Goal: Task Accomplishment & Management: Manage account settings

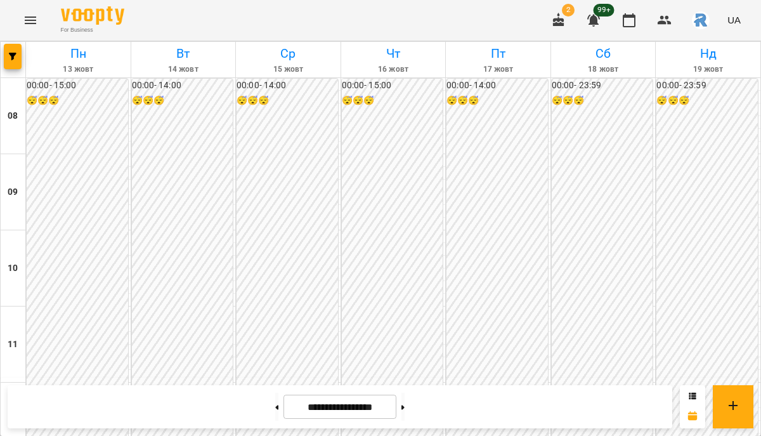
scroll to position [506, 0]
click at [17, 55] on span "button" at bounding box center [13, 57] width 18 height 8
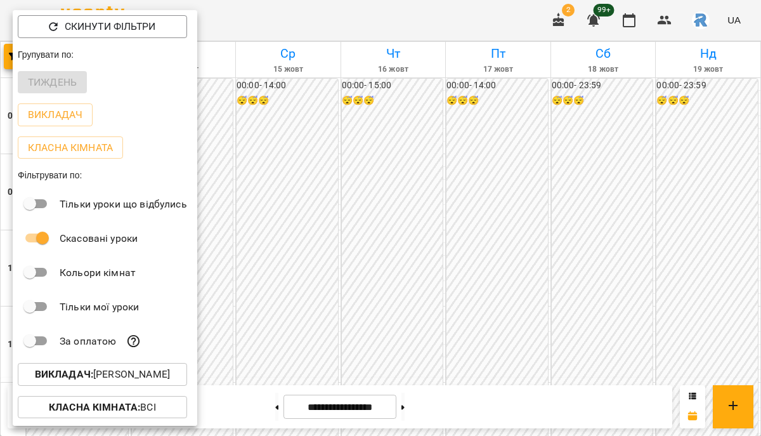
click at [168, 373] on p "Викладач : [PERSON_NAME]" at bounding box center [102, 374] width 135 height 15
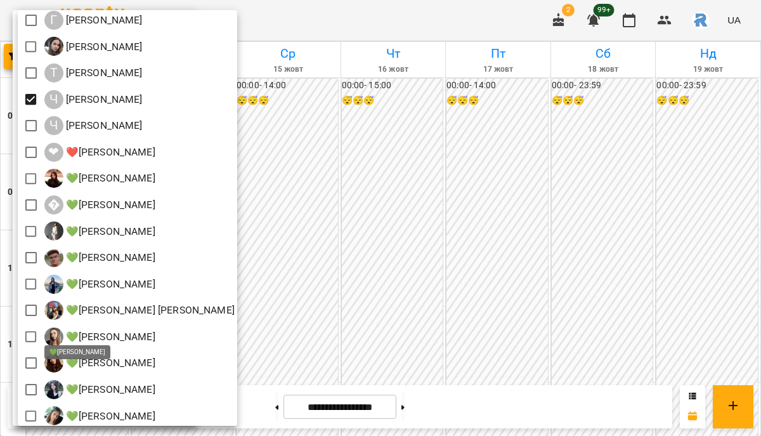
scroll to position [102, 0]
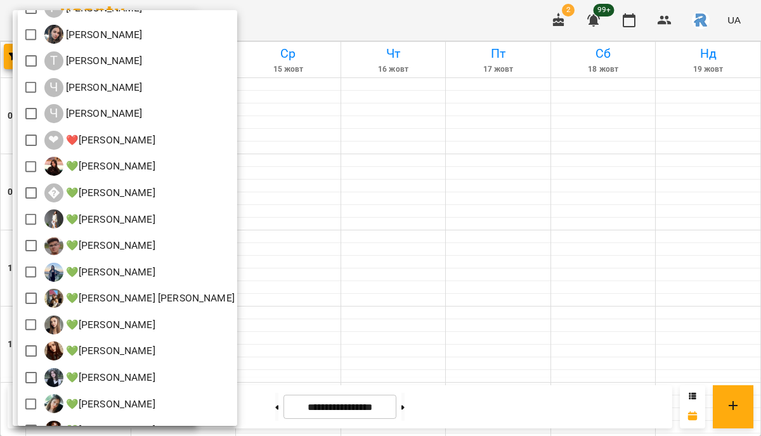
click at [237, 161] on div "💚[PERSON_NAME]" at bounding box center [127, 167] width 219 height 27
click at [276, 162] on div at bounding box center [380, 218] width 761 height 436
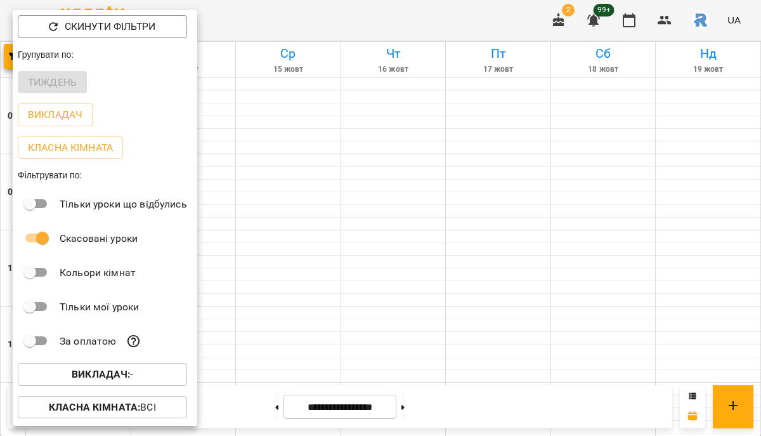
click at [276, 162] on div at bounding box center [380, 218] width 761 height 436
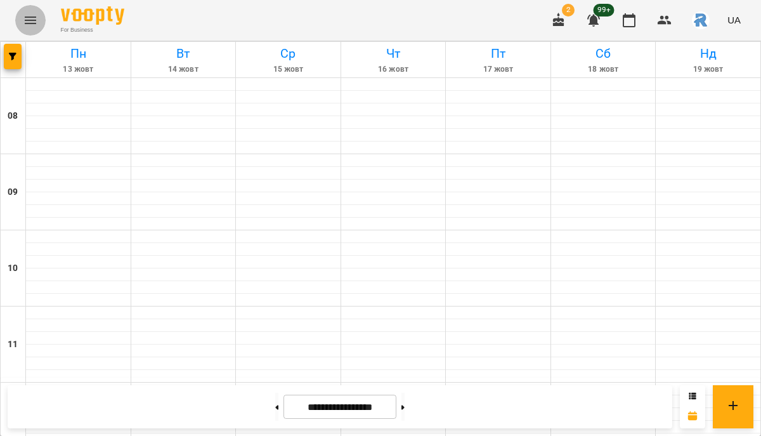
click at [29, 13] on icon "Menu" at bounding box center [30, 20] width 15 height 15
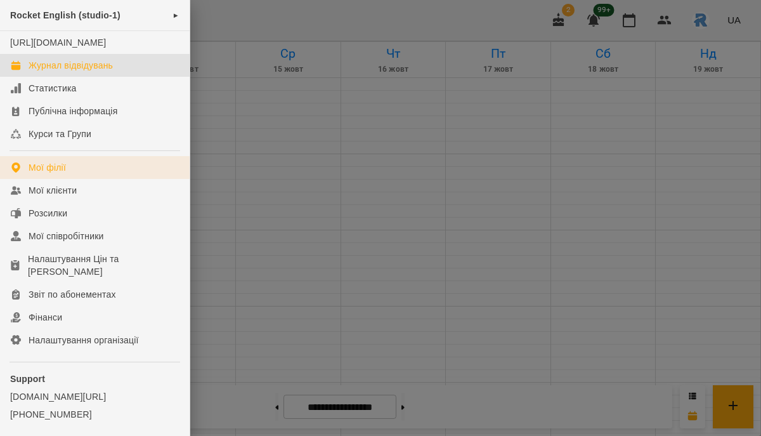
click at [75, 179] on link "Мої філії" at bounding box center [95, 167] width 190 height 23
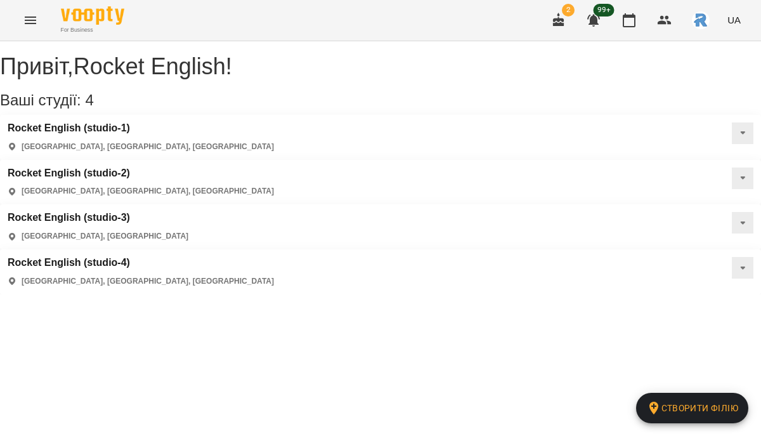
click at [498, 249] on div "Rocket English (studio-4) [GEOGRAPHIC_DATA], [GEOGRAPHIC_DATA], [GEOGRAPHIC_DAT…" at bounding box center [380, 271] width 761 height 45
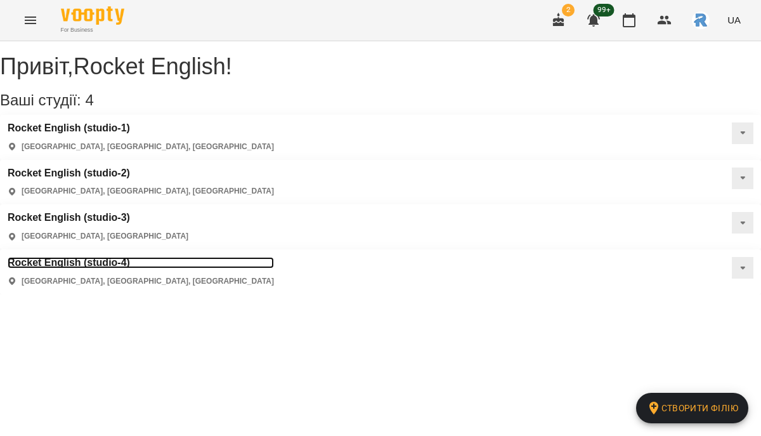
click at [274, 257] on h3 "Rocket English (studio-4)" at bounding box center [141, 262] width 266 height 11
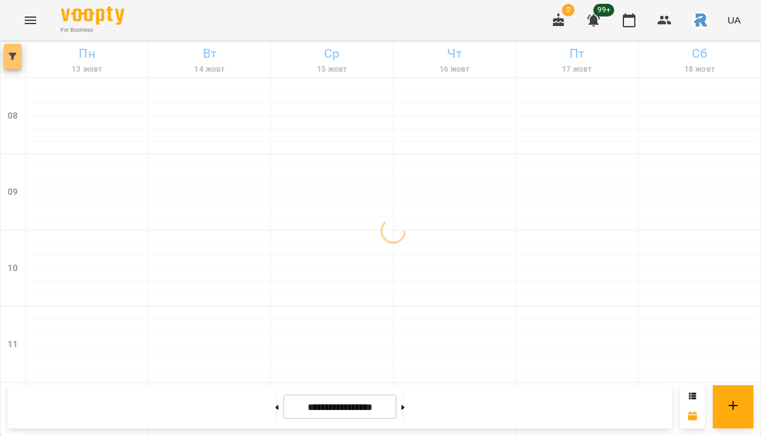
click at [15, 57] on icon "button" at bounding box center [13, 57] width 8 height 8
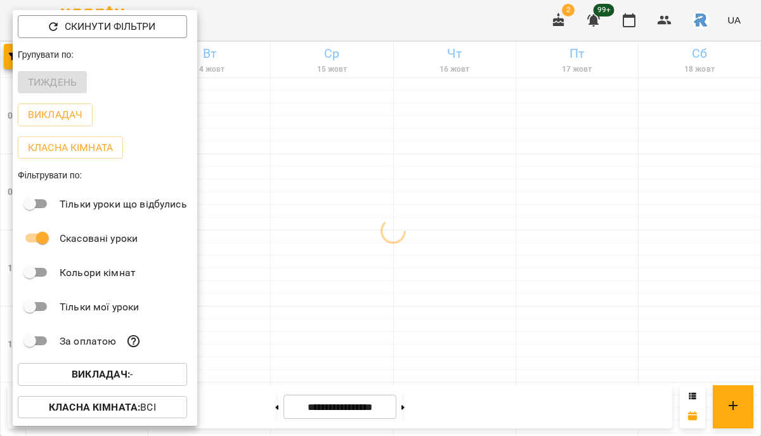
click at [144, 382] on span "Викладач : -" at bounding box center [102, 374] width 149 height 15
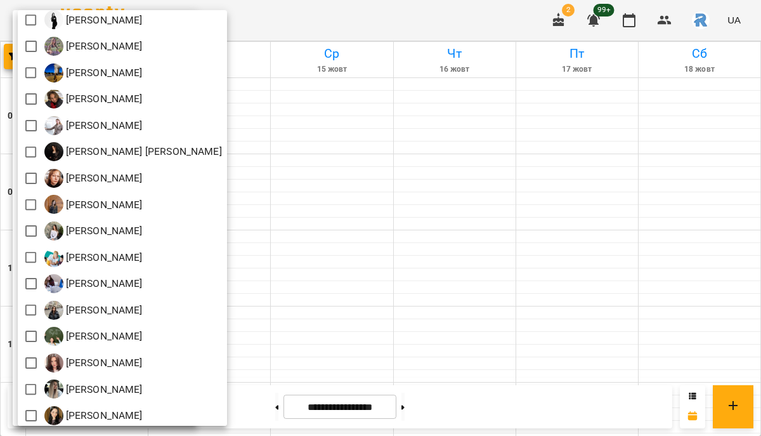
scroll to position [114, 0]
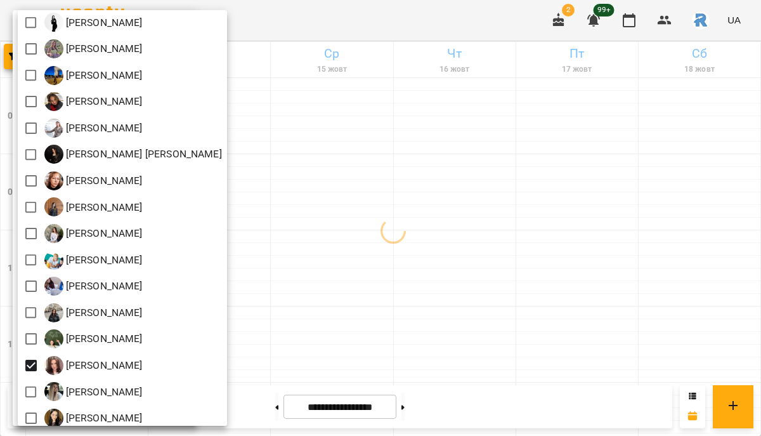
click at [336, 310] on div at bounding box center [380, 218] width 761 height 436
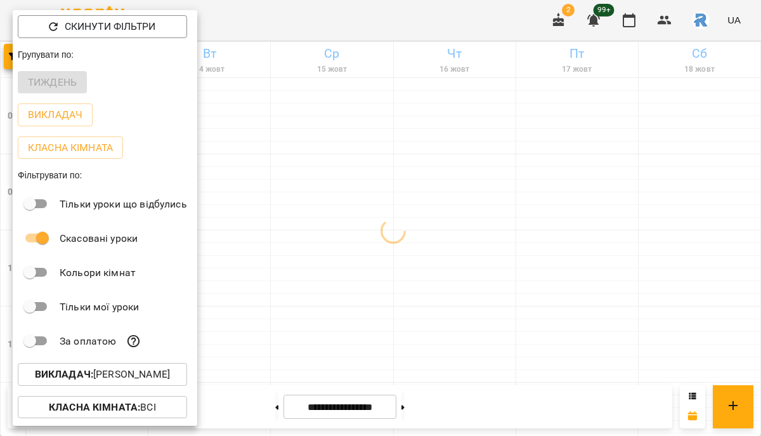
click at [336, 310] on div at bounding box center [380, 218] width 761 height 436
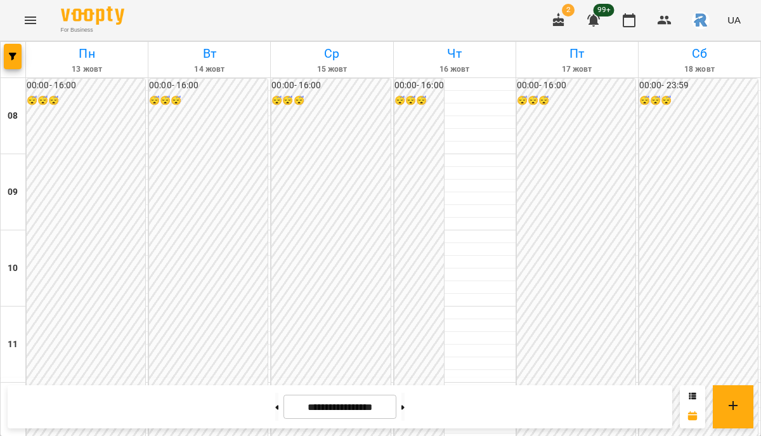
scroll to position [627, 0]
click at [14, 51] on button "button" at bounding box center [13, 56] width 18 height 25
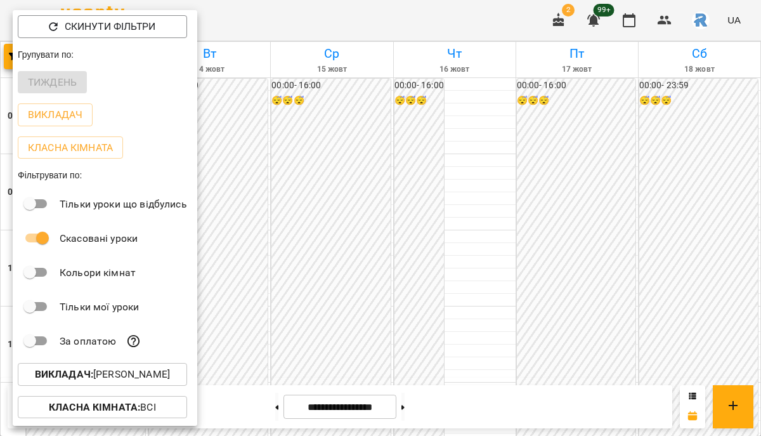
click at [370, 299] on div at bounding box center [380, 218] width 761 height 436
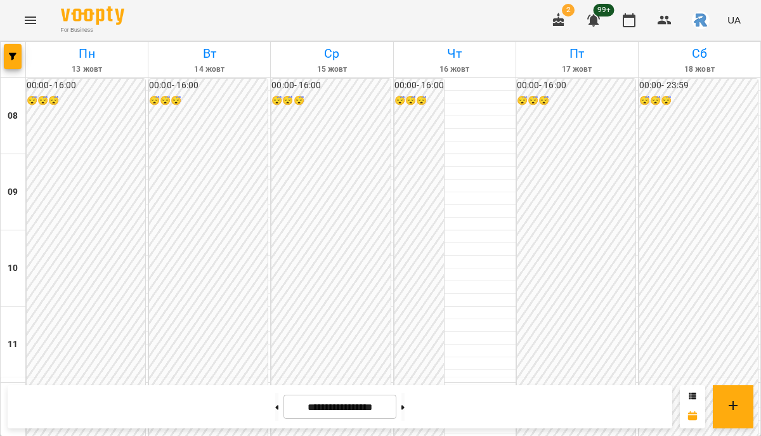
click at [29, 16] on icon "Menu" at bounding box center [30, 20] width 11 height 8
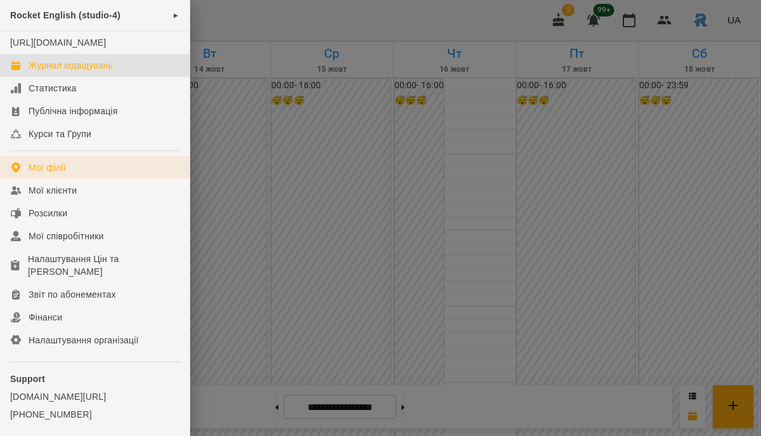
click at [48, 174] on div "Мої філії" at bounding box center [47, 167] width 37 height 13
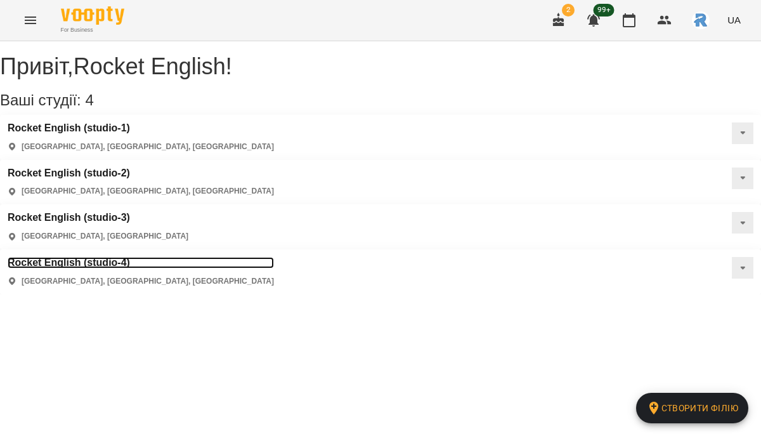
click at [274, 257] on h3 "Rocket English (studio-4)" at bounding box center [141, 262] width 266 height 11
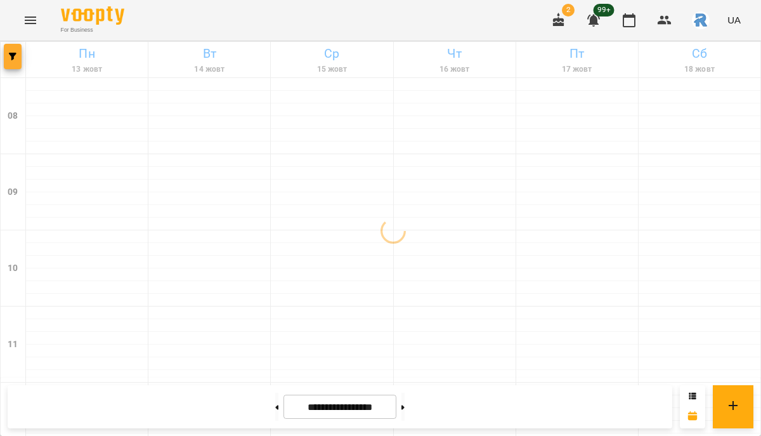
click at [15, 58] on icon "button" at bounding box center [13, 57] width 8 height 8
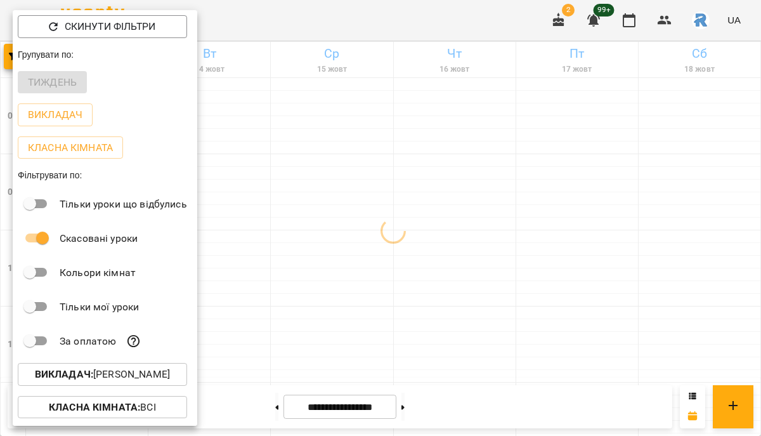
click at [148, 382] on p "Викладач : [PERSON_NAME]" at bounding box center [102, 374] width 135 height 15
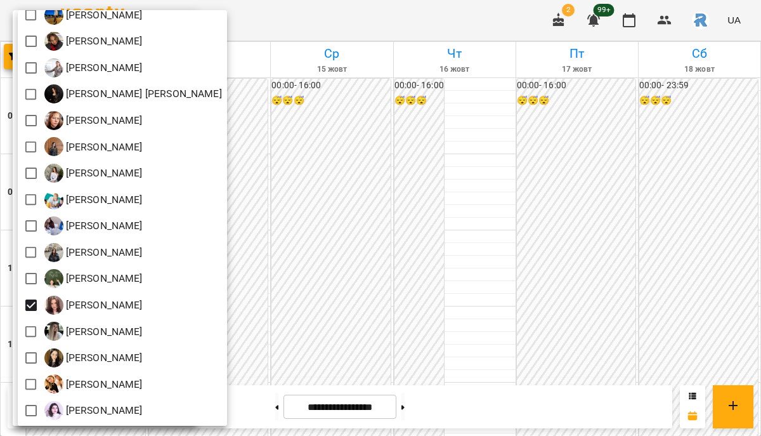
scroll to position [242, 0]
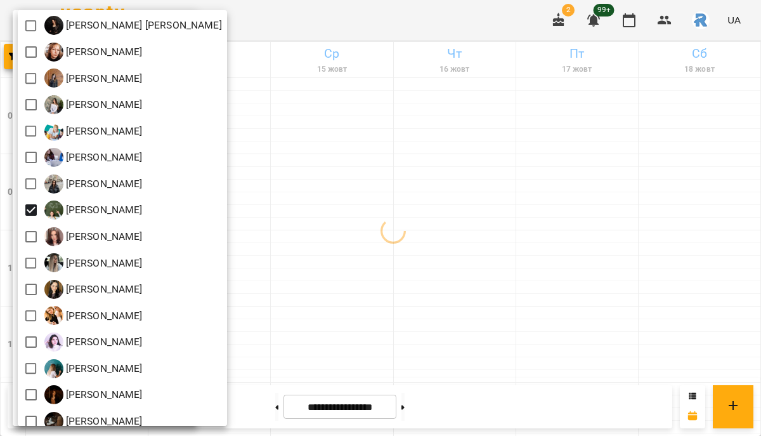
click at [395, 262] on div at bounding box center [380, 218] width 761 height 436
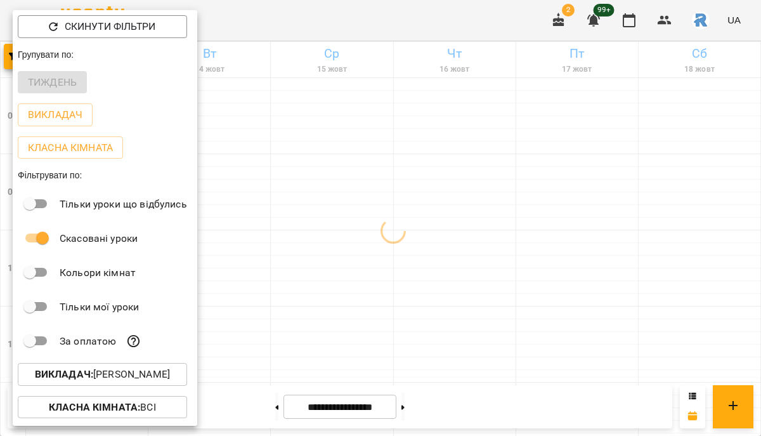
click at [395, 262] on div at bounding box center [380, 218] width 761 height 436
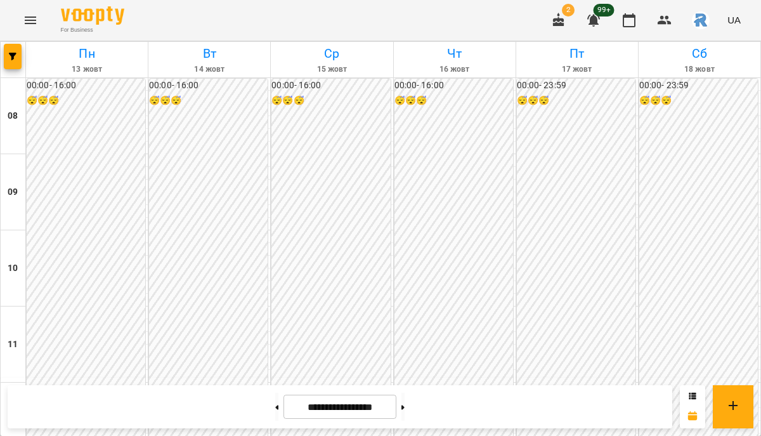
scroll to position [586, 0]
click at [11, 49] on button "button" at bounding box center [13, 56] width 18 height 25
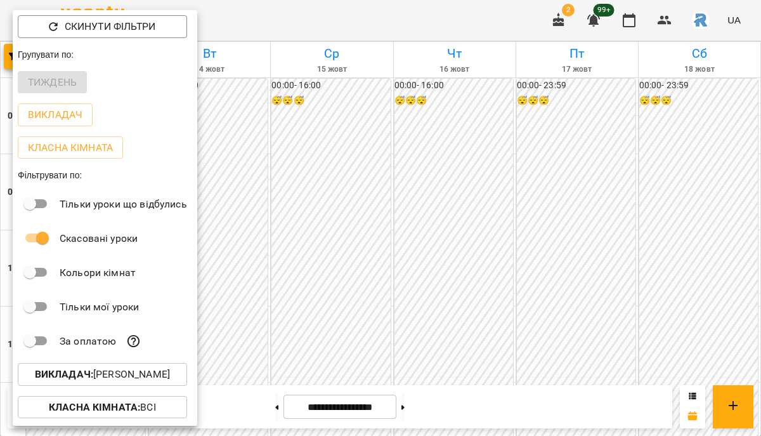
click at [153, 368] on button "Викладач : [PERSON_NAME]" at bounding box center [102, 374] width 169 height 23
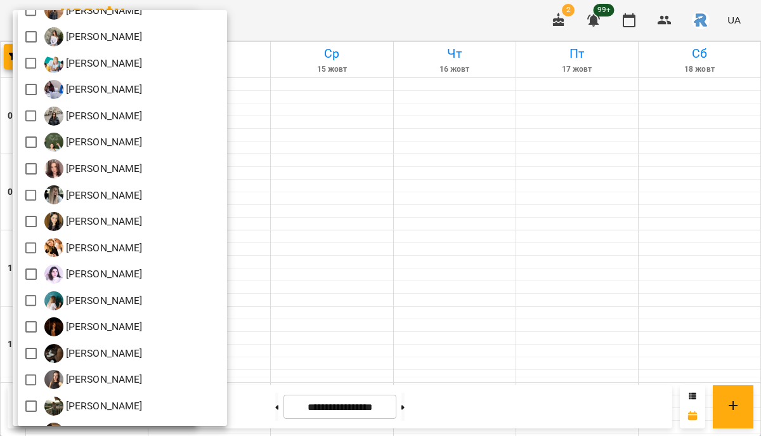
scroll to position [285, 0]
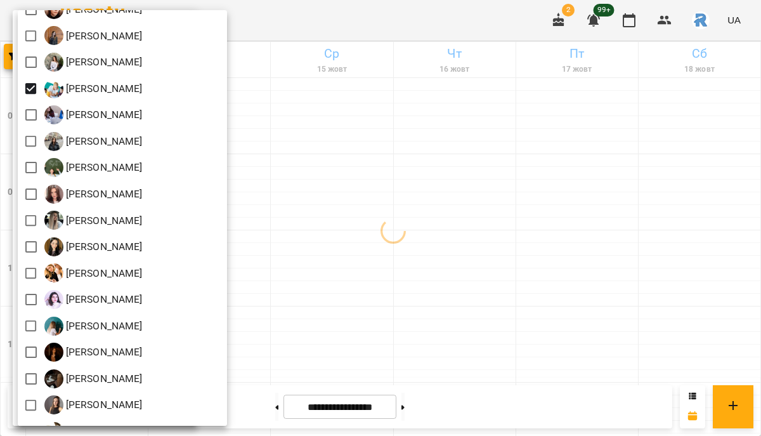
click at [358, 170] on div at bounding box center [380, 218] width 761 height 436
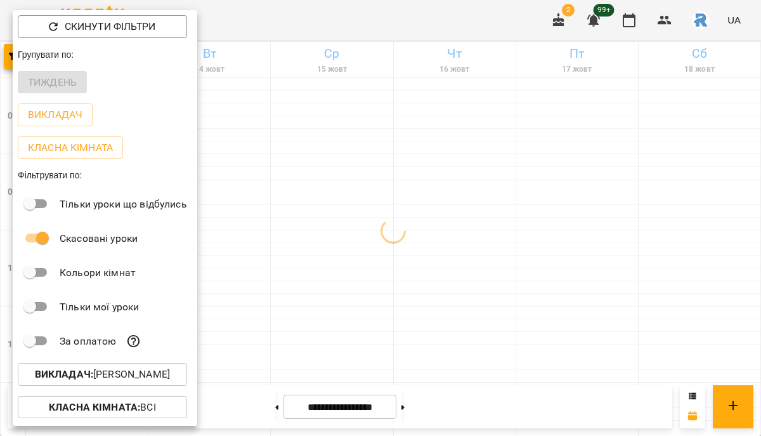
click at [358, 170] on div at bounding box center [380, 218] width 761 height 436
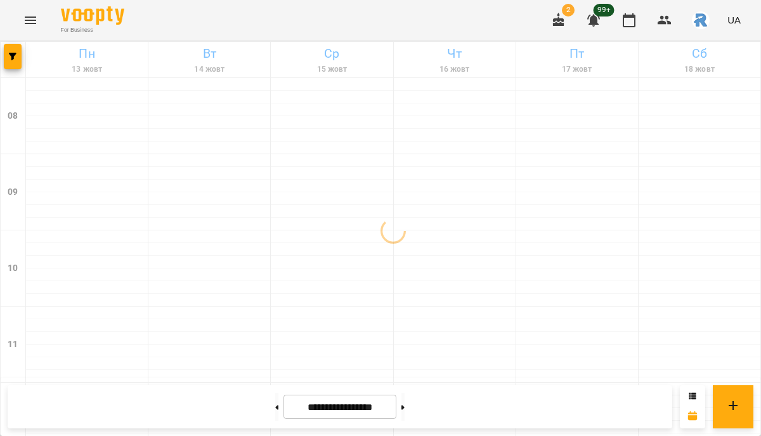
scroll to position [514, 0]
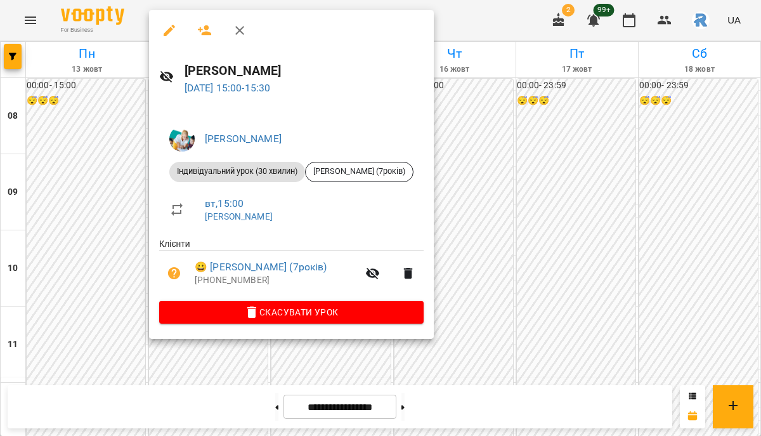
click at [81, 141] on div at bounding box center [380, 218] width 761 height 436
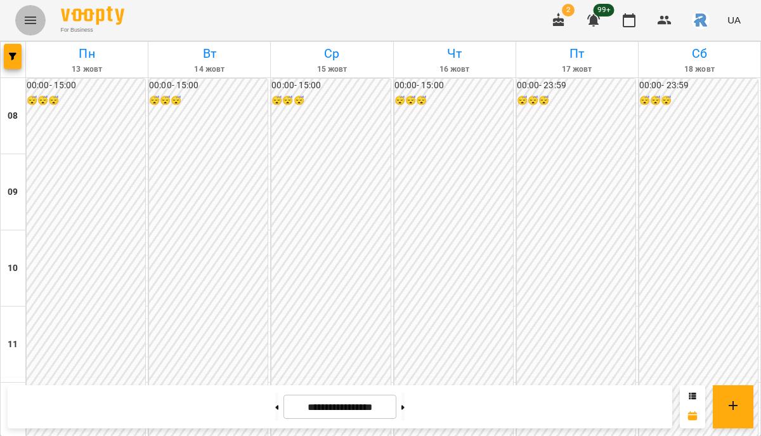
click at [34, 30] on button "Menu" at bounding box center [30, 20] width 30 height 30
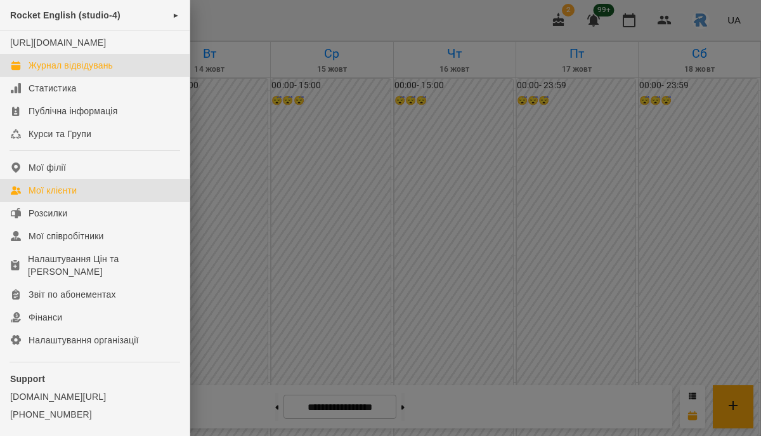
click at [77, 197] on div "Мої клієнти" at bounding box center [53, 190] width 48 height 13
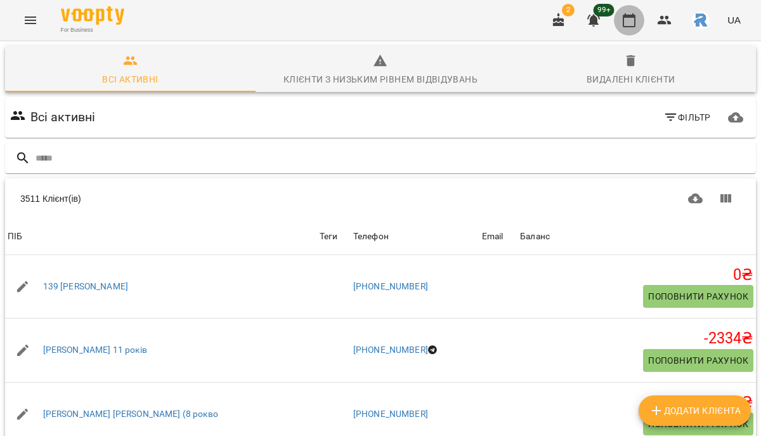
click at [636, 18] on icon "button" at bounding box center [629, 20] width 13 height 14
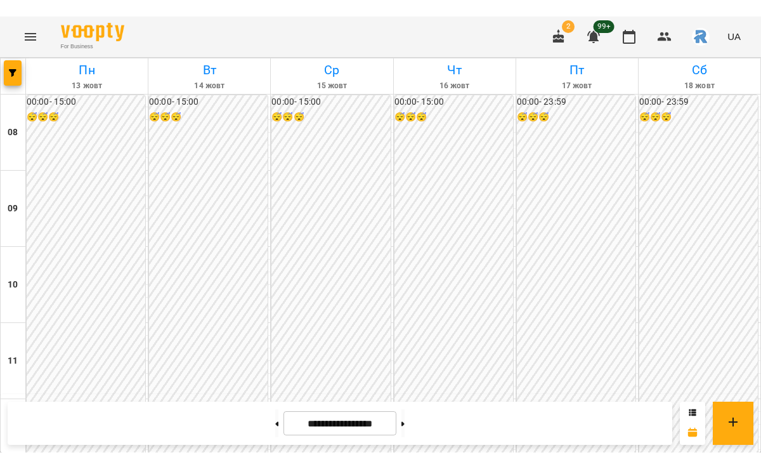
scroll to position [538, 0]
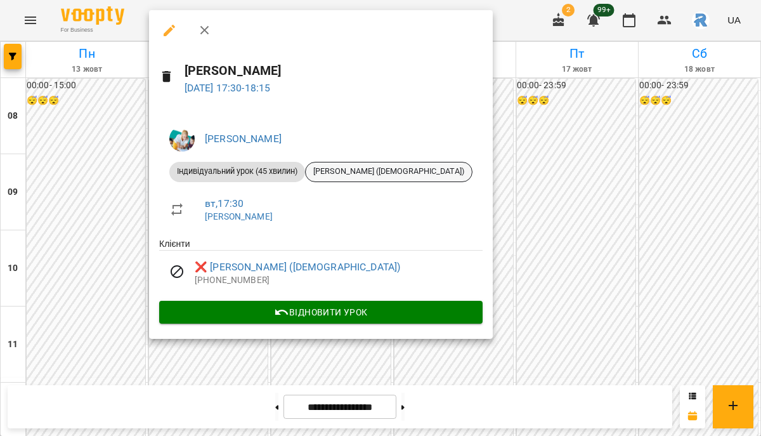
click at [348, 179] on div "[PERSON_NAME] ([DEMOGRAPHIC_DATA])" at bounding box center [388, 172] width 167 height 20
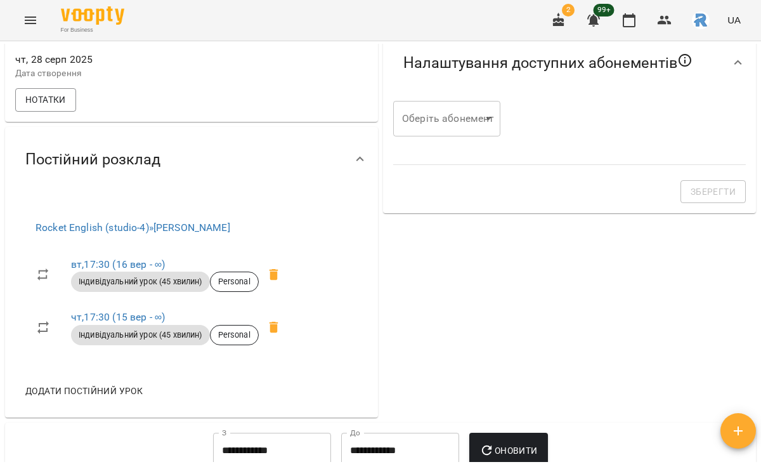
scroll to position [426, 0]
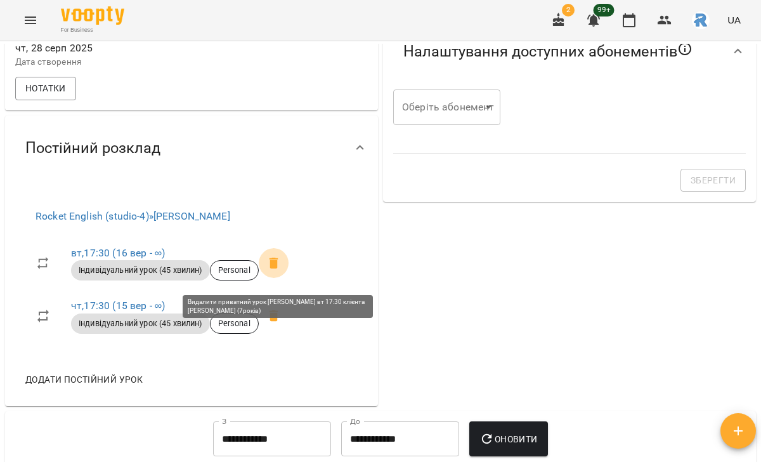
click at [278, 268] on icon at bounding box center [274, 262] width 9 height 11
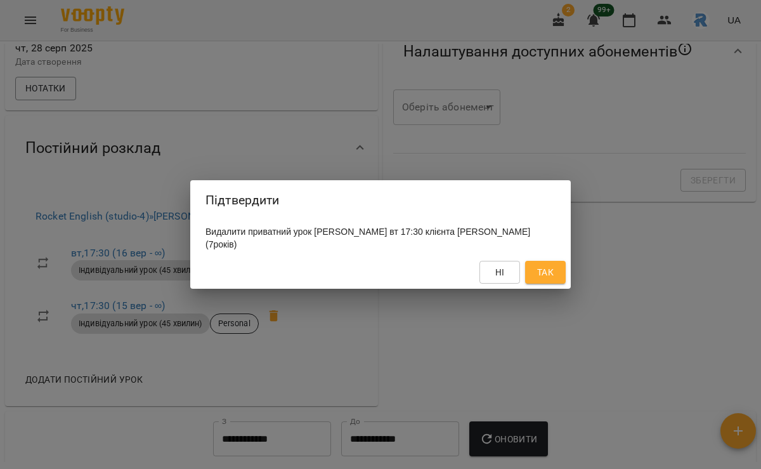
click at [549, 268] on span "Так" at bounding box center [545, 272] width 16 height 15
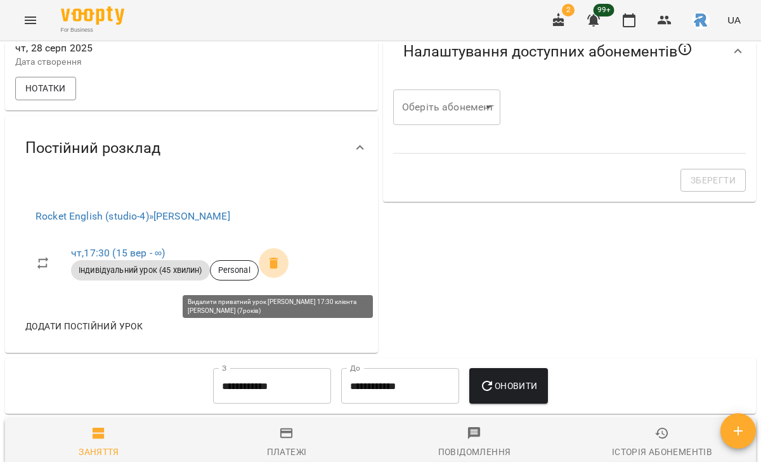
click at [276, 266] on icon at bounding box center [274, 262] width 9 height 11
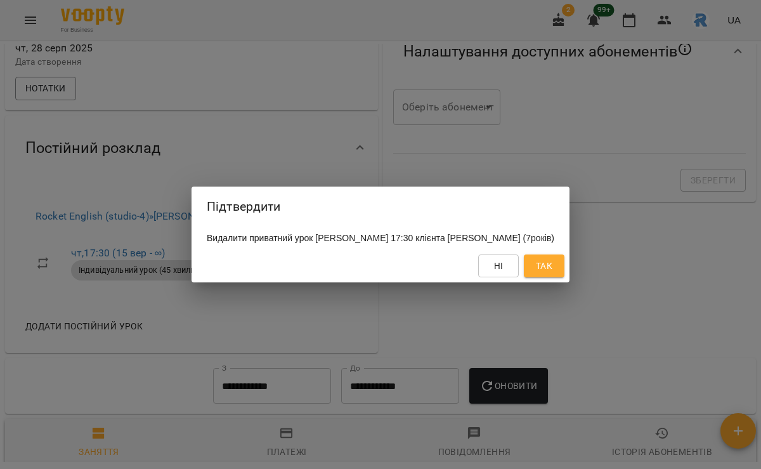
click at [549, 273] on span "Так" at bounding box center [544, 265] width 16 height 15
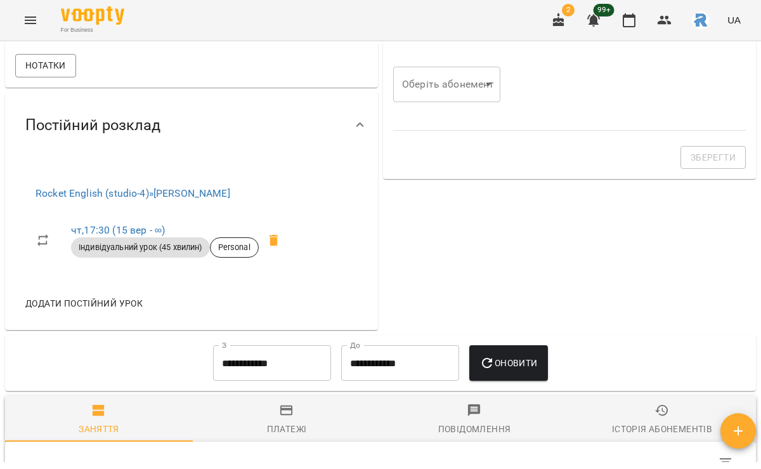
scroll to position [452, 0]
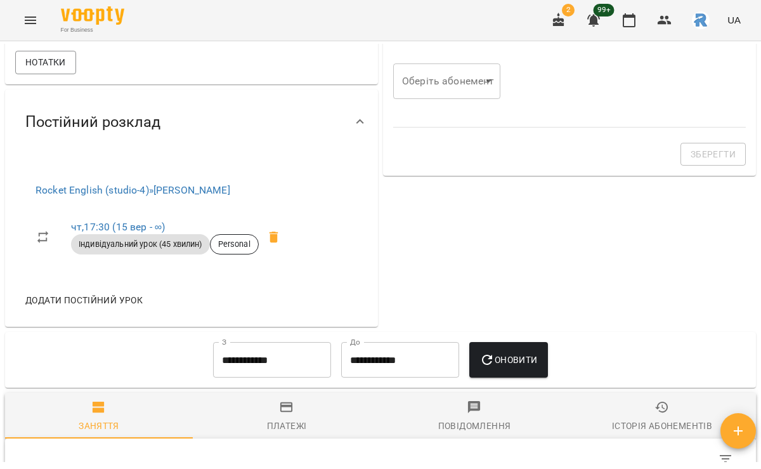
click at [282, 245] on icon at bounding box center [273, 237] width 15 height 15
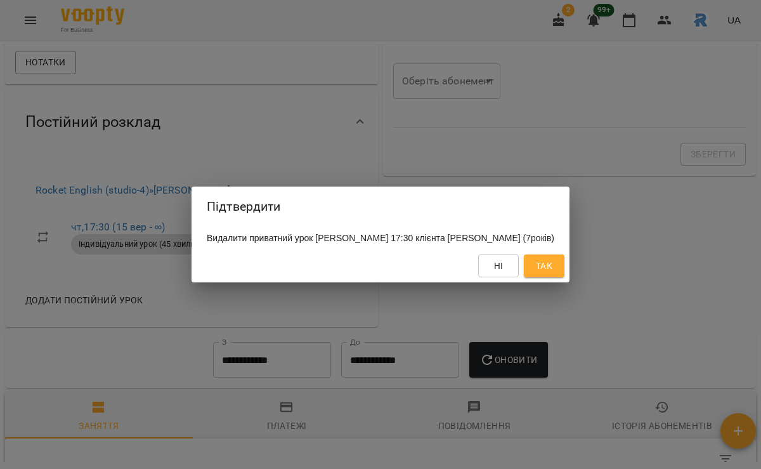
click at [554, 273] on span "Так" at bounding box center [544, 265] width 20 height 15
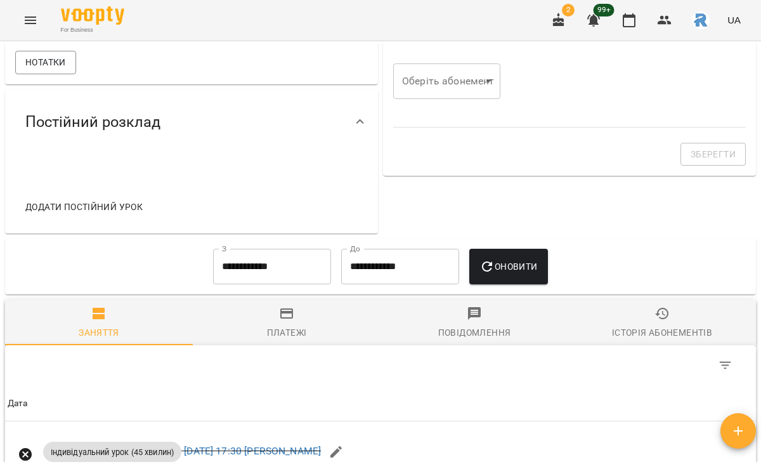
click at [128, 214] on span "Додати постійний урок" at bounding box center [83, 206] width 117 height 15
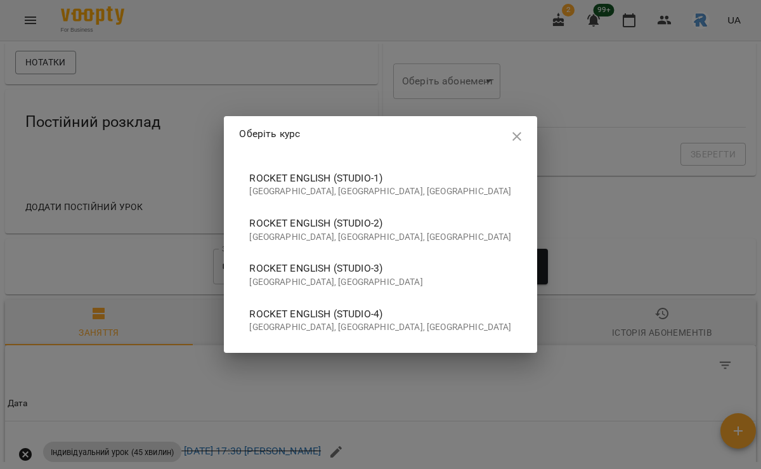
click at [339, 331] on p "[GEOGRAPHIC_DATA], [GEOGRAPHIC_DATA], [GEOGRAPHIC_DATA]" at bounding box center [380, 327] width 262 height 13
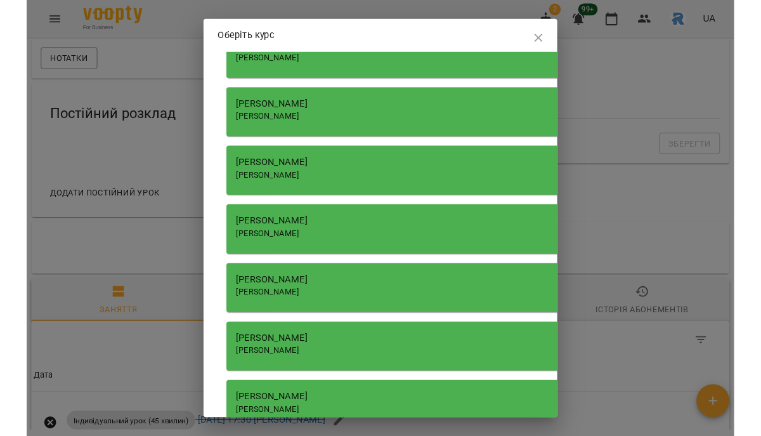
scroll to position [1870, 0]
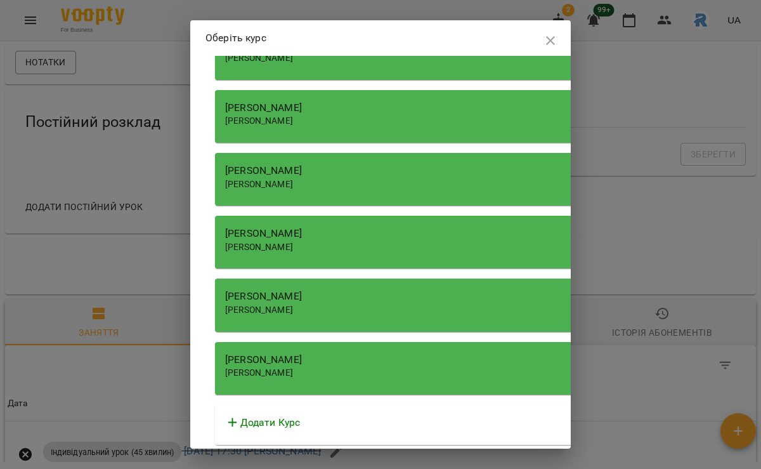
click at [332, 299] on div "[PERSON_NAME]" at bounding box center [576, 296] width 703 height 15
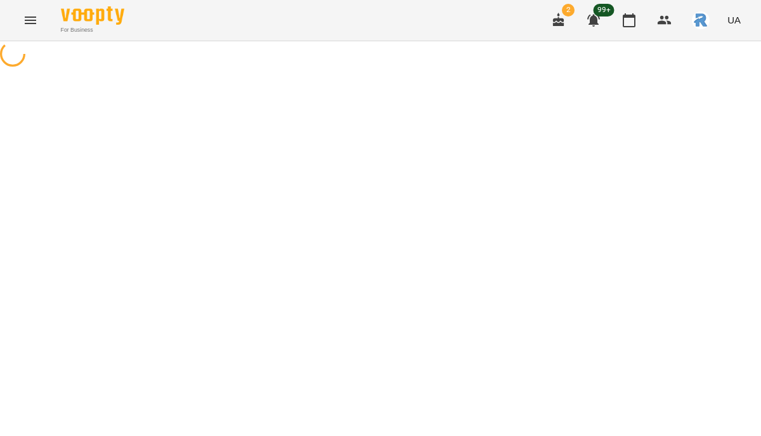
select select "**********"
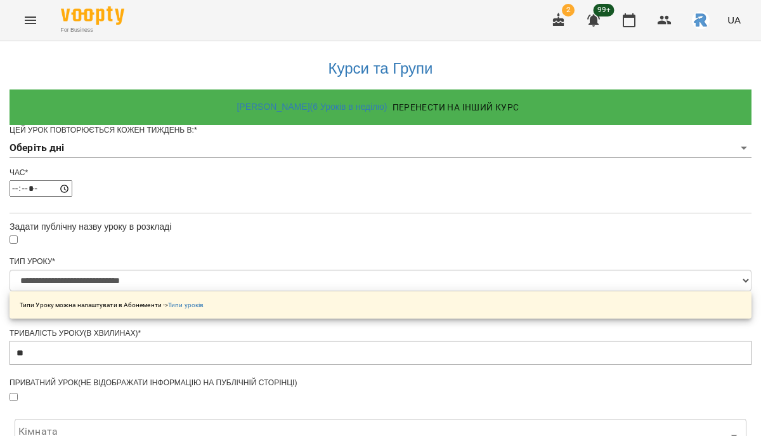
click at [306, 167] on body "**********" at bounding box center [380, 404] width 761 height 809
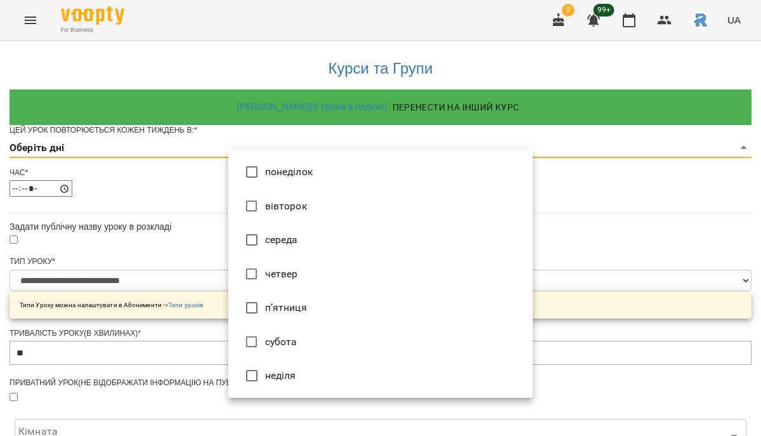
click at [305, 204] on li "вівторок" at bounding box center [380, 206] width 305 height 34
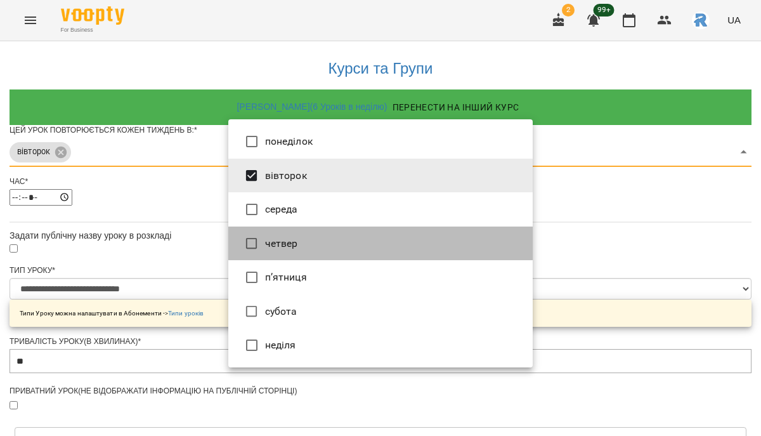
click at [307, 237] on li "четвер" at bounding box center [380, 243] width 305 height 34
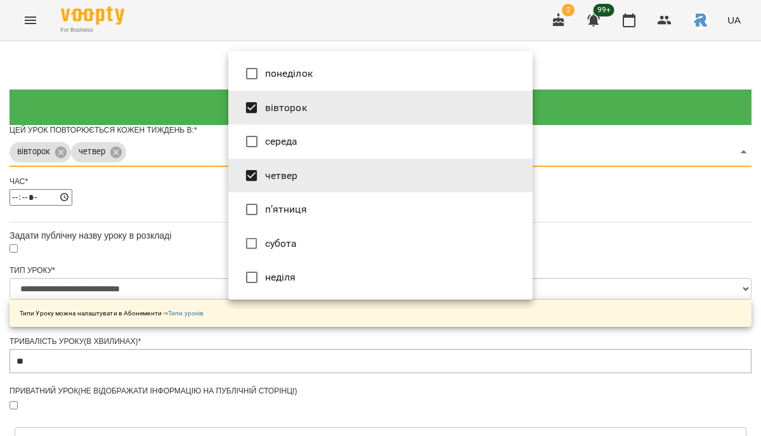
click at [508, 236] on li "субота" at bounding box center [380, 243] width 305 height 34
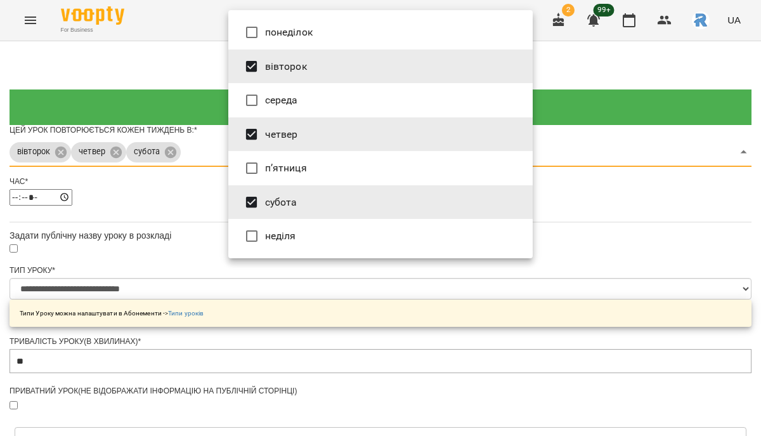
click at [411, 210] on li "субота" at bounding box center [380, 202] width 305 height 34
type input "***"
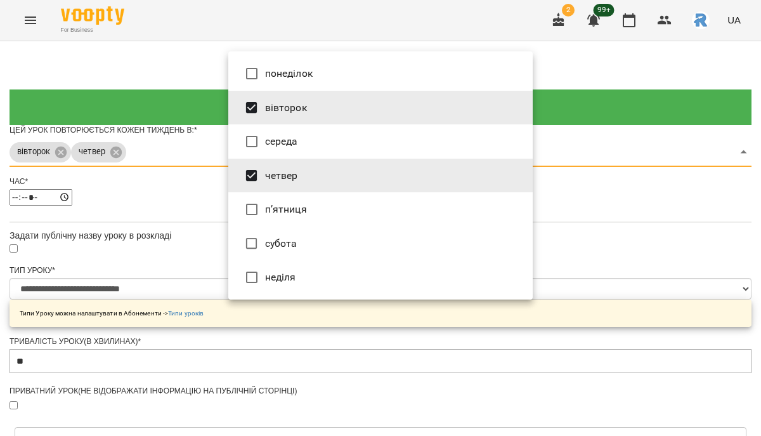
click at [594, 234] on div at bounding box center [380, 218] width 761 height 436
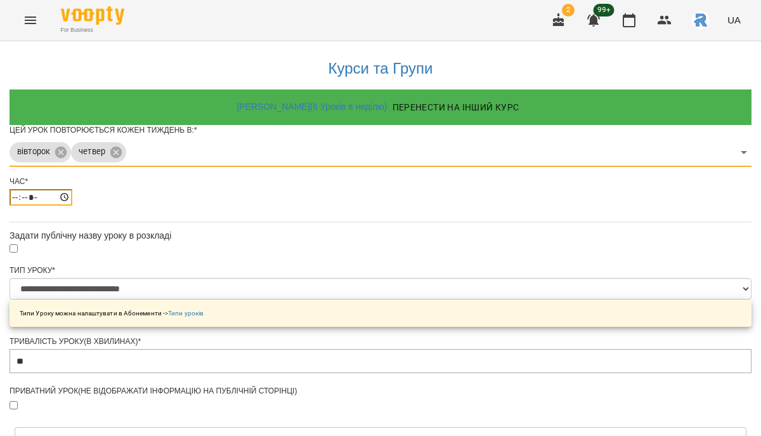
click at [72, 206] on input "*****" at bounding box center [41, 197] width 63 height 16
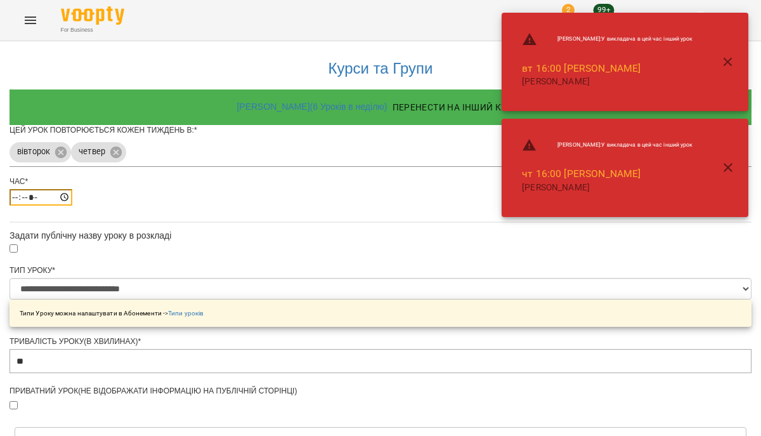
type input "*****"
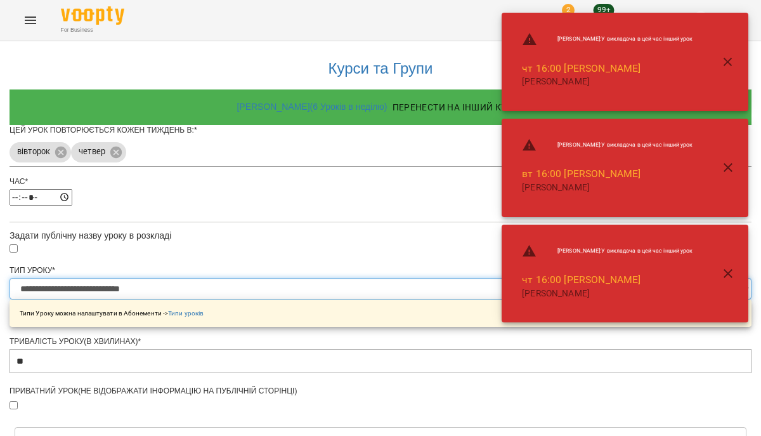
click at [359, 299] on select "**********" at bounding box center [381, 289] width 742 height 22
select select "**********"
click at [228, 299] on select "**********" at bounding box center [381, 289] width 742 height 22
type input "**"
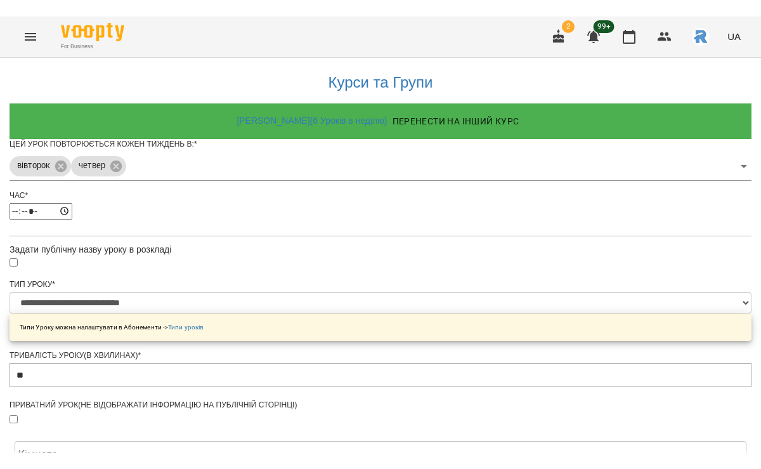
scroll to position [485, 0]
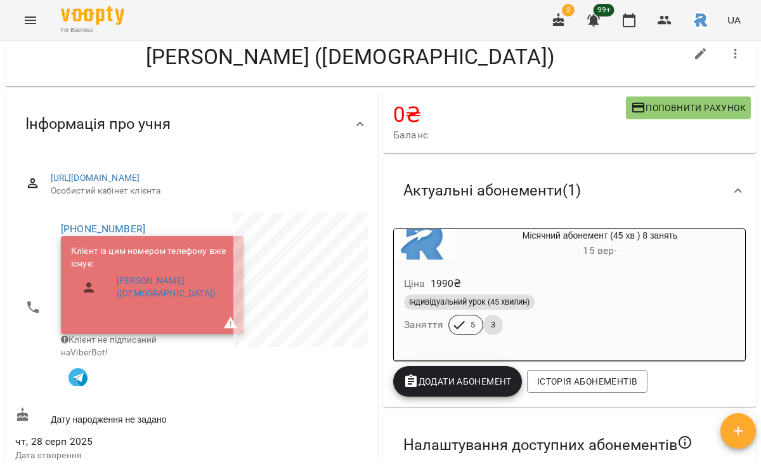
scroll to position [48, 0]
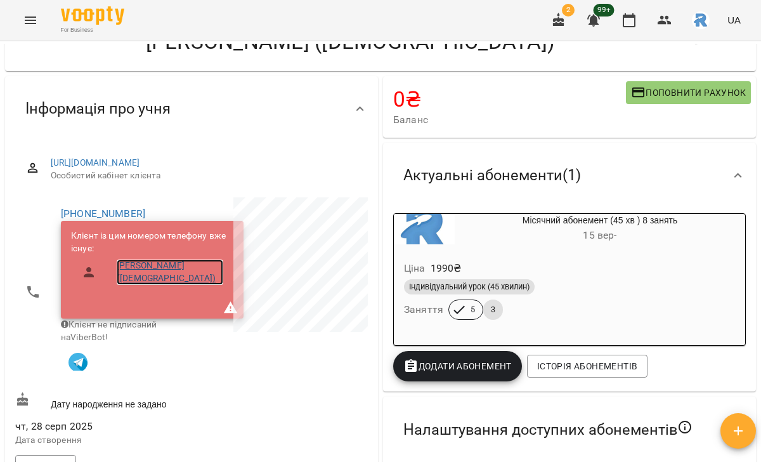
click at [165, 279] on link "[PERSON_NAME] ([DEMOGRAPHIC_DATA])" at bounding box center [170, 271] width 107 height 25
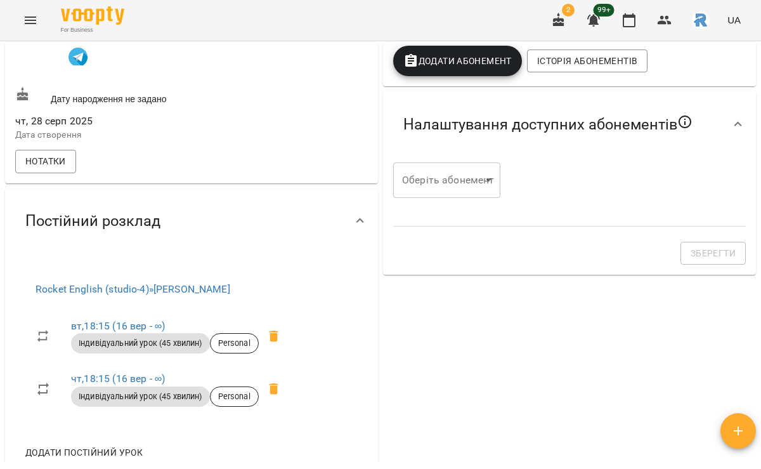
scroll to position [357, 0]
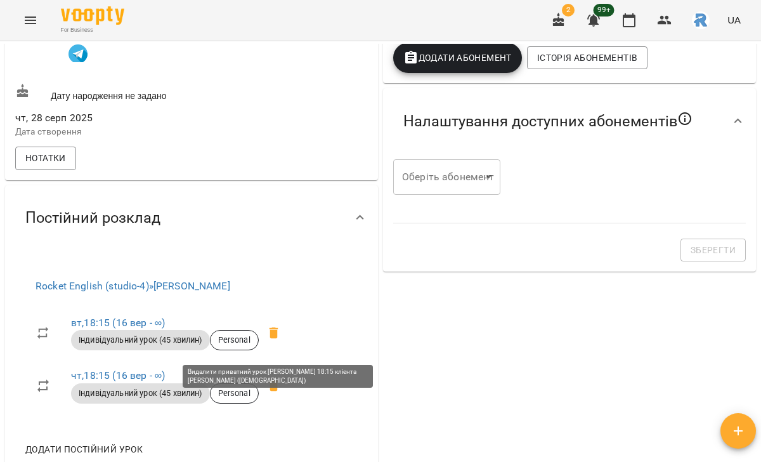
click at [287, 343] on span at bounding box center [274, 333] width 30 height 30
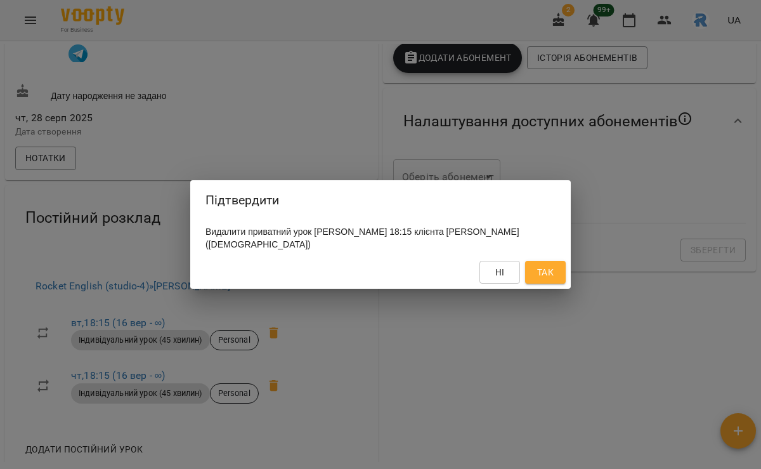
click at [552, 271] on span "Так" at bounding box center [545, 272] width 16 height 15
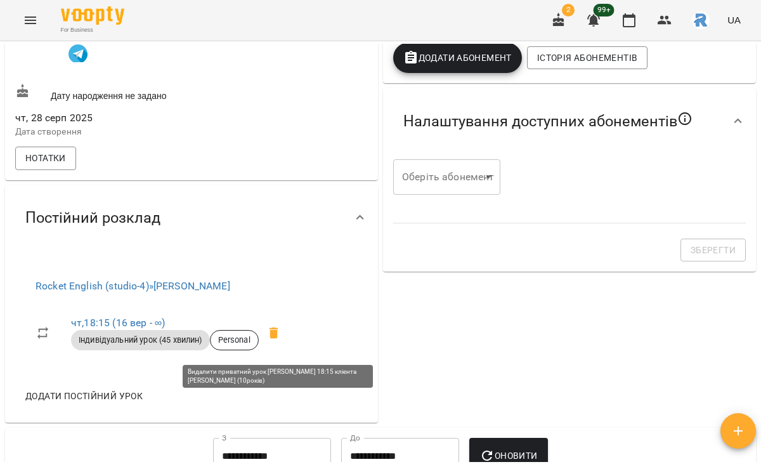
click at [281, 341] on icon at bounding box center [273, 332] width 15 height 15
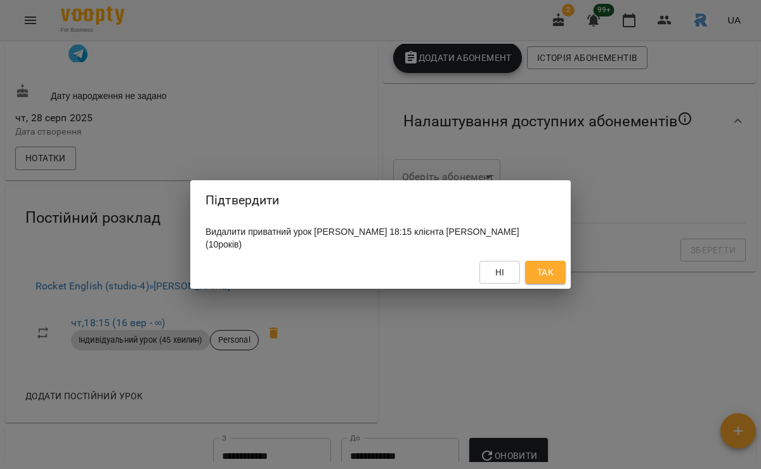
click at [532, 280] on button "Так" at bounding box center [545, 272] width 41 height 23
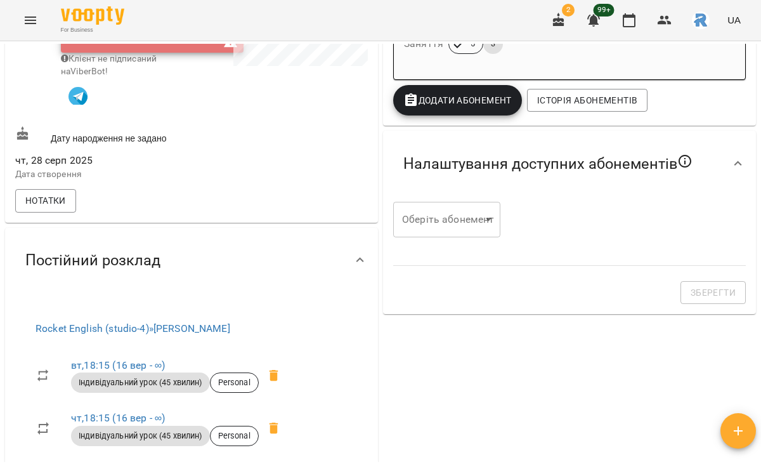
scroll to position [319, 0]
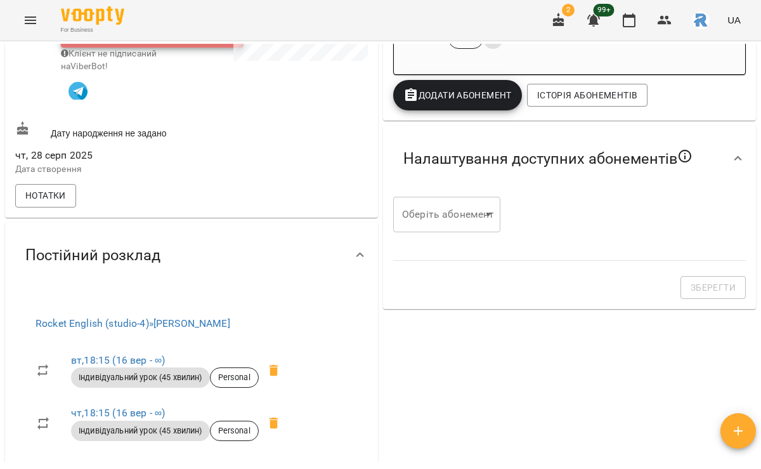
click at [274, 374] on icon at bounding box center [273, 370] width 15 height 15
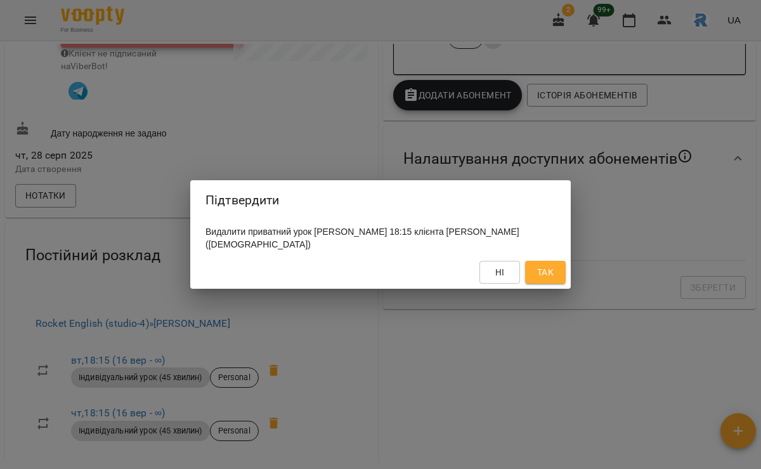
click at [552, 271] on span "Так" at bounding box center [545, 272] width 16 height 15
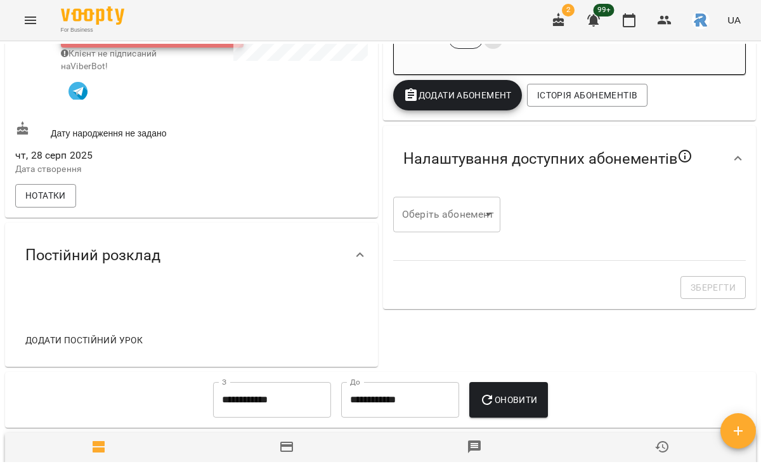
click at [100, 342] on span "Додати постійний урок" at bounding box center [83, 339] width 117 height 15
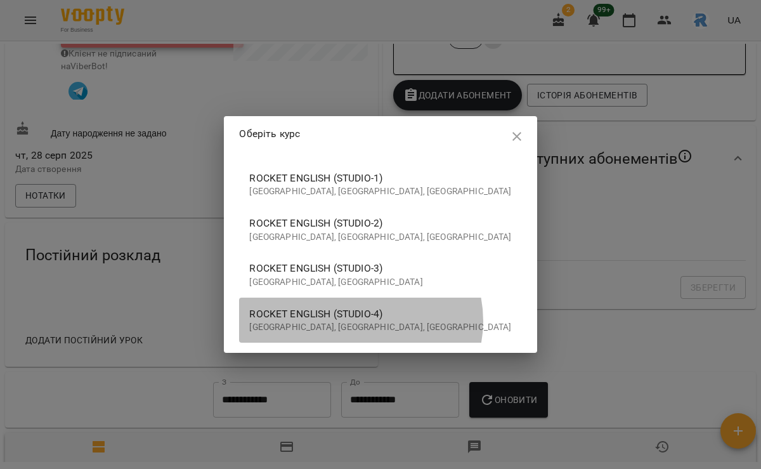
click at [407, 321] on p "[GEOGRAPHIC_DATA], [GEOGRAPHIC_DATA], [GEOGRAPHIC_DATA]" at bounding box center [380, 327] width 262 height 13
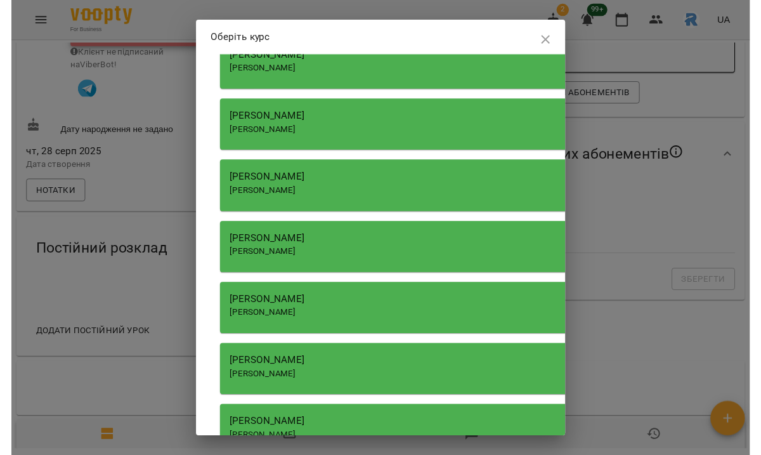
scroll to position [1870, 0]
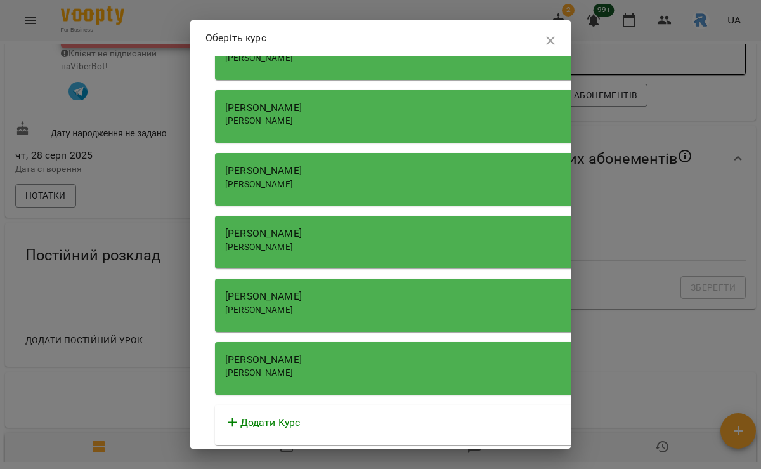
click at [293, 306] on span "[PERSON_NAME]" at bounding box center [259, 310] width 68 height 10
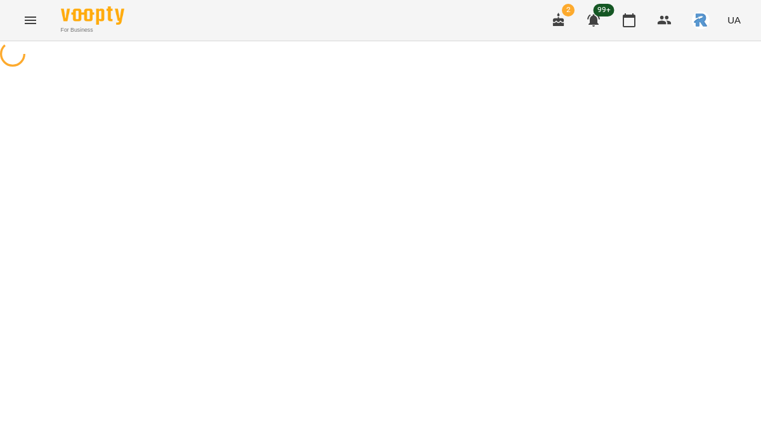
select select "**********"
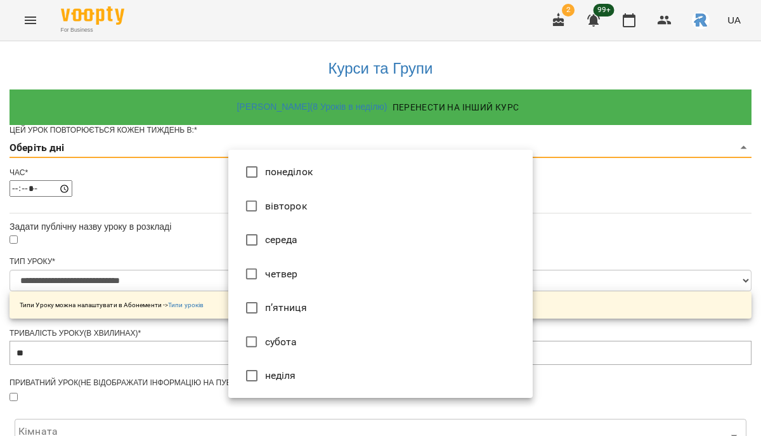
click at [301, 180] on body "**********" at bounding box center [380, 404] width 761 height 809
click at [301, 205] on li "вівторок" at bounding box center [380, 206] width 305 height 34
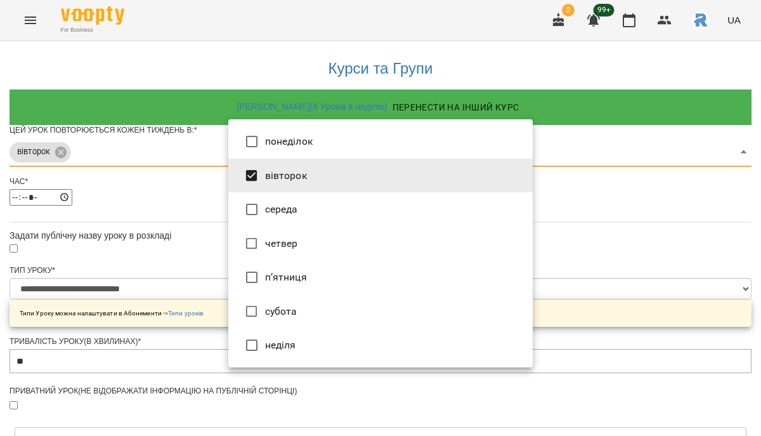
click at [303, 244] on li "четвер" at bounding box center [380, 243] width 305 height 34
type input "***"
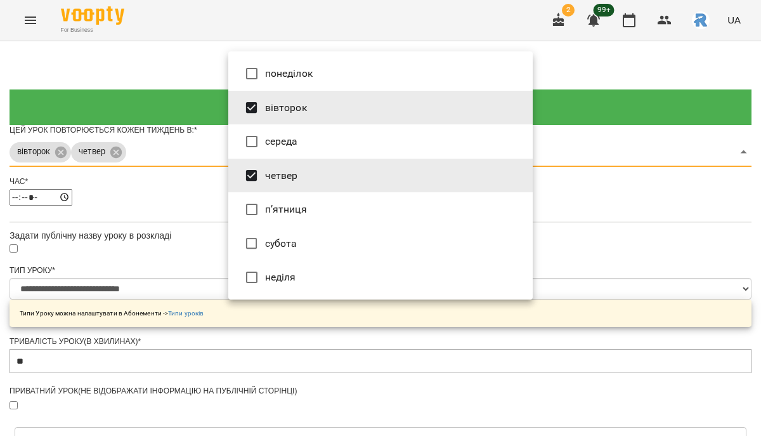
click at [610, 248] on div at bounding box center [380, 218] width 761 height 436
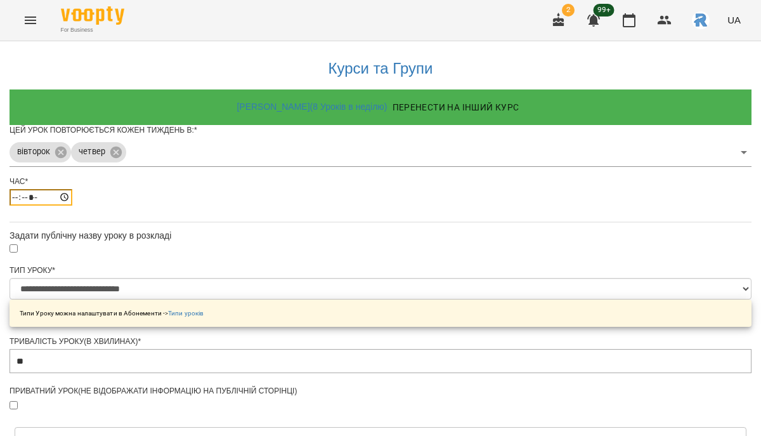
click at [72, 206] on input "*****" at bounding box center [41, 197] width 63 height 16
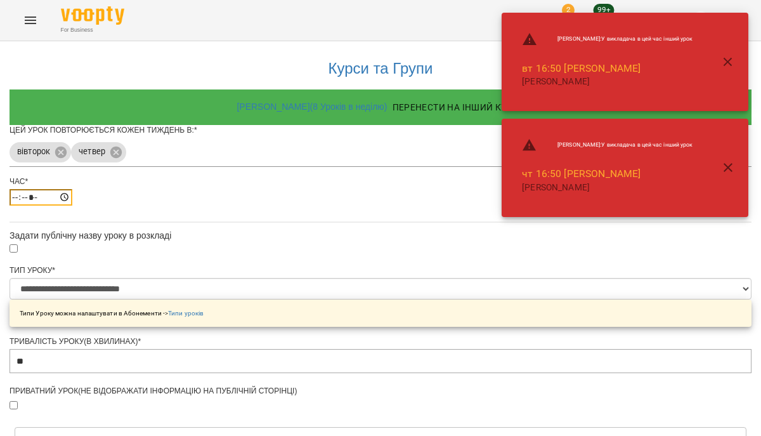
type input "*****"
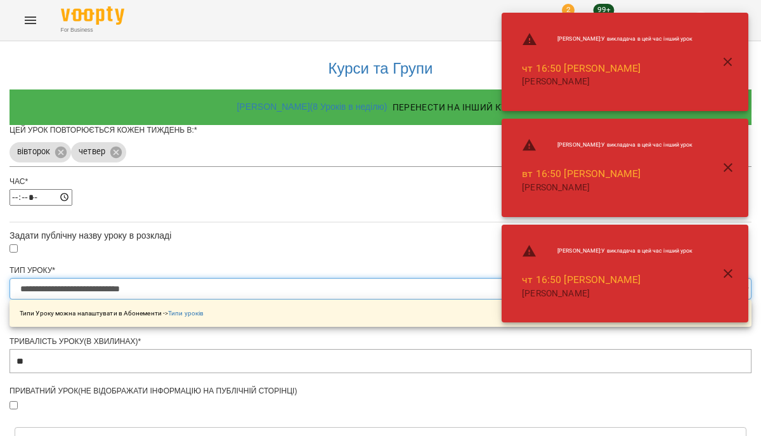
click at [318, 299] on select "**********" at bounding box center [381, 289] width 742 height 22
select select "**********"
click at [228, 299] on select "**********" at bounding box center [381, 289] width 742 height 22
type input "**"
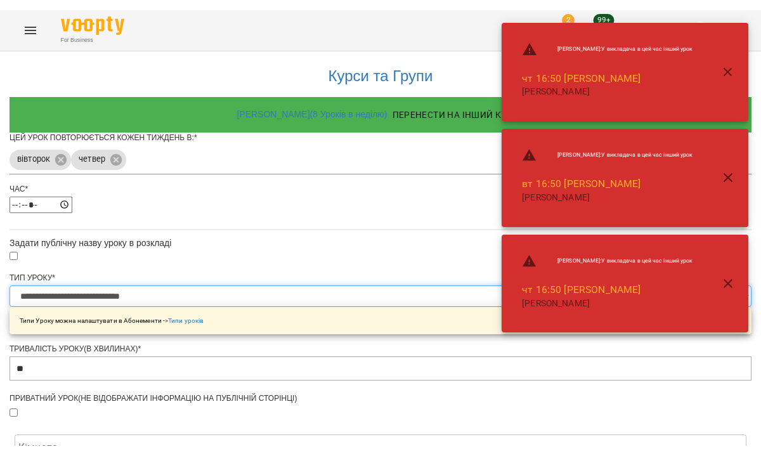
scroll to position [475, 0]
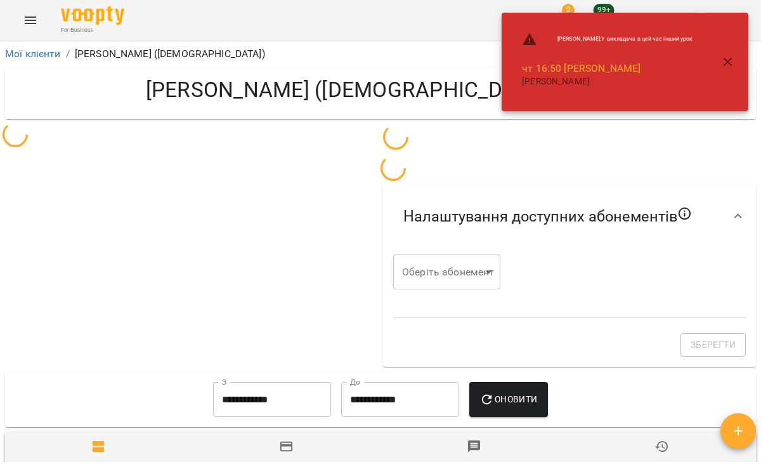
click at [731, 67] on icon "button" at bounding box center [728, 62] width 15 height 15
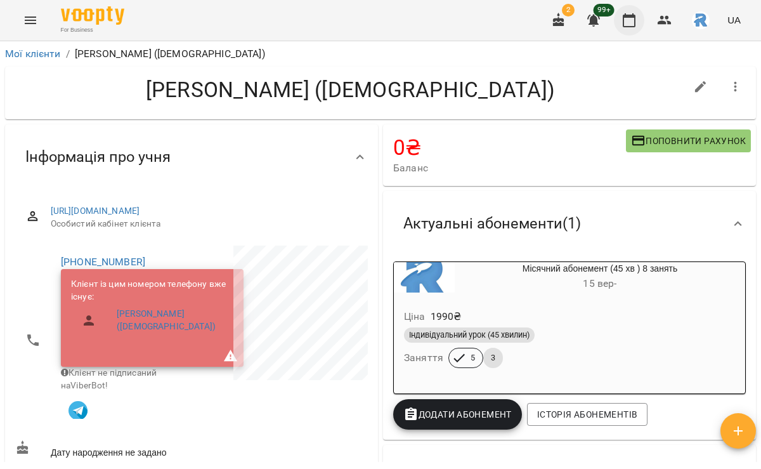
click at [628, 20] on icon "button" at bounding box center [629, 20] width 15 height 15
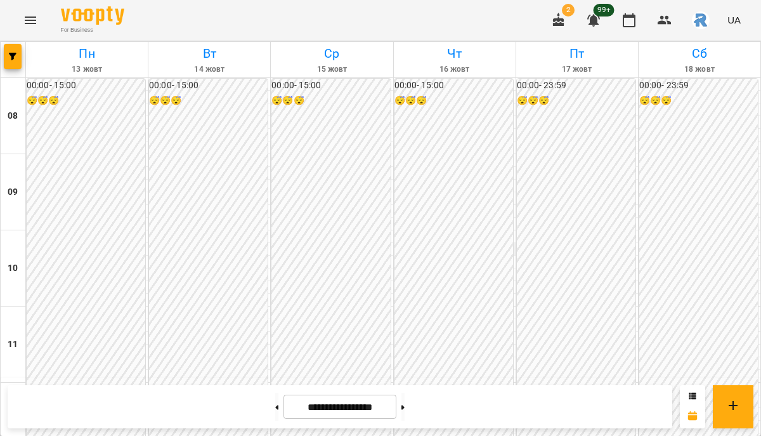
scroll to position [452, 0]
click at [10, 53] on icon "button" at bounding box center [13, 57] width 8 height 8
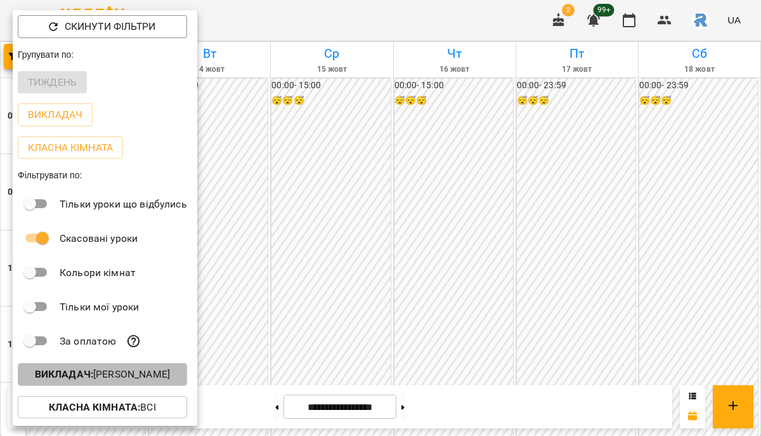
click at [153, 372] on p "Викладач : [PERSON_NAME]" at bounding box center [102, 374] width 135 height 15
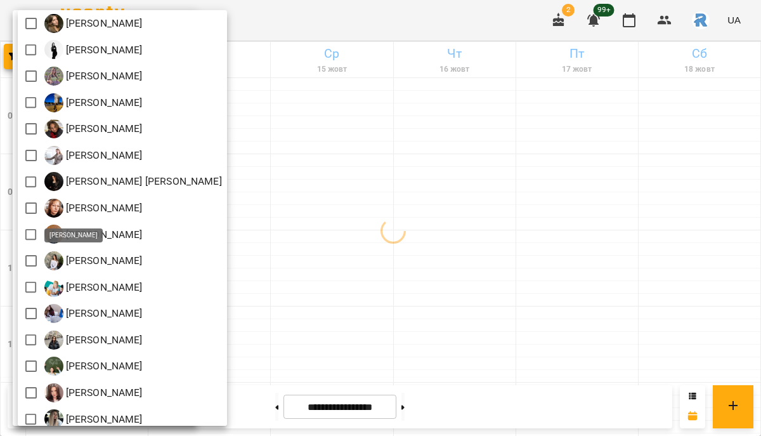
scroll to position [89, 0]
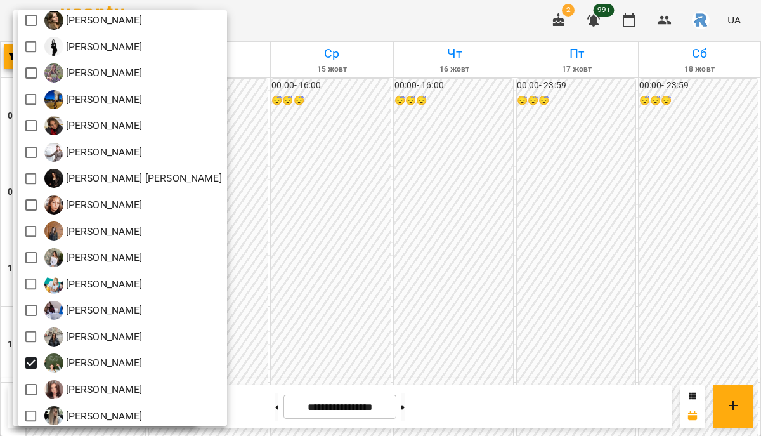
click at [403, 387] on div at bounding box center [380, 218] width 761 height 436
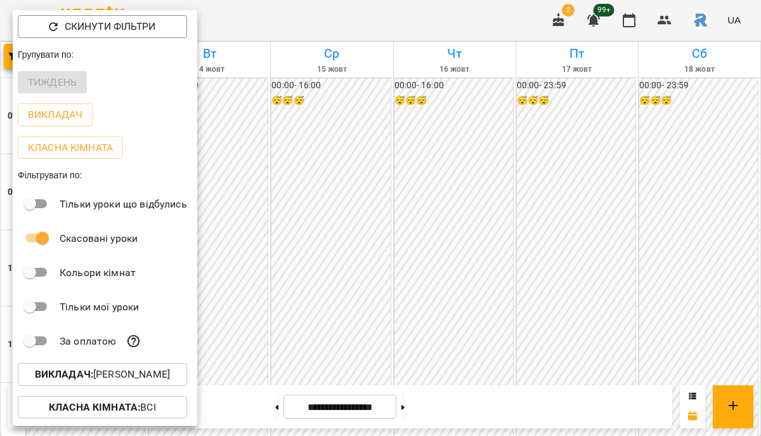
click at [398, 283] on div at bounding box center [380, 218] width 761 height 436
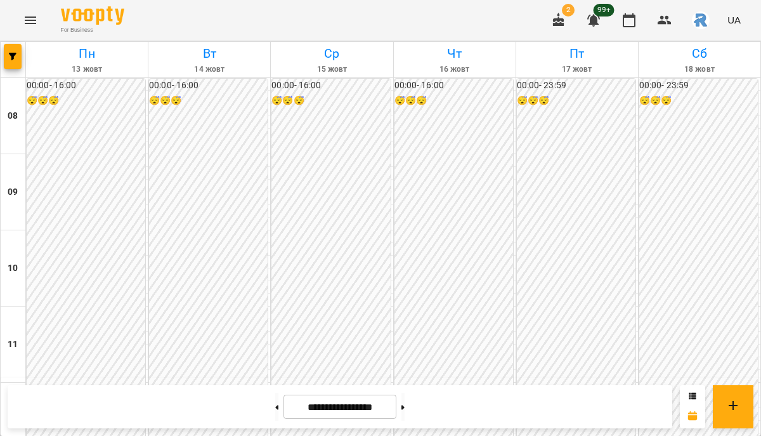
scroll to position [689, 0]
click at [13, 56] on icon "button" at bounding box center [13, 57] width 8 height 8
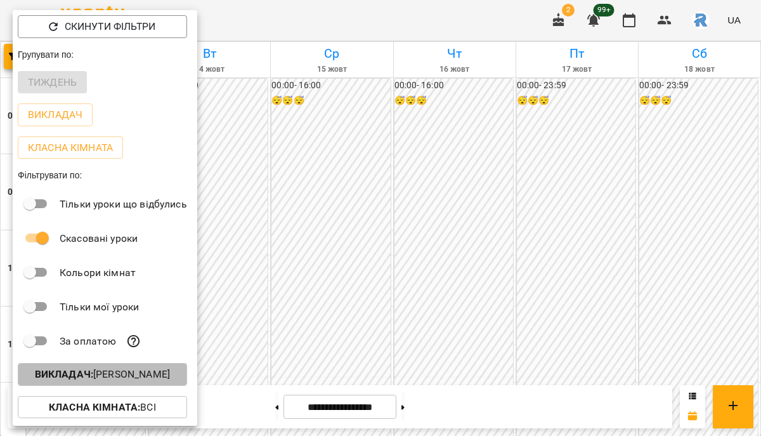
click at [145, 385] on button "Викладач : [PERSON_NAME]" at bounding box center [102, 374] width 169 height 23
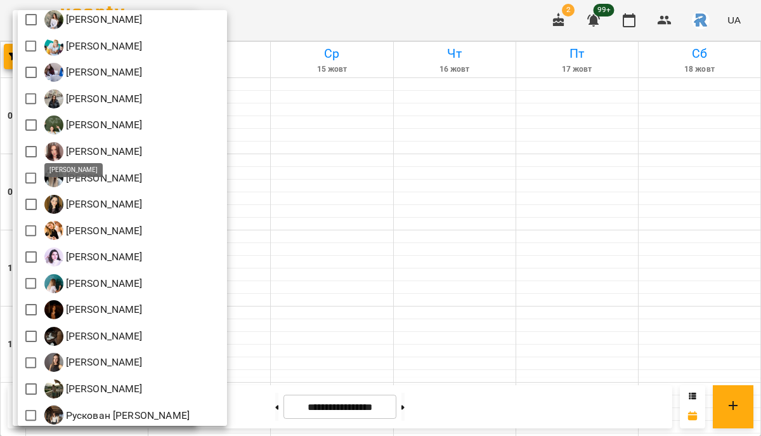
scroll to position [291, 0]
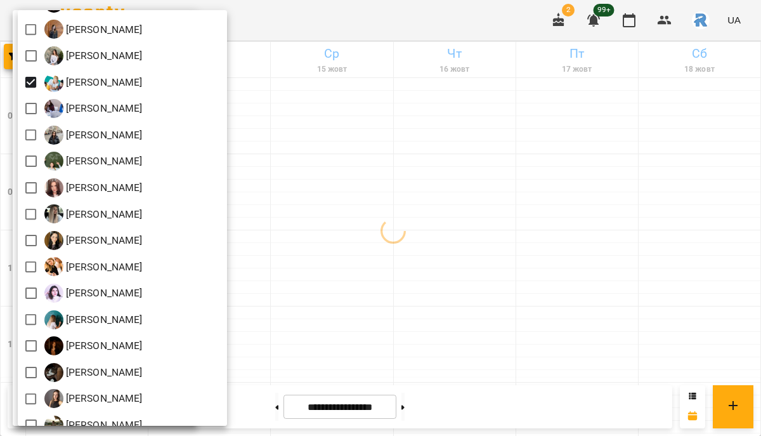
click at [394, 260] on div at bounding box center [380, 218] width 761 height 436
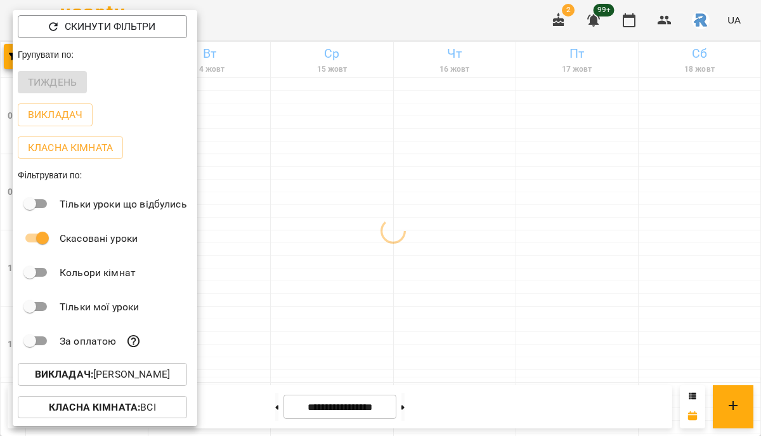
click at [394, 260] on div at bounding box center [380, 218] width 761 height 436
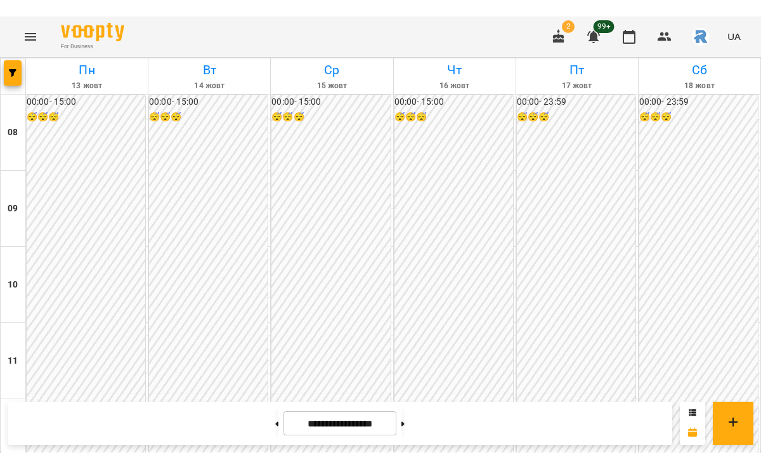
scroll to position [462, 0]
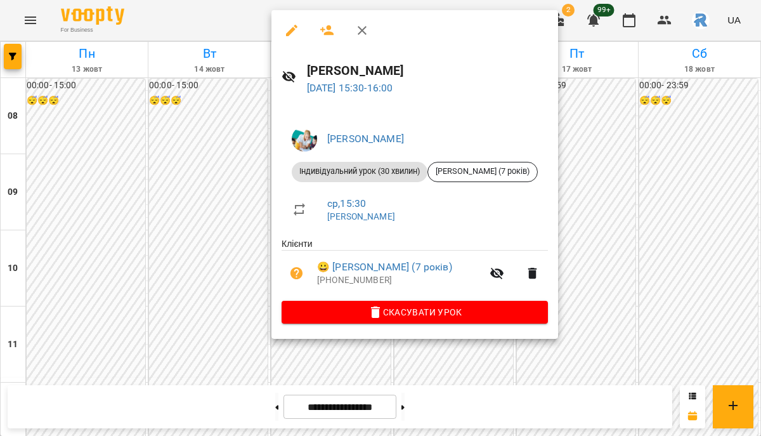
click at [237, 209] on div at bounding box center [380, 218] width 761 height 436
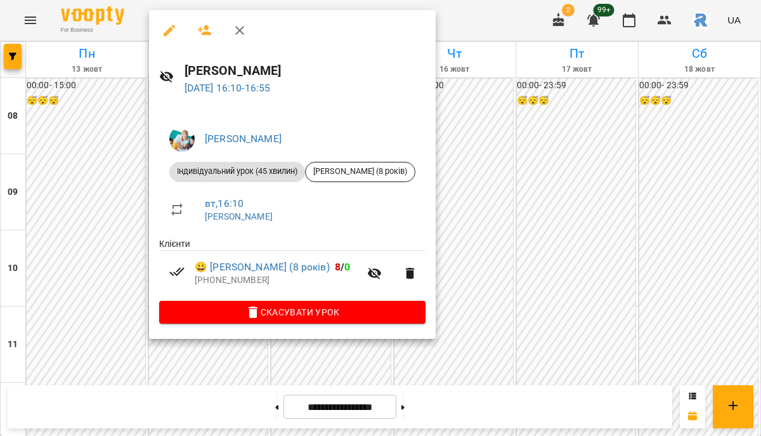
click at [485, 188] on div at bounding box center [380, 218] width 761 height 436
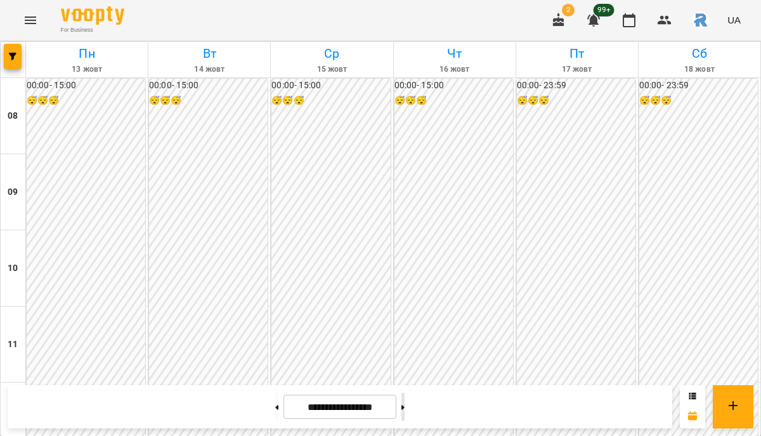
click at [405, 408] on button at bounding box center [403, 407] width 3 height 28
type input "**********"
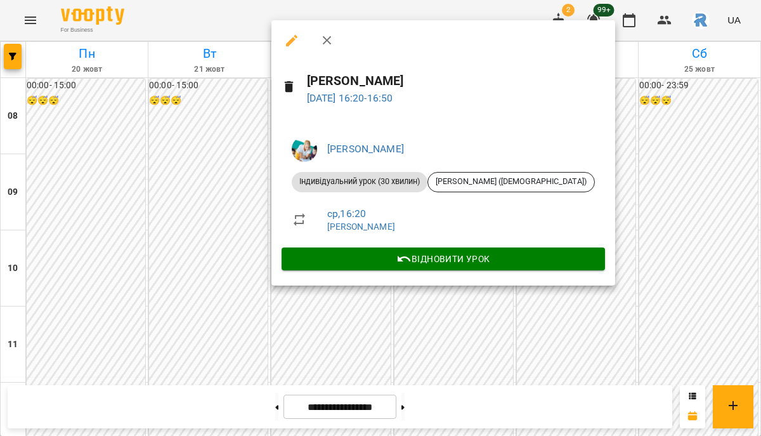
click at [226, 237] on div at bounding box center [380, 218] width 761 height 436
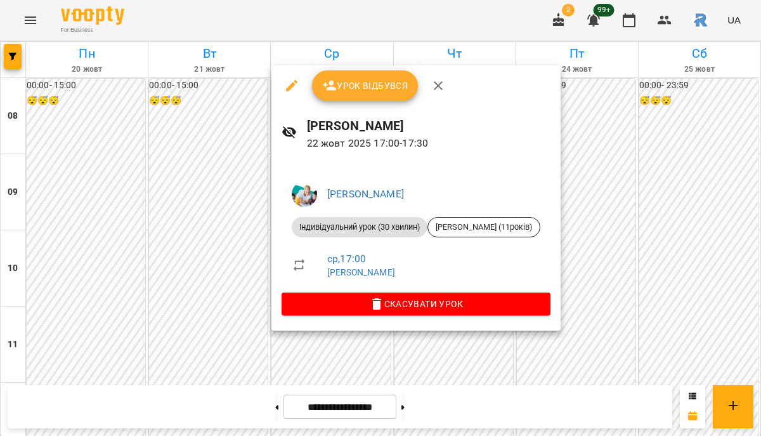
click at [236, 310] on div at bounding box center [380, 218] width 761 height 436
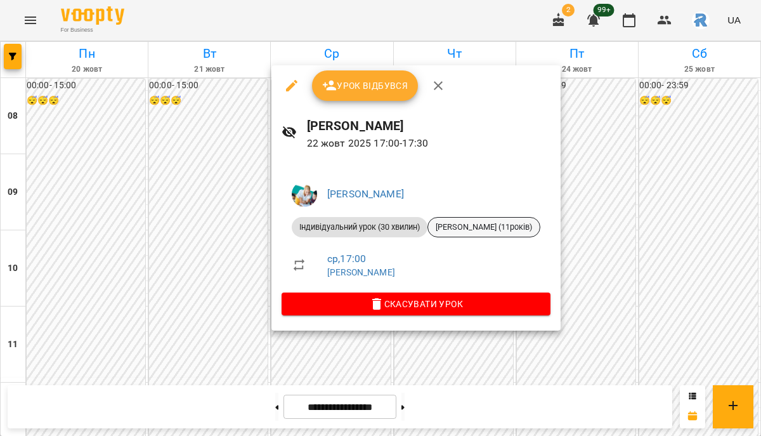
click at [492, 230] on span "[PERSON_NAME] (11років)" at bounding box center [484, 226] width 112 height 11
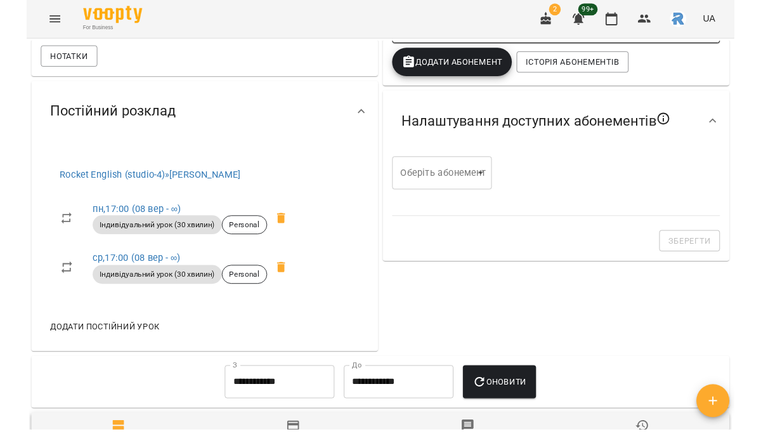
scroll to position [349, 0]
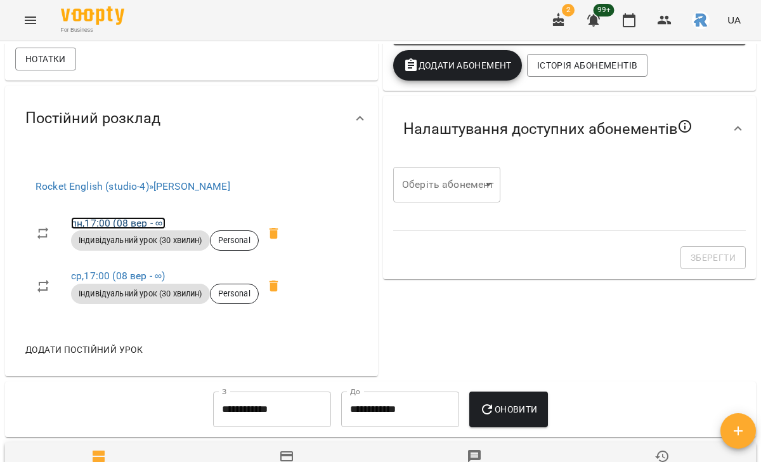
click at [134, 229] on link "пн , 17:00 ([DATE] - ∞)" at bounding box center [118, 223] width 95 height 12
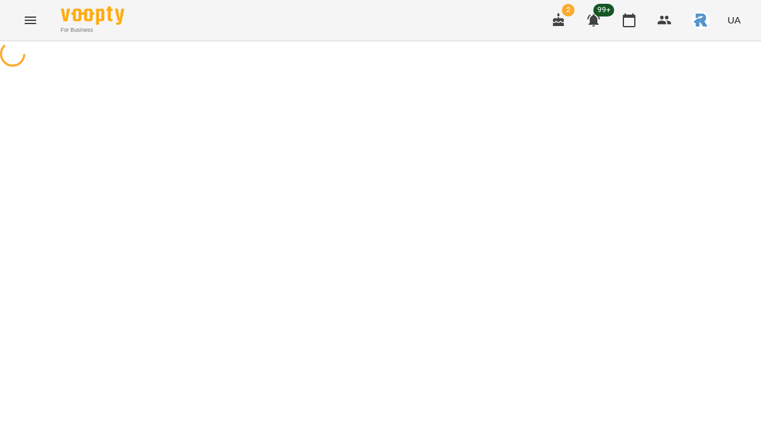
select select "*"
select select "**********"
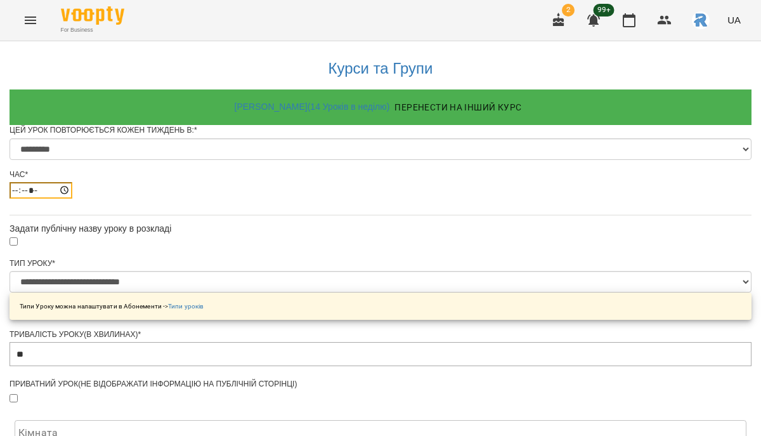
click at [72, 199] on input "*****" at bounding box center [41, 190] width 63 height 16
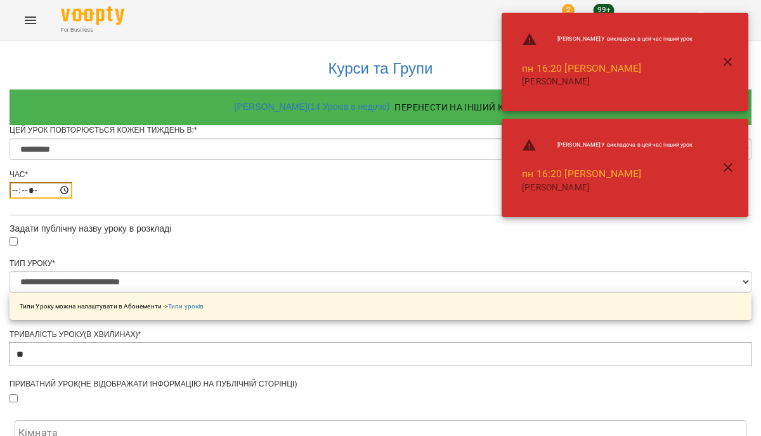
type input "*****"
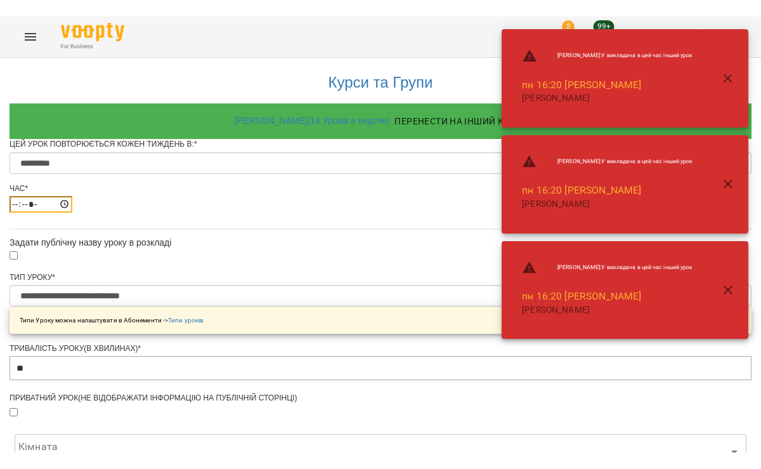
scroll to position [589, 0]
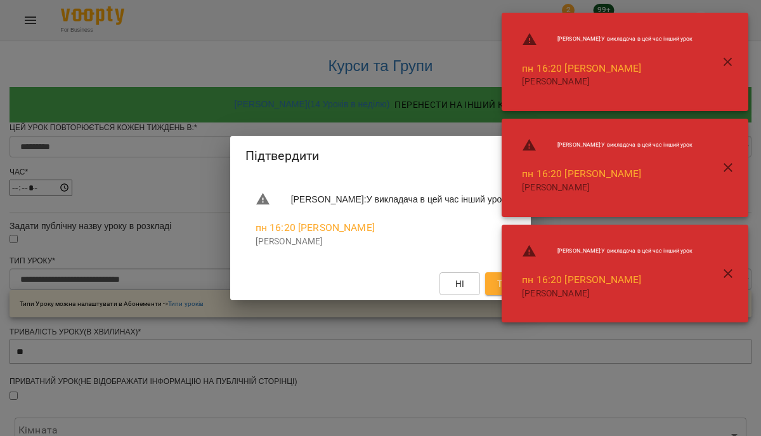
click at [723, 277] on icon "button" at bounding box center [728, 273] width 15 height 15
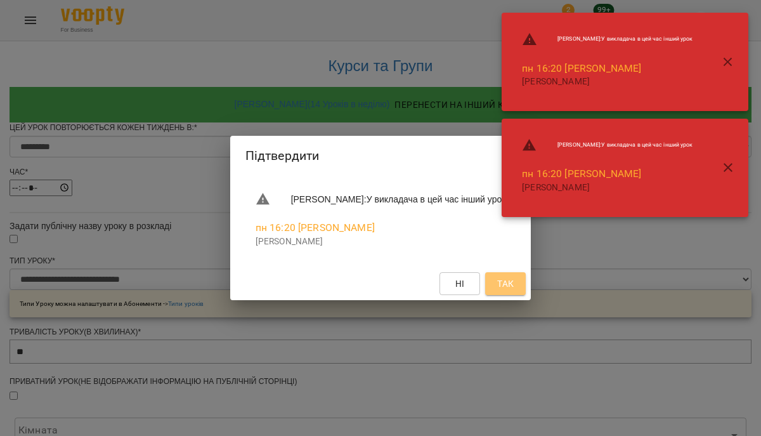
click at [526, 288] on button "Так" at bounding box center [505, 283] width 41 height 23
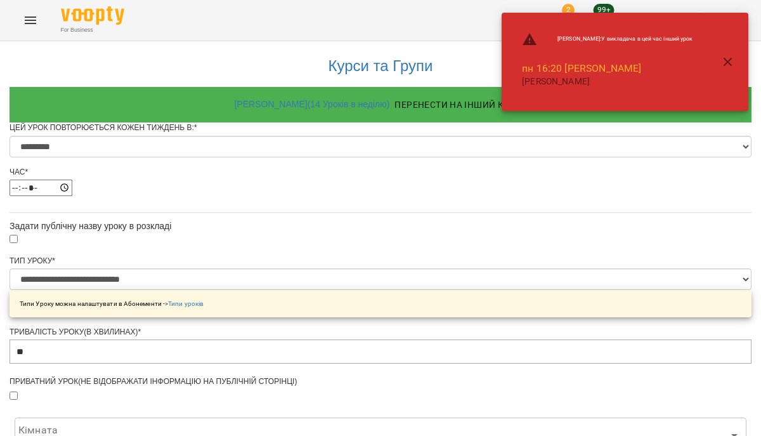
click at [724, 60] on icon "button" at bounding box center [728, 62] width 15 height 15
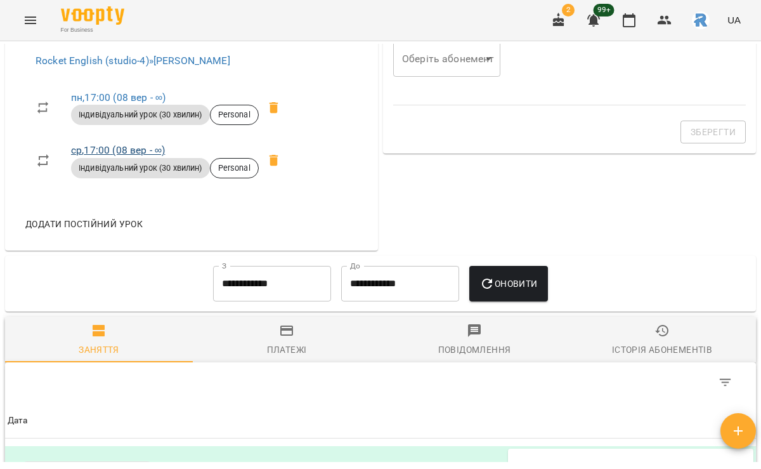
scroll to position [458, 0]
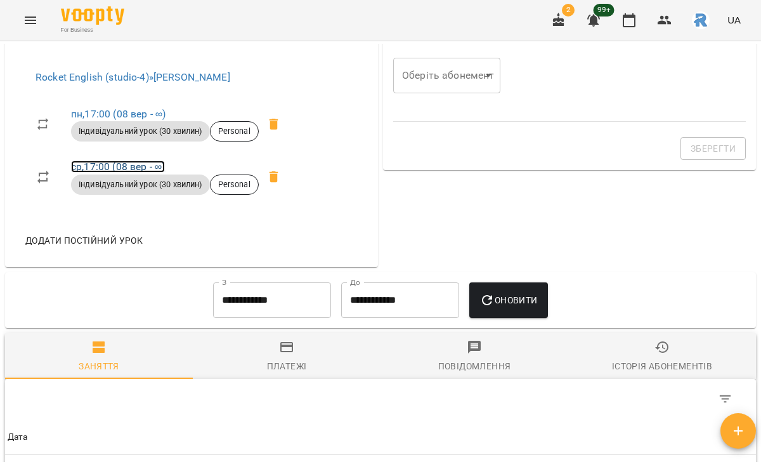
click at [144, 173] on link "ср , 17:00 ([DATE] - ∞)" at bounding box center [118, 166] width 94 height 12
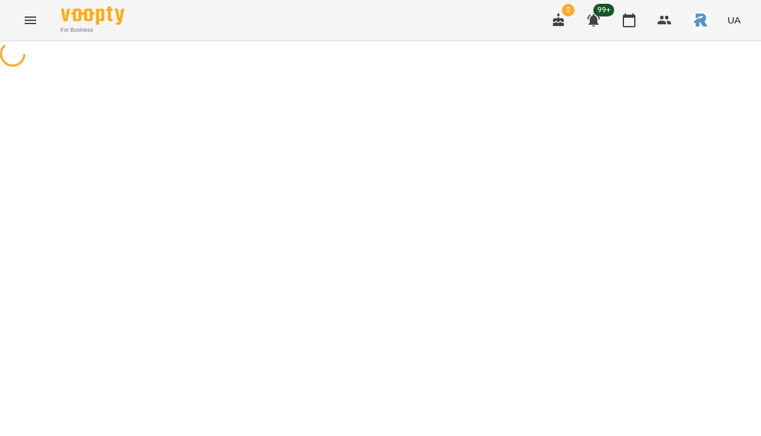
select select "*"
select select "**********"
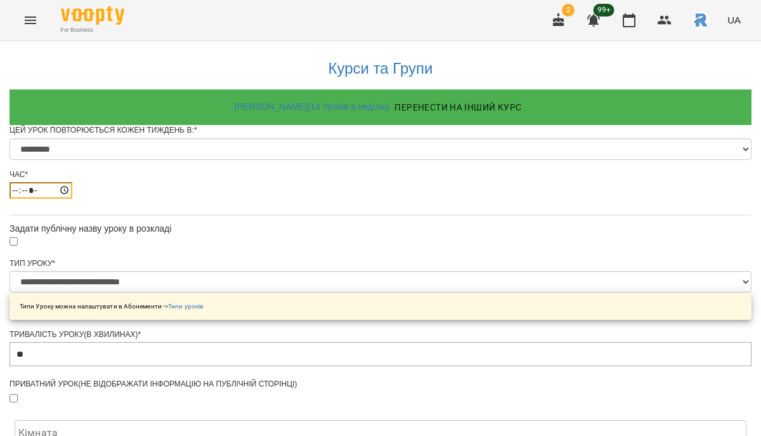
click at [72, 199] on input "*****" at bounding box center [41, 190] width 63 height 16
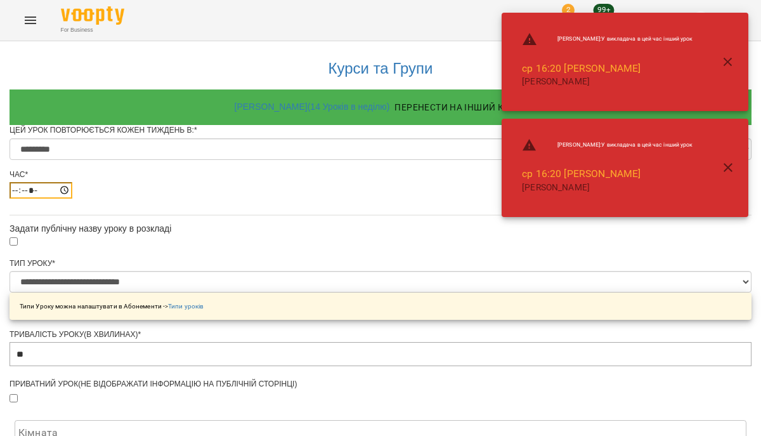
type input "*****"
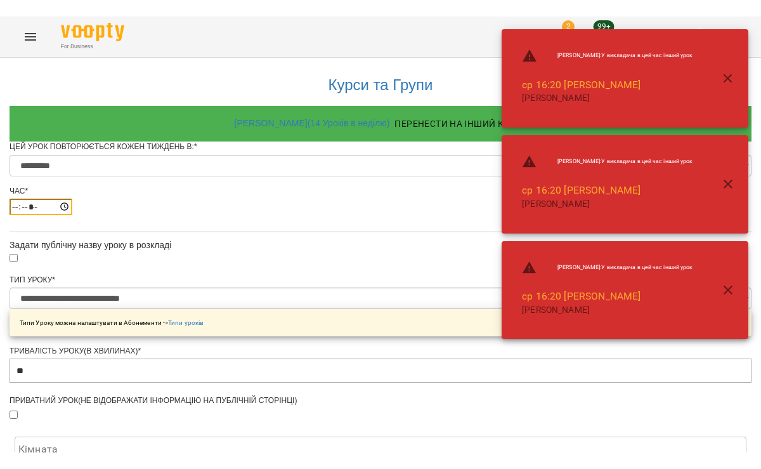
scroll to position [589, 0]
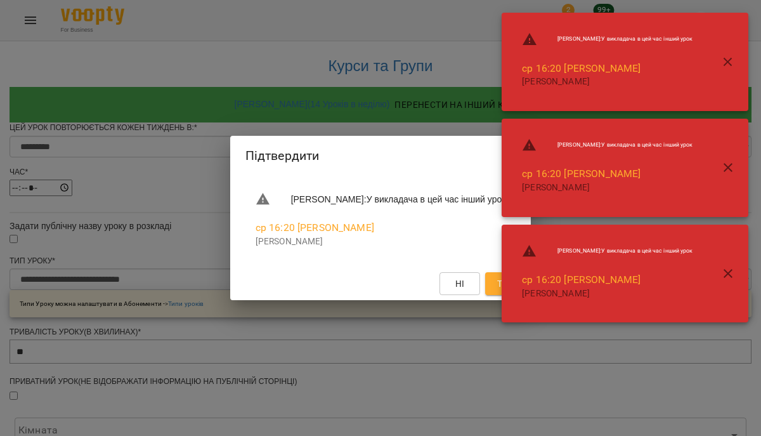
click at [746, 279] on div "[PERSON_NAME] : У викладача в цей час інший урок ср 16:20 [PERSON_NAME] [PERSON…" at bounding box center [625, 274] width 247 height 98
click at [736, 278] on button "button" at bounding box center [728, 273] width 30 height 30
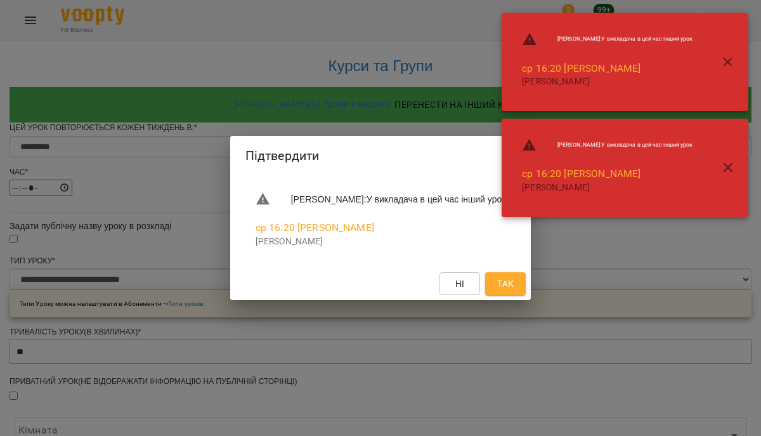
click at [514, 291] on span "Так" at bounding box center [505, 283] width 16 height 15
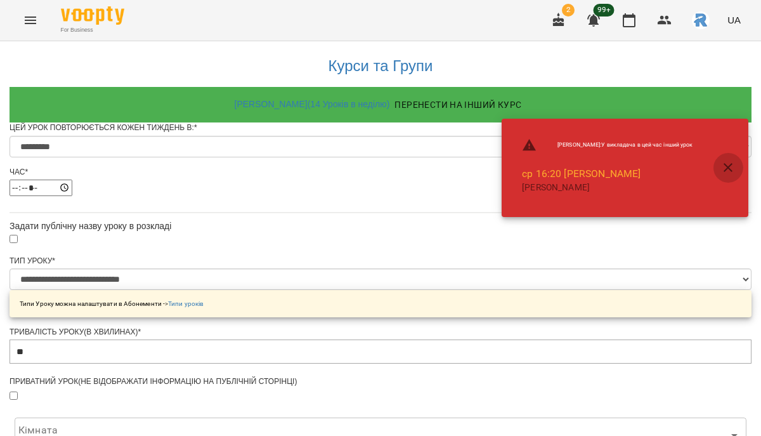
click at [727, 166] on icon "button" at bounding box center [728, 167] width 9 height 9
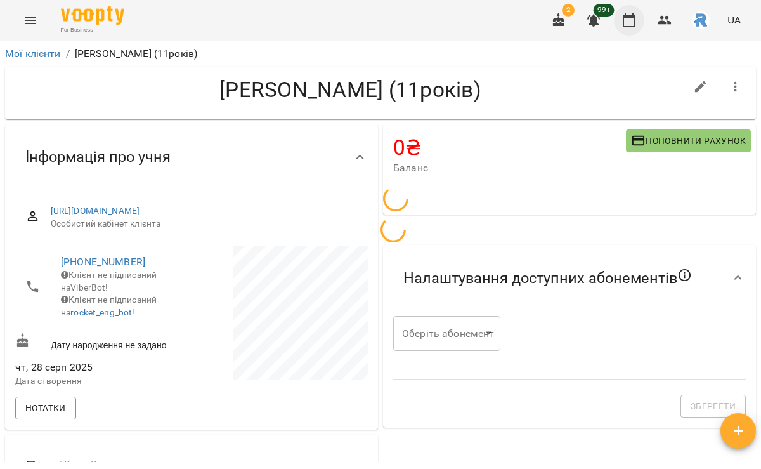
click at [621, 16] on button "button" at bounding box center [629, 20] width 30 height 30
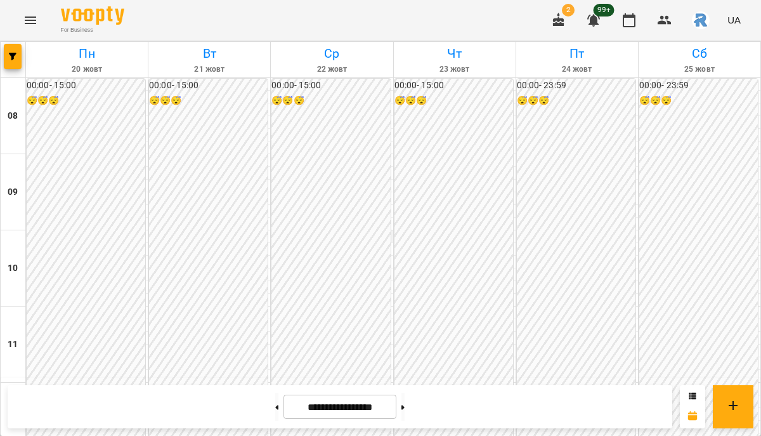
scroll to position [420, 0]
click at [405, 403] on button at bounding box center [403, 407] width 3 height 28
type input "**********"
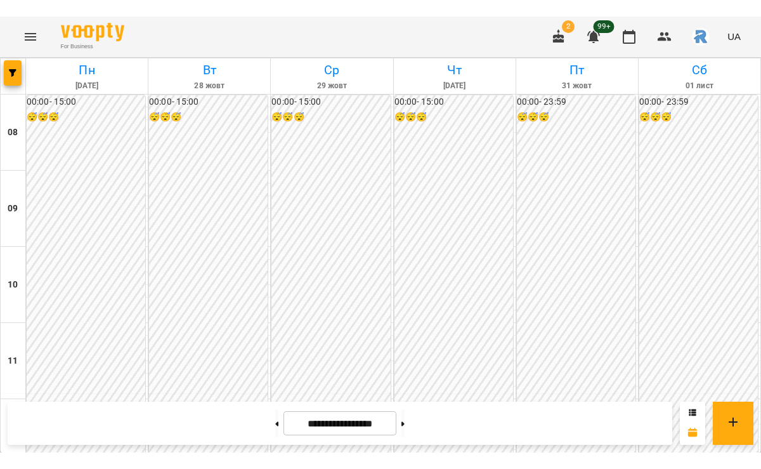
scroll to position [465, 0]
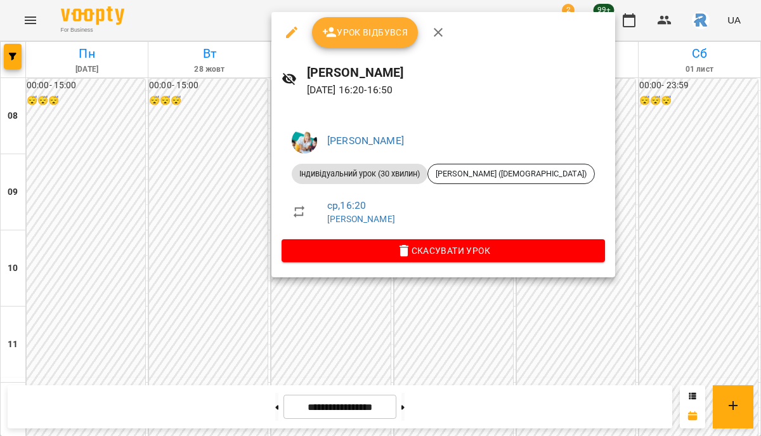
click at [354, 292] on div at bounding box center [380, 218] width 761 height 436
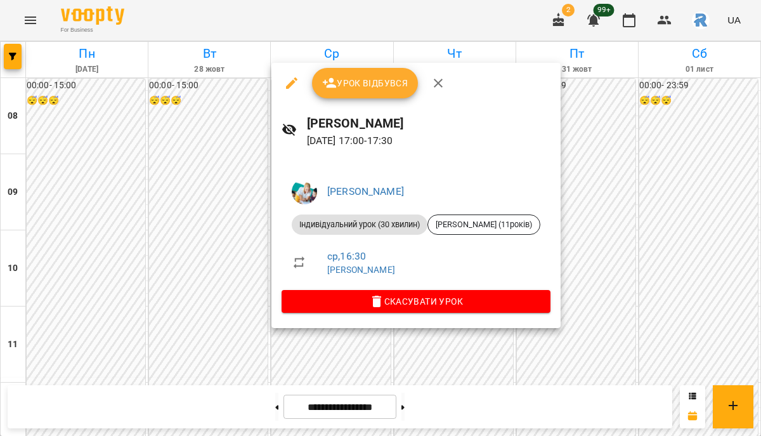
click at [276, 294] on div "[PERSON_NAME] урок (30 хвилин) [PERSON_NAME] (11років) ср , 16:30 [PERSON_NAME]…" at bounding box center [416, 243] width 289 height 169
click at [234, 282] on div at bounding box center [380, 218] width 761 height 436
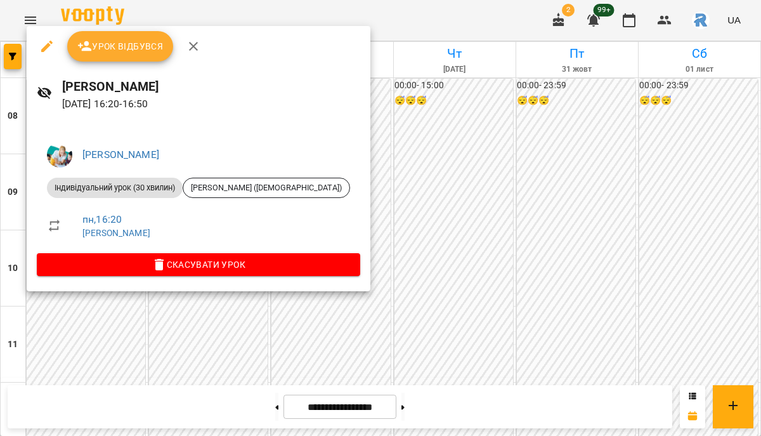
click at [376, 219] on div at bounding box center [380, 218] width 761 height 436
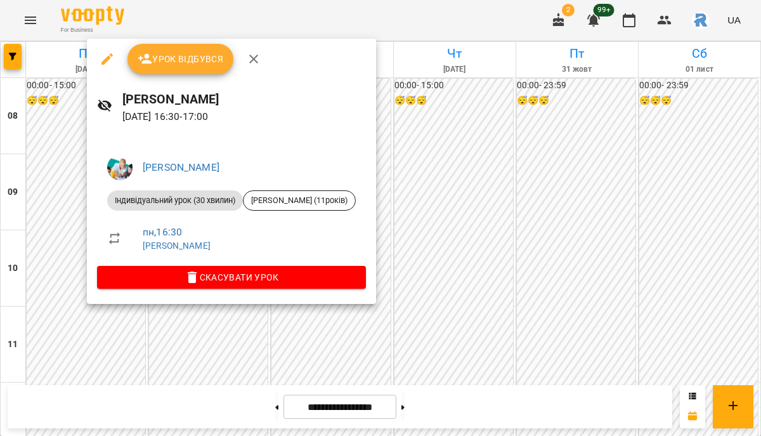
click at [494, 199] on div at bounding box center [380, 218] width 761 height 436
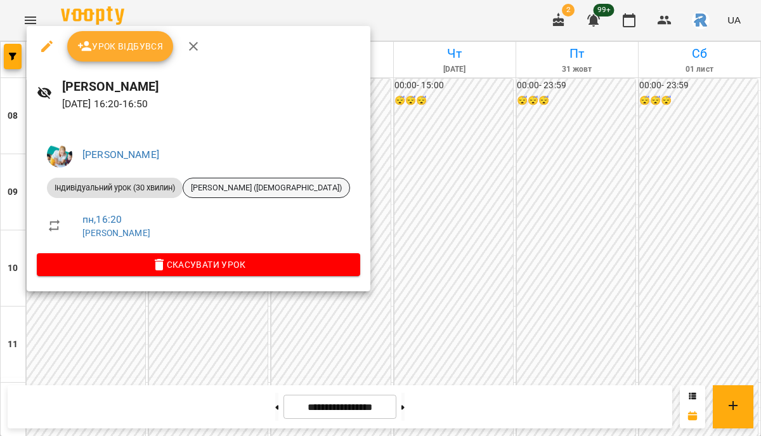
click at [214, 187] on span "[PERSON_NAME] ([DEMOGRAPHIC_DATA])" at bounding box center [266, 187] width 166 height 11
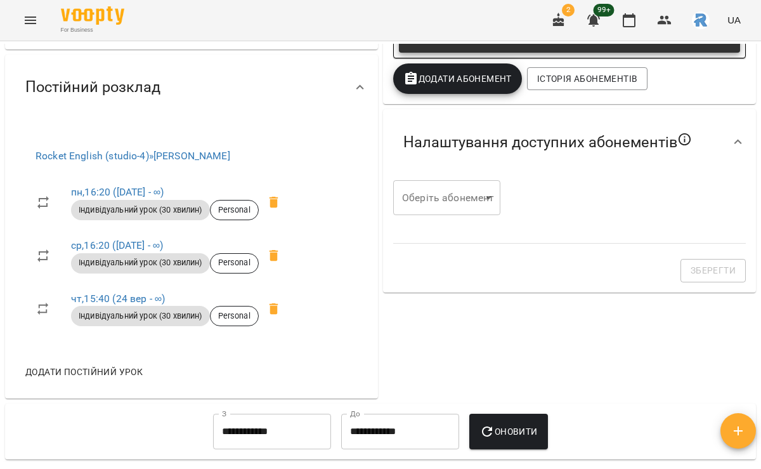
scroll to position [402, 0]
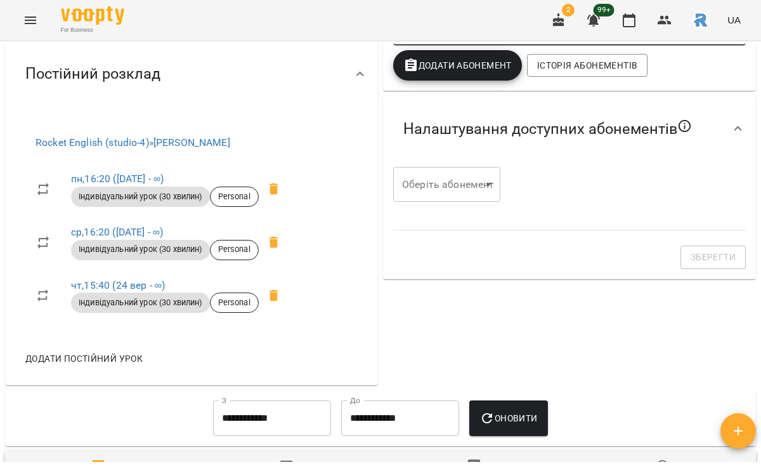
click at [273, 197] on icon at bounding box center [273, 188] width 15 height 15
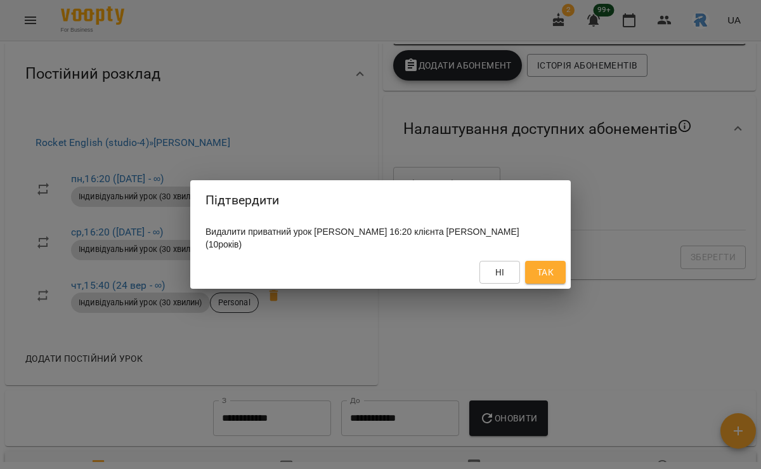
click at [551, 280] on span "Так" at bounding box center [545, 272] width 16 height 15
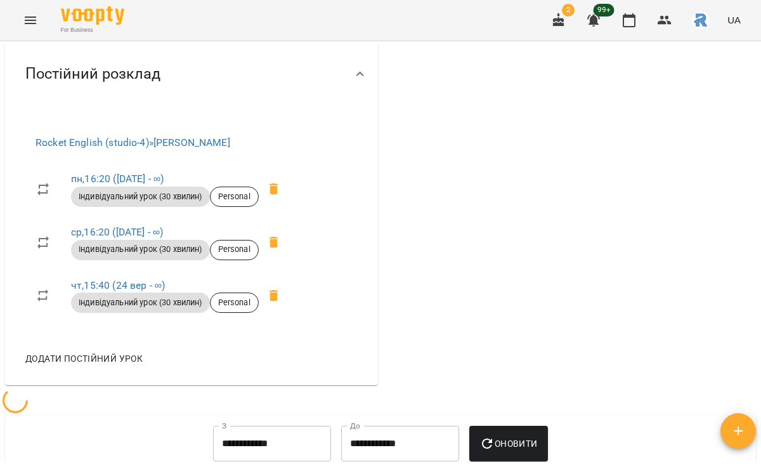
click at [277, 195] on icon at bounding box center [274, 188] width 9 height 11
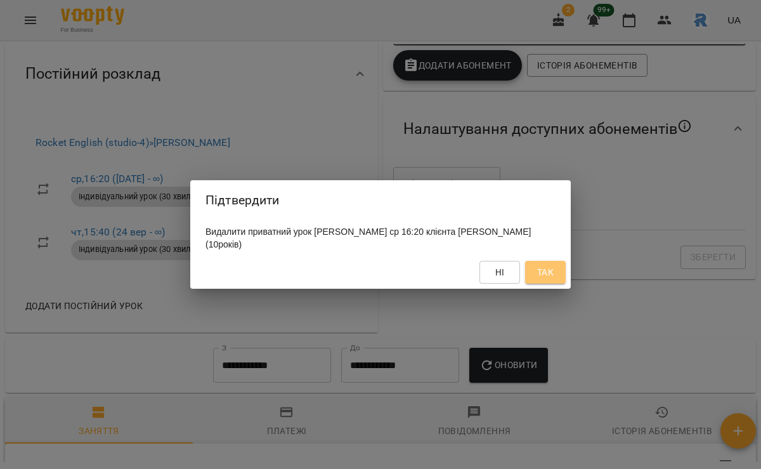
click at [540, 279] on span "Так" at bounding box center [545, 272] width 16 height 15
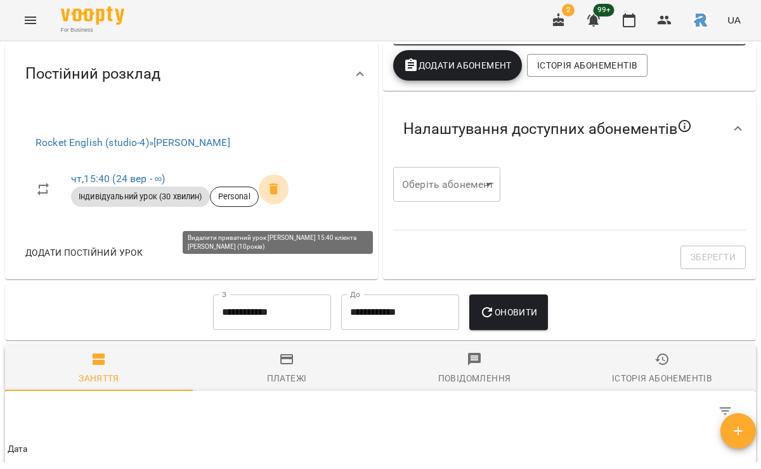
click at [271, 197] on icon at bounding box center [273, 188] width 15 height 15
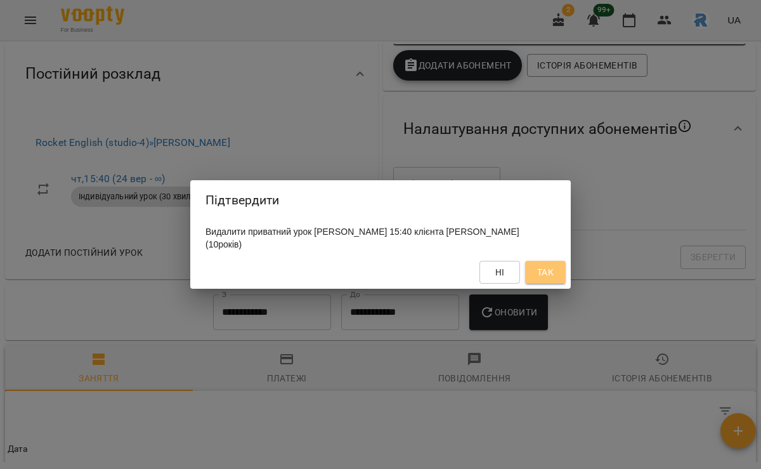
click at [529, 272] on button "Так" at bounding box center [545, 272] width 41 height 23
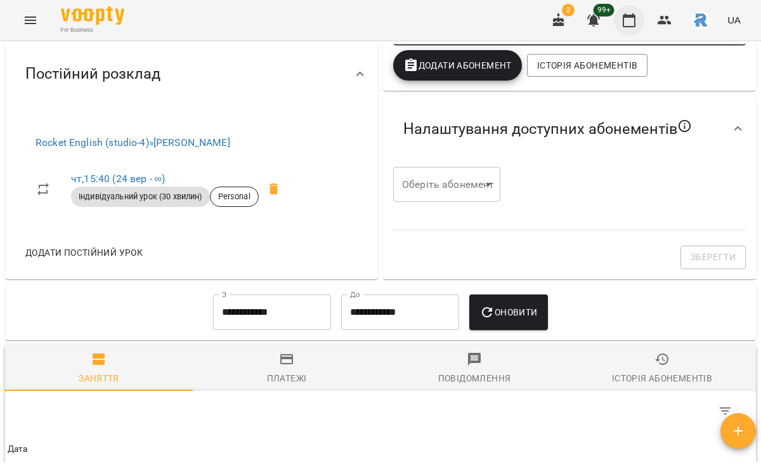
click at [636, 11] on button "button" at bounding box center [629, 20] width 30 height 30
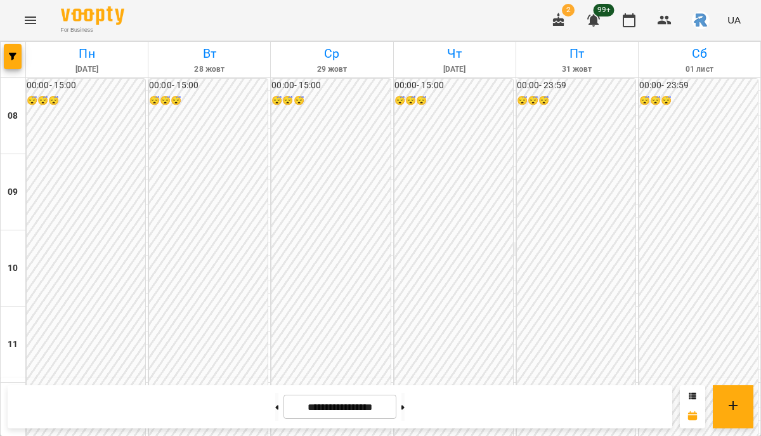
scroll to position [466, 0]
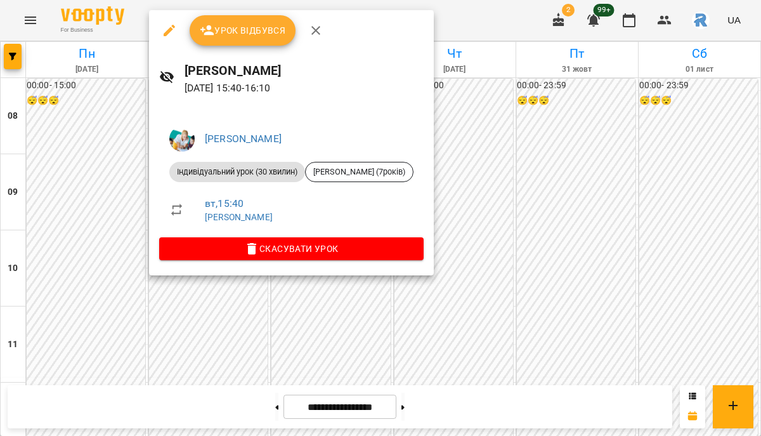
click at [518, 177] on div at bounding box center [380, 218] width 761 height 436
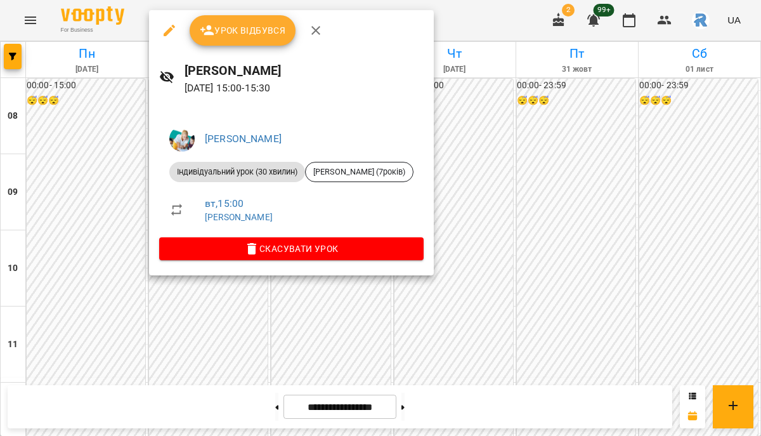
click at [517, 183] on div at bounding box center [380, 218] width 761 height 436
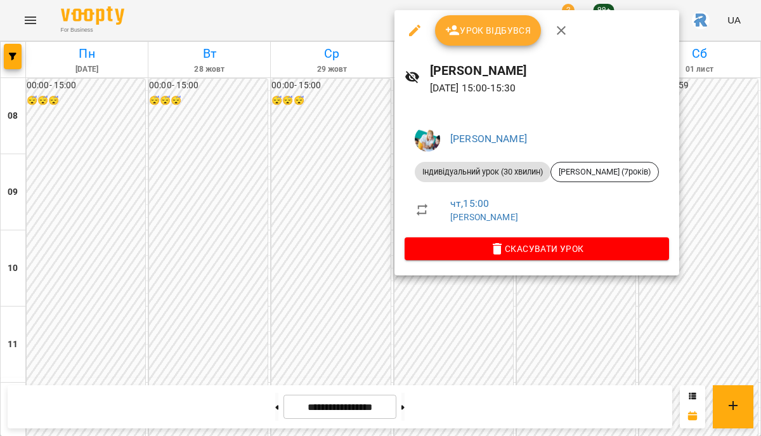
click at [297, 170] on div at bounding box center [380, 218] width 761 height 436
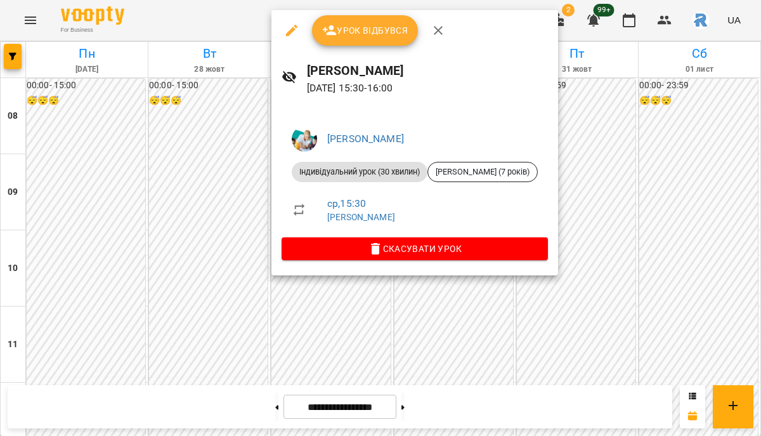
click at [235, 209] on div at bounding box center [380, 218] width 761 height 436
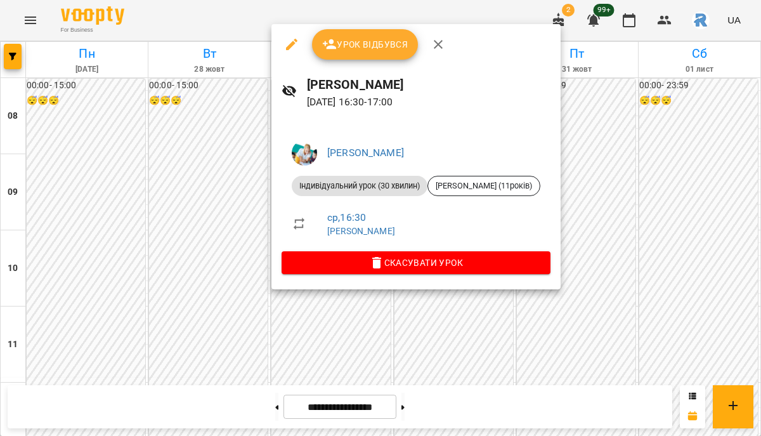
click at [230, 237] on div at bounding box center [380, 218] width 761 height 436
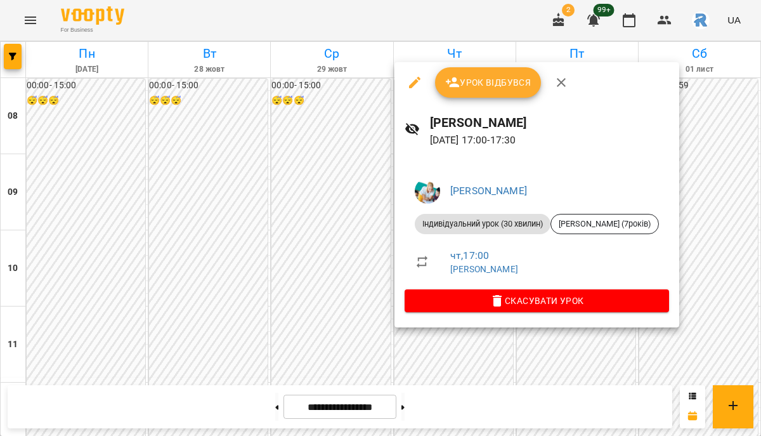
click at [330, 272] on div at bounding box center [380, 218] width 761 height 436
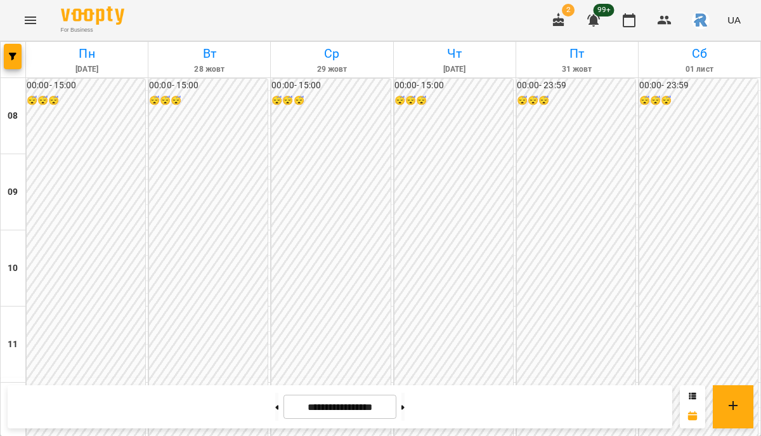
scroll to position [512, 0]
click at [275, 406] on button at bounding box center [276, 407] width 3 height 28
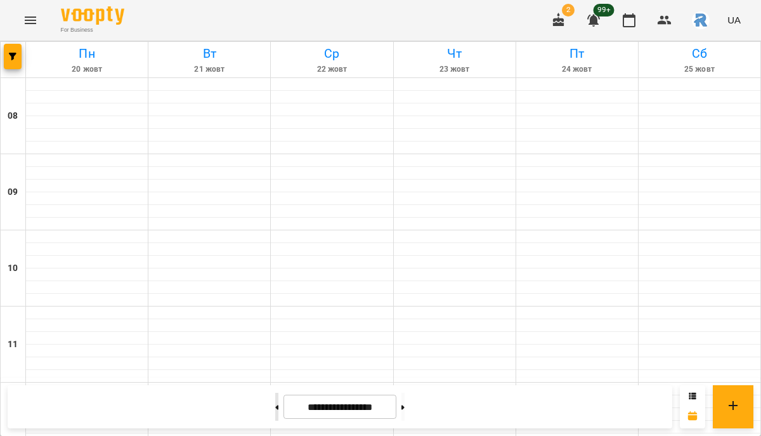
click at [275, 406] on button at bounding box center [276, 407] width 3 height 28
type input "**********"
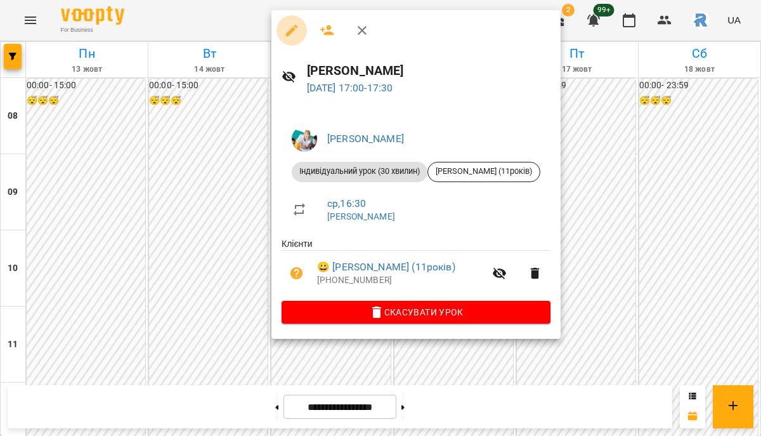
click at [290, 29] on icon "button" at bounding box center [291, 30] width 15 height 15
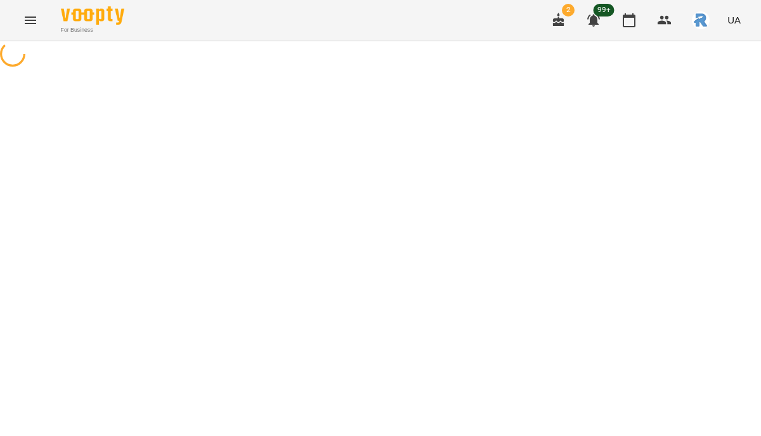
select select "**********"
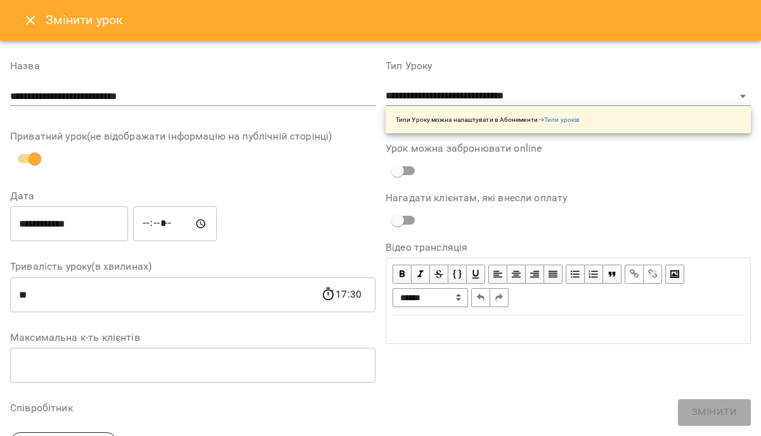
click at [153, 224] on input "*****" at bounding box center [175, 224] width 84 height 36
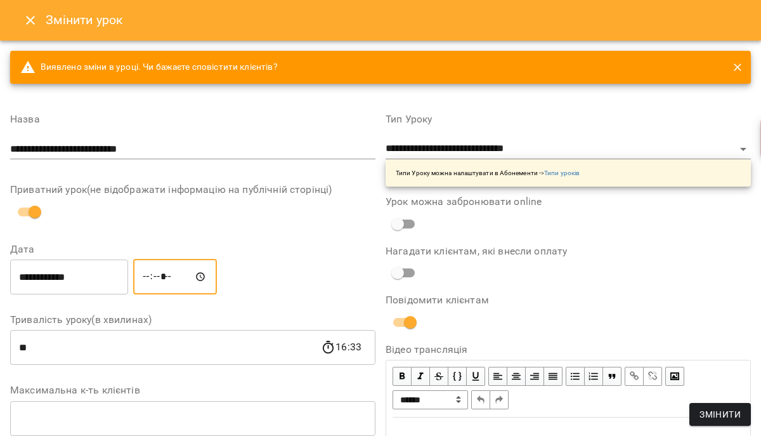
type input "*****"
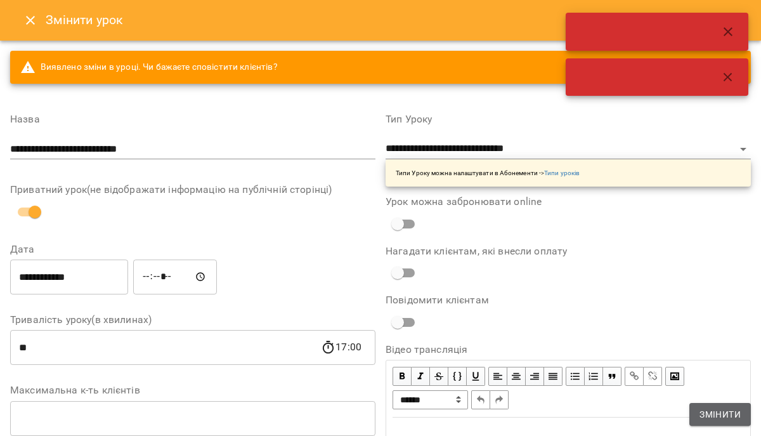
click at [699, 409] on button "Змінити" at bounding box center [721, 414] width 62 height 23
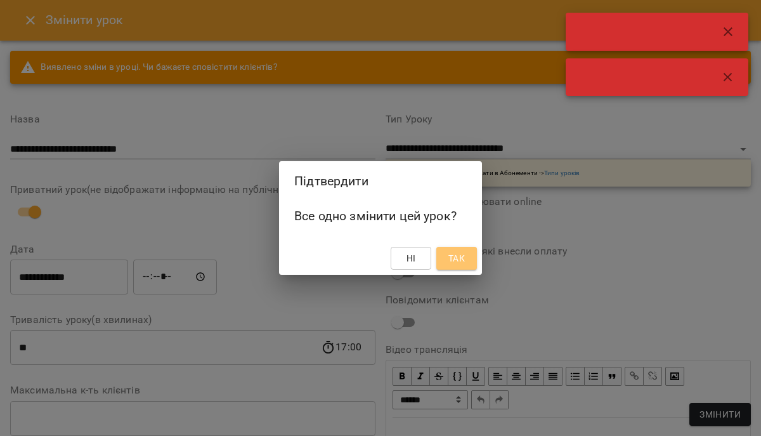
click at [454, 256] on span "Так" at bounding box center [457, 258] width 16 height 15
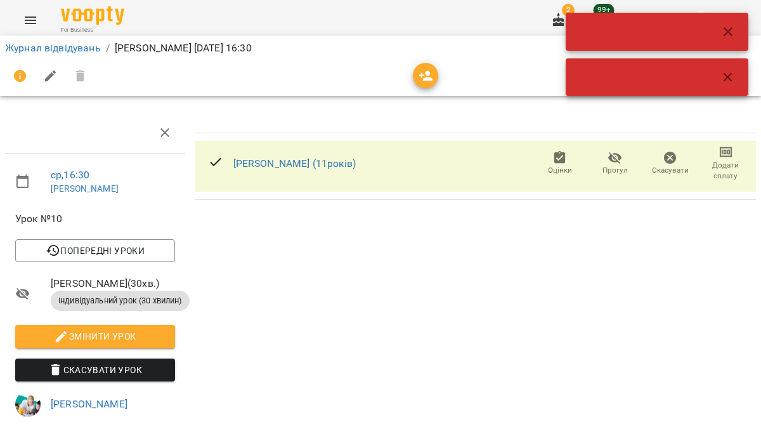
click at [718, 87] on button "button" at bounding box center [728, 77] width 30 height 30
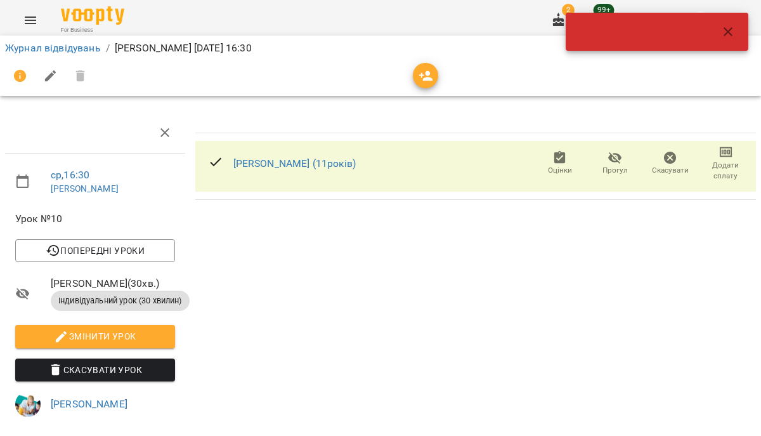
click at [740, 42] on div at bounding box center [723, 31] width 41 height 30
click at [711, 27] on div at bounding box center [723, 31] width 41 height 30
click at [724, 30] on icon "button" at bounding box center [728, 31] width 15 height 15
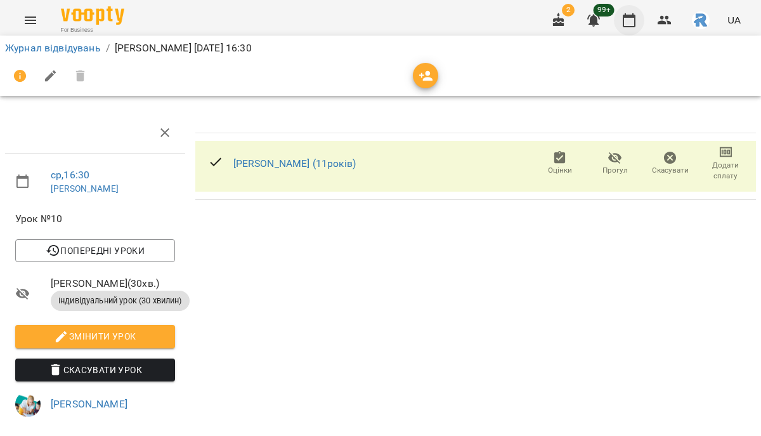
click at [638, 23] on button "button" at bounding box center [629, 20] width 30 height 30
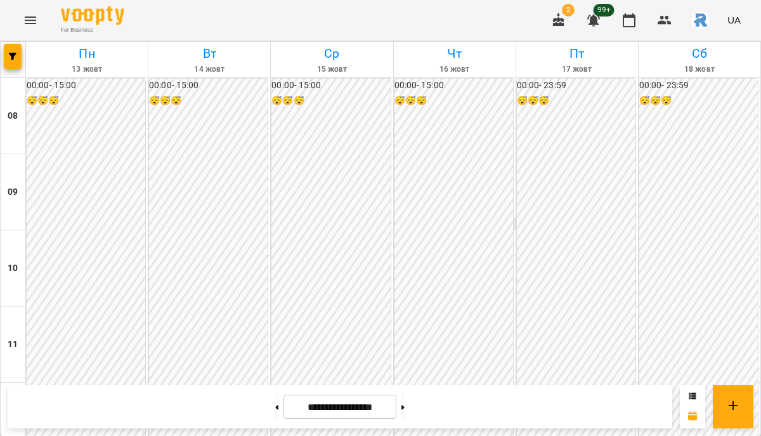
scroll to position [578, 0]
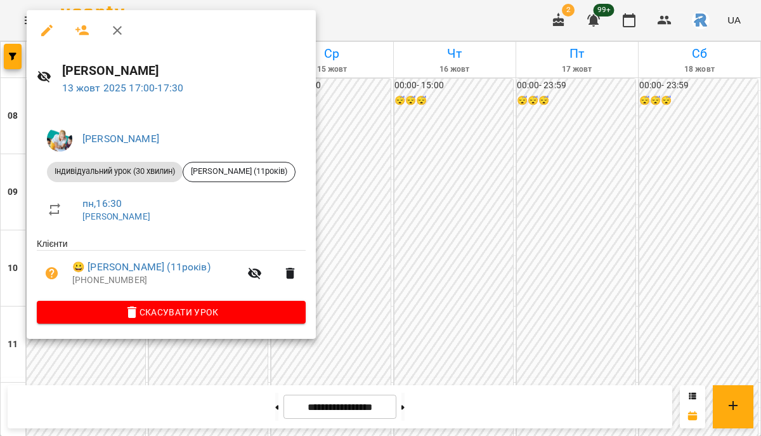
click at [49, 25] on icon "button" at bounding box center [46, 30] width 11 height 11
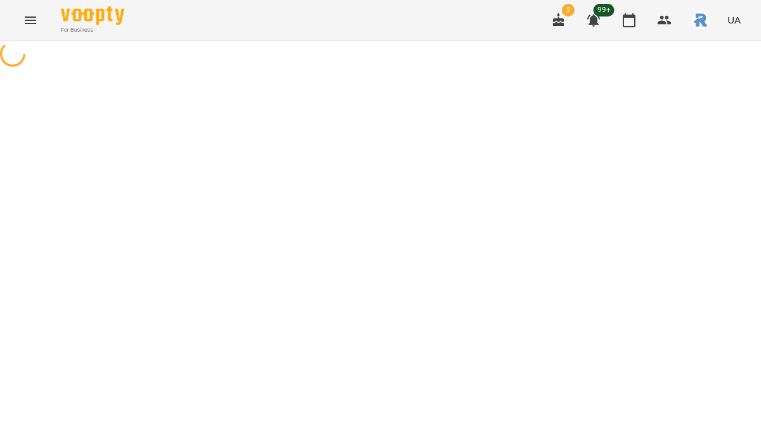
select select "**********"
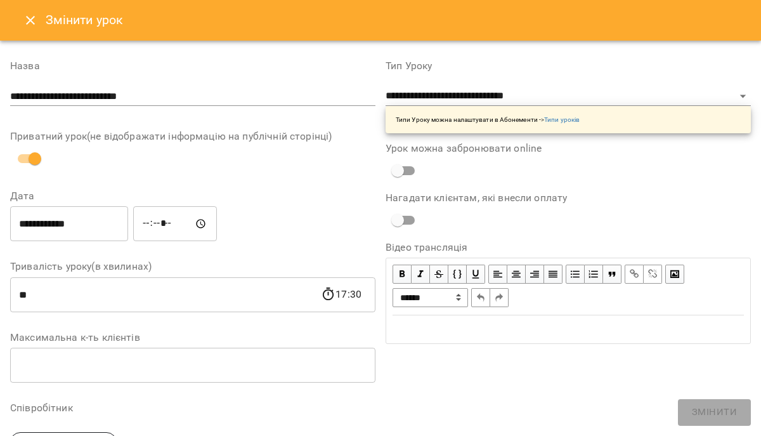
click at [150, 227] on input "*****" at bounding box center [175, 224] width 84 height 36
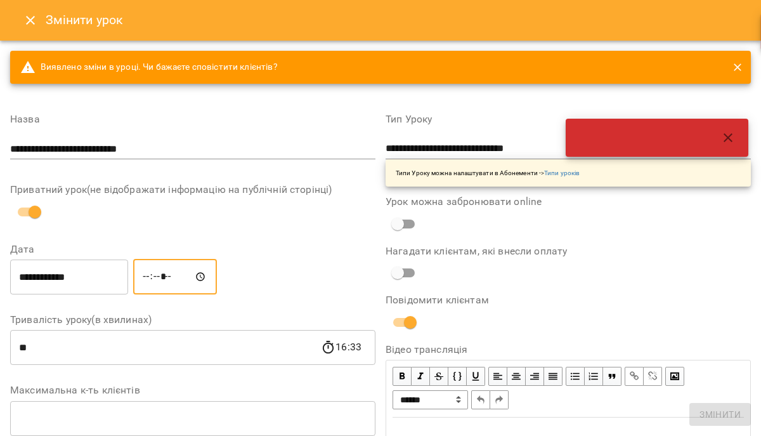
type input "*****"
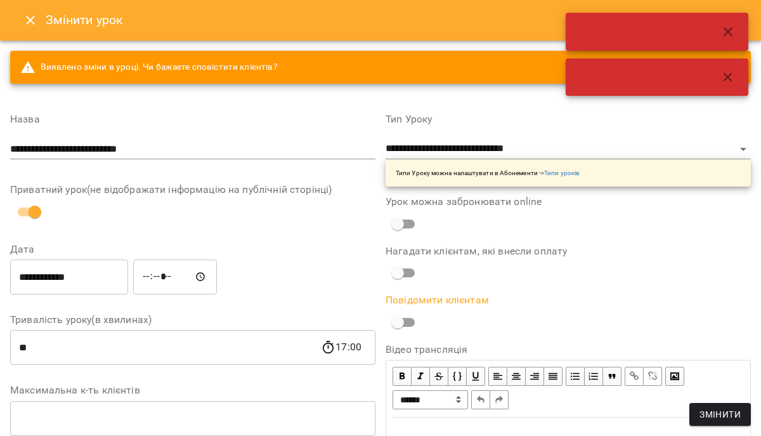
click at [705, 417] on span "Змінити" at bounding box center [720, 414] width 41 height 15
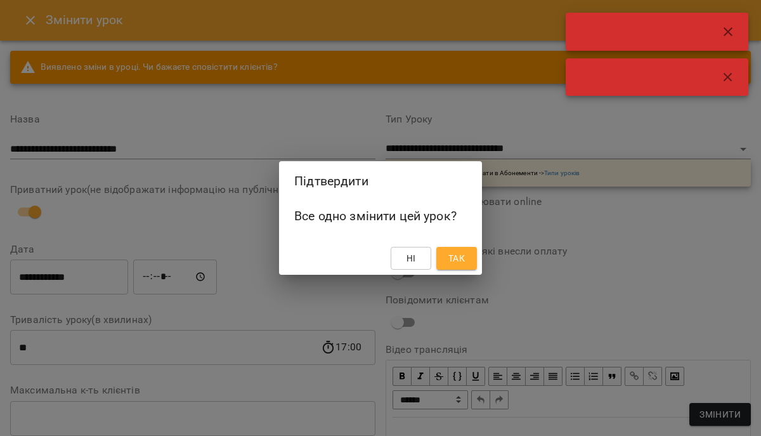
click at [466, 258] on span "Так" at bounding box center [457, 258] width 20 height 15
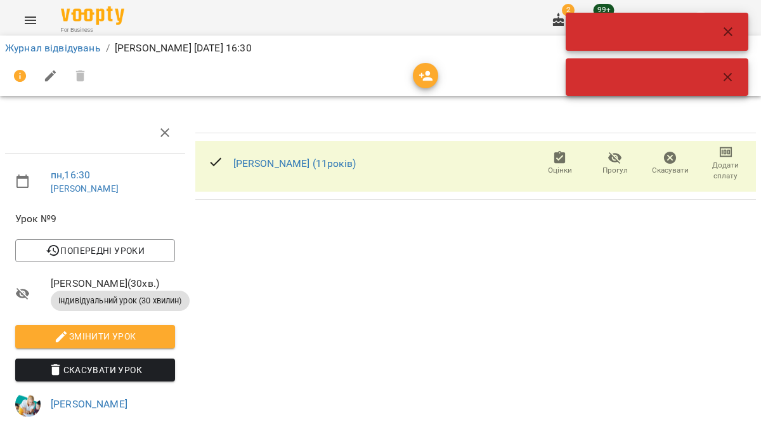
click at [727, 71] on icon "button" at bounding box center [728, 77] width 15 height 15
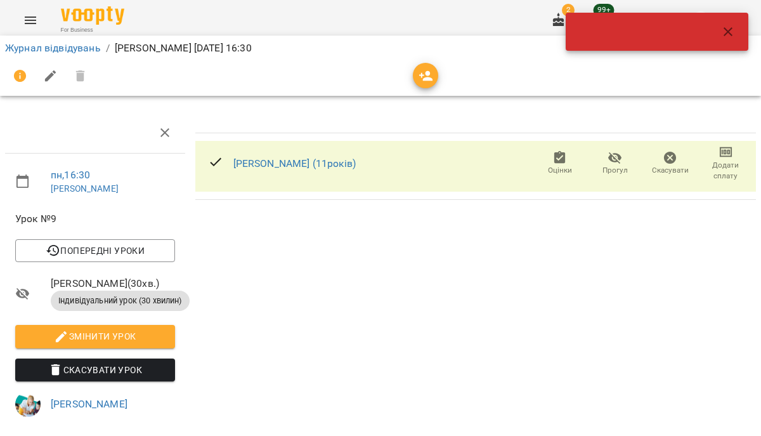
click at [726, 36] on icon "button" at bounding box center [728, 31] width 15 height 15
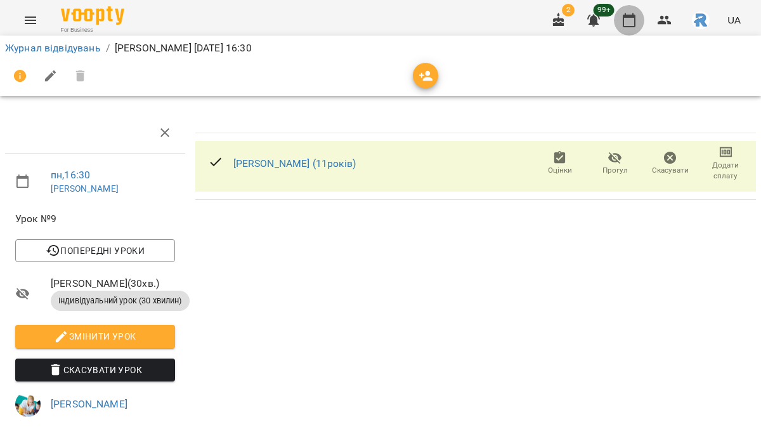
click at [627, 15] on icon "button" at bounding box center [629, 20] width 13 height 14
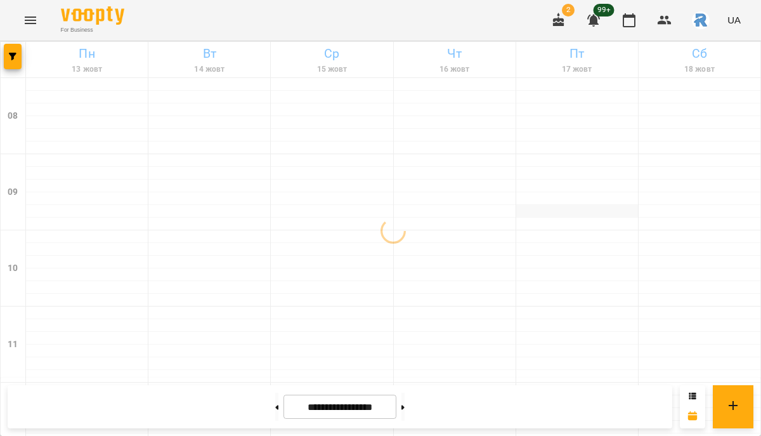
scroll to position [689, 0]
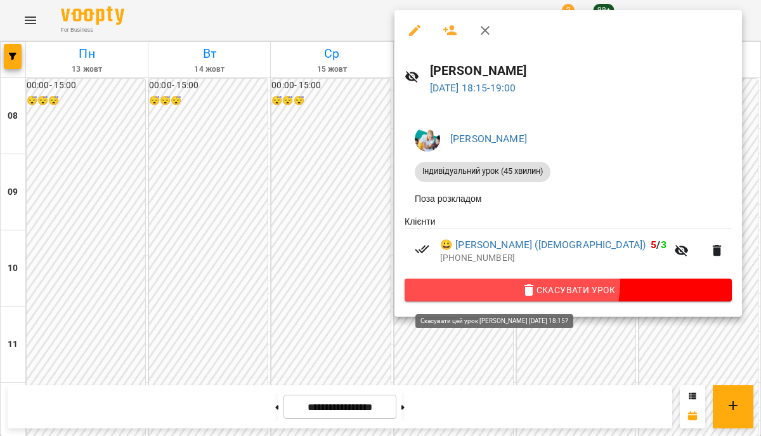
click at [511, 285] on span "Скасувати Урок" at bounding box center [568, 289] width 307 height 15
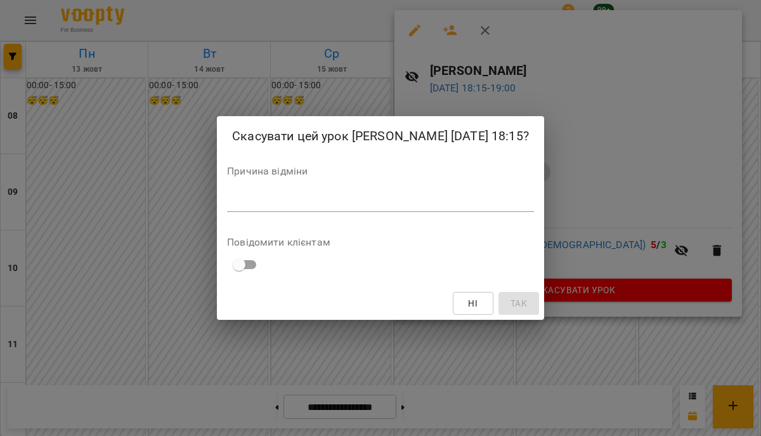
click at [451, 206] on textarea at bounding box center [380, 201] width 307 height 12
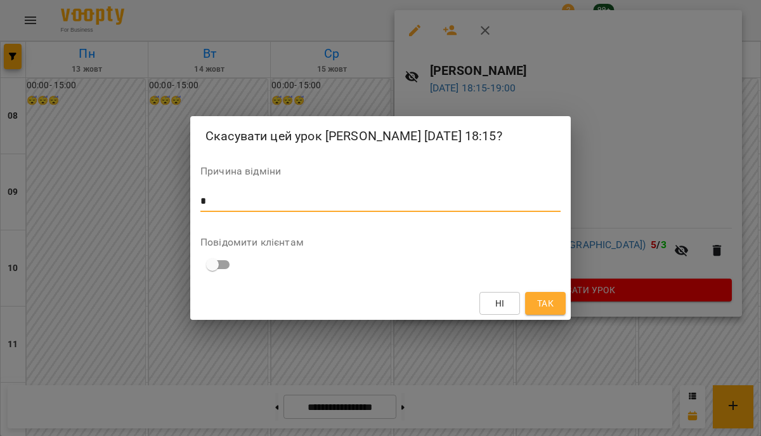
type textarea "*"
click at [567, 305] on div "Ні Так" at bounding box center [380, 303] width 381 height 33
click at [553, 308] on span "Так" at bounding box center [545, 303] width 16 height 15
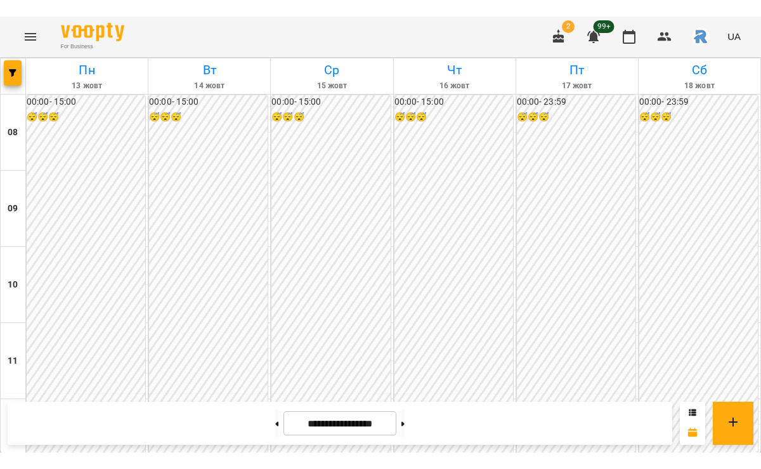
scroll to position [531, 0]
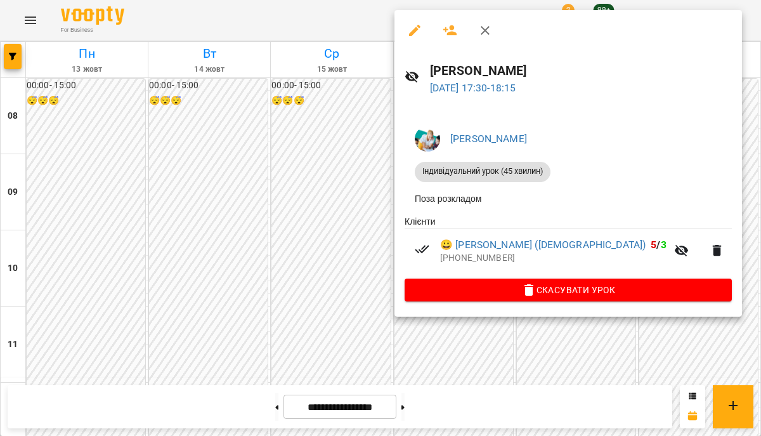
click at [499, 307] on div "[PERSON_NAME] урок (45 хвилин) Поза розкладом Клієнти 😀 [PERSON_NAME] (7років) …" at bounding box center [569, 211] width 348 height 211
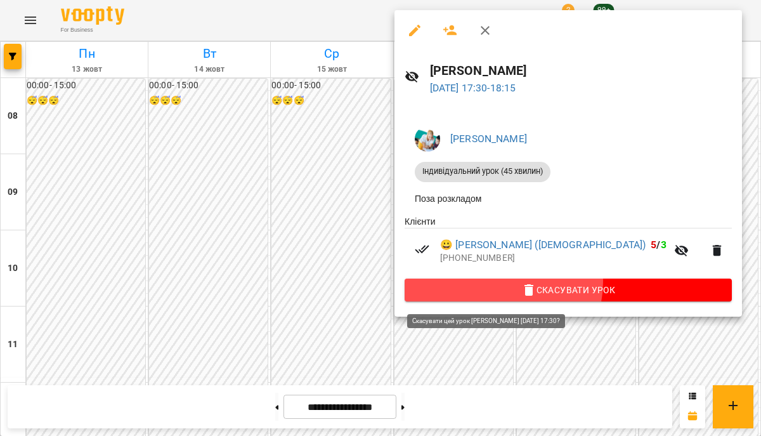
click at [495, 285] on span "Скасувати Урок" at bounding box center [568, 289] width 307 height 15
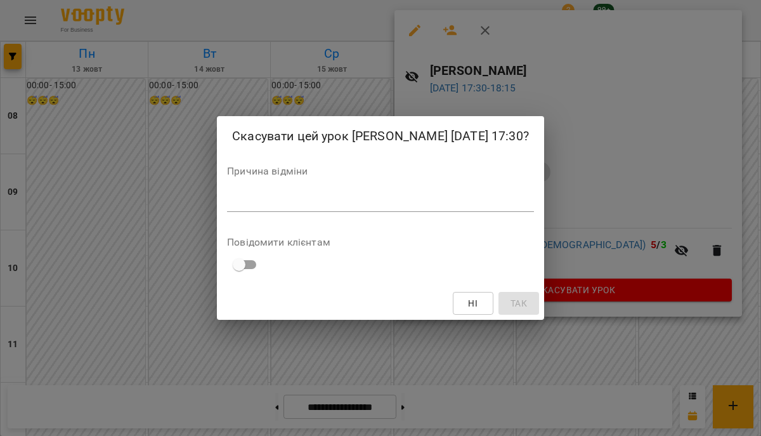
click at [463, 195] on div "Причина відміни *" at bounding box center [380, 191] width 307 height 51
click at [464, 207] on textarea at bounding box center [380, 201] width 307 height 12
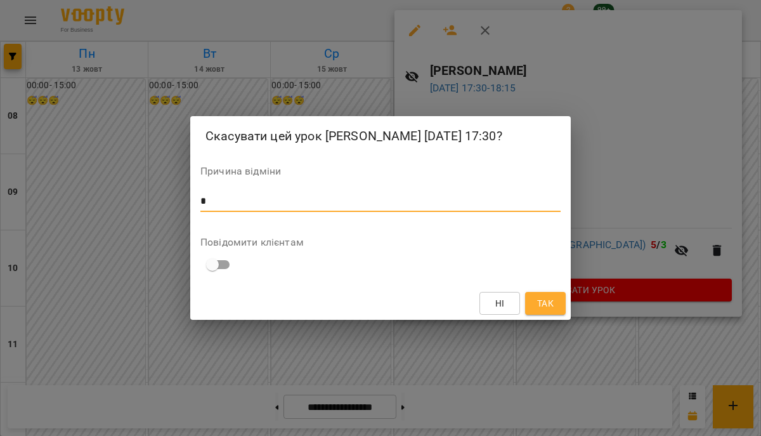
type textarea "*"
click at [536, 310] on span "Так" at bounding box center [545, 303] width 20 height 15
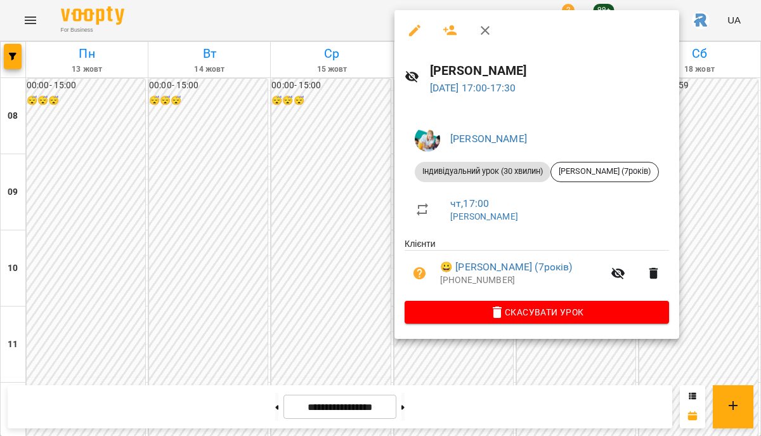
click at [355, 260] on div at bounding box center [380, 218] width 761 height 436
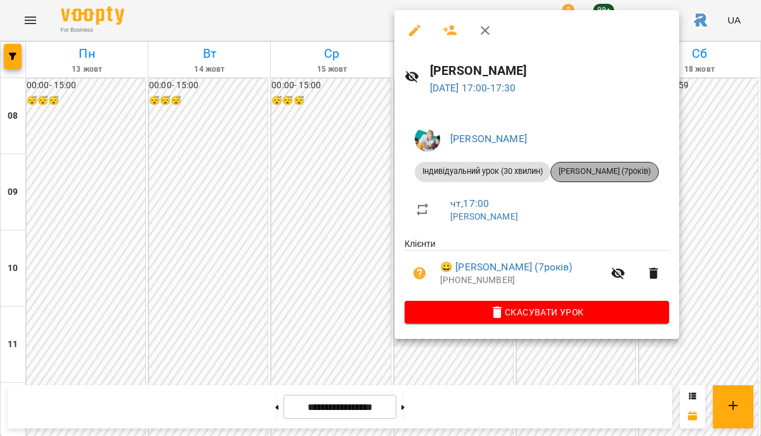
click at [568, 178] on div "[PERSON_NAME] (7років)" at bounding box center [605, 172] width 108 height 20
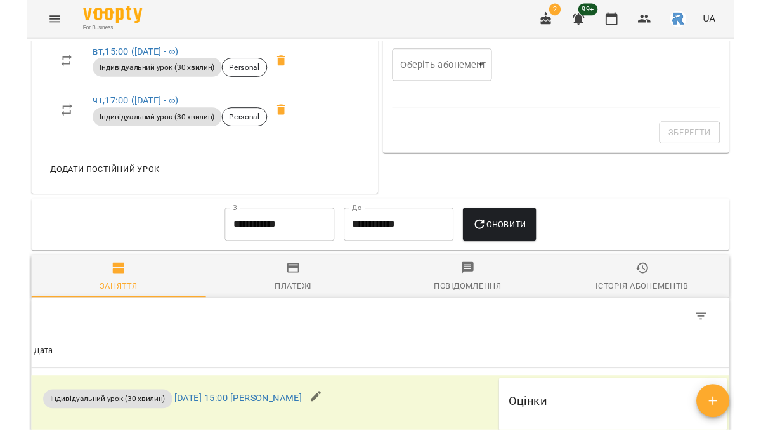
scroll to position [509, 0]
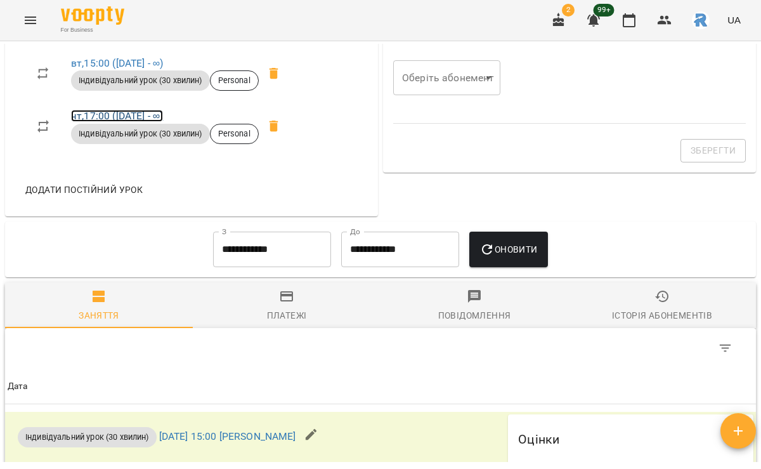
click at [116, 122] on link "чт , 17:00 ([DATE] - ∞)" at bounding box center [117, 116] width 92 height 12
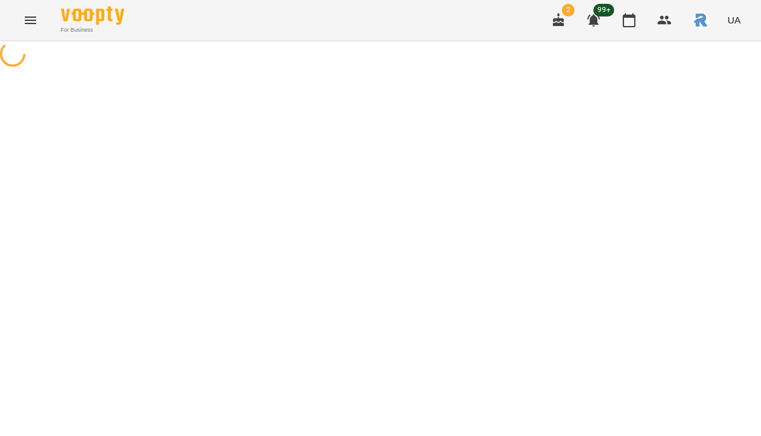
select select "*"
select select "**********"
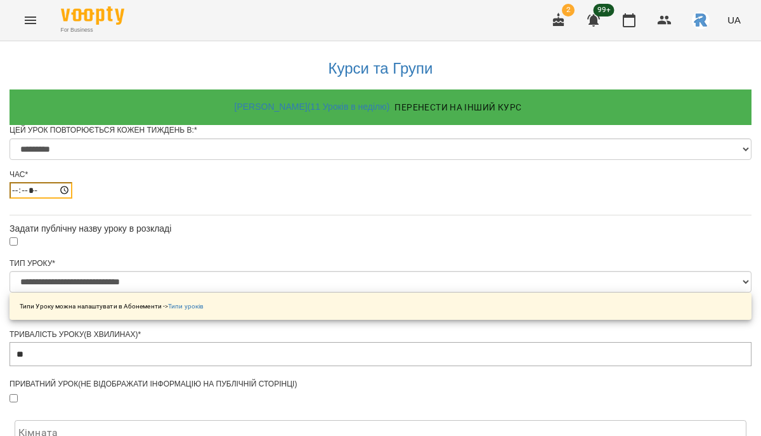
click at [72, 199] on input "*****" at bounding box center [41, 190] width 63 height 16
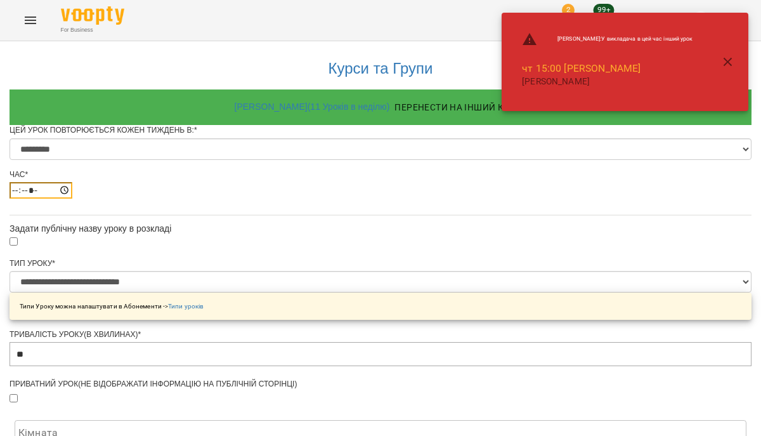
type input "*****"
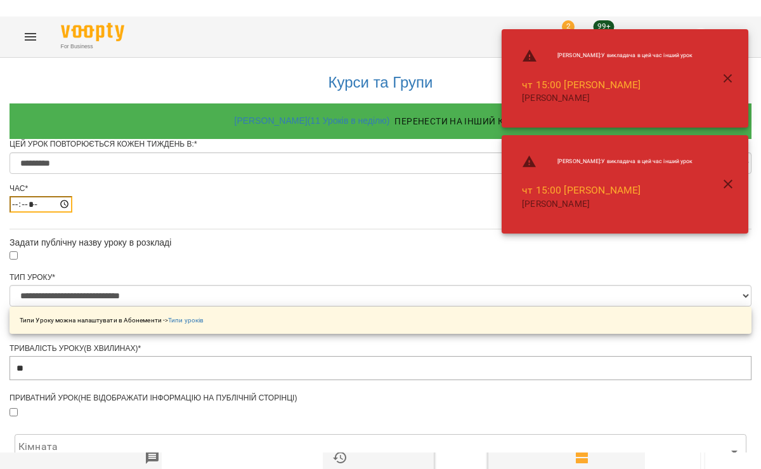
scroll to position [589, 0]
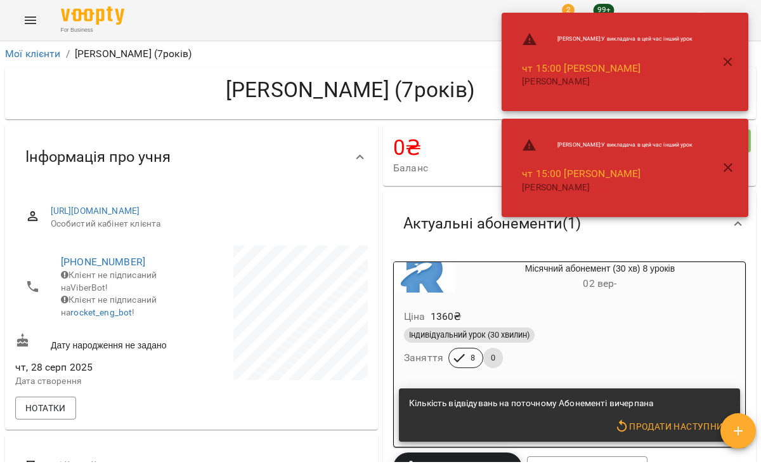
click at [721, 171] on icon "button" at bounding box center [728, 167] width 15 height 15
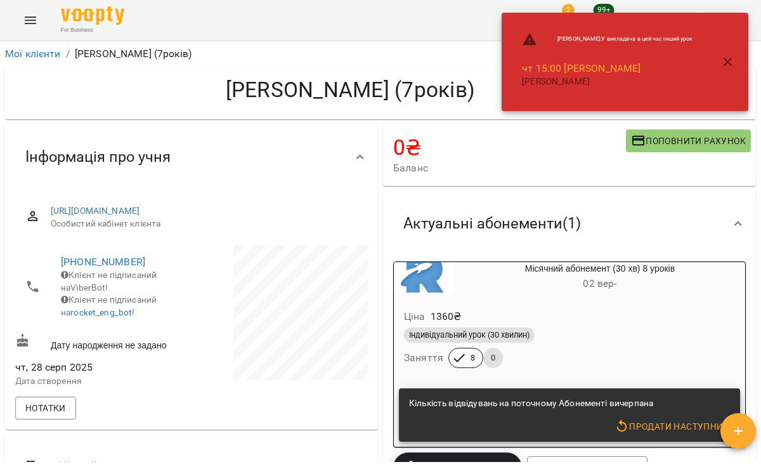
click at [729, 53] on button "button" at bounding box center [728, 62] width 30 height 30
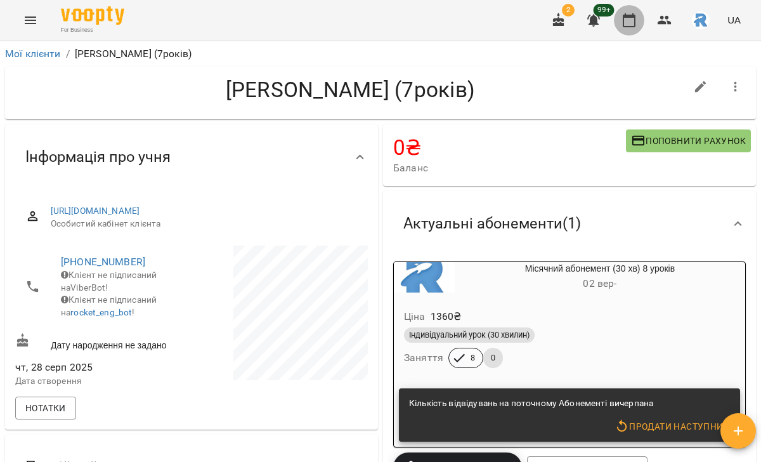
click at [631, 27] on icon "button" at bounding box center [629, 20] width 13 height 14
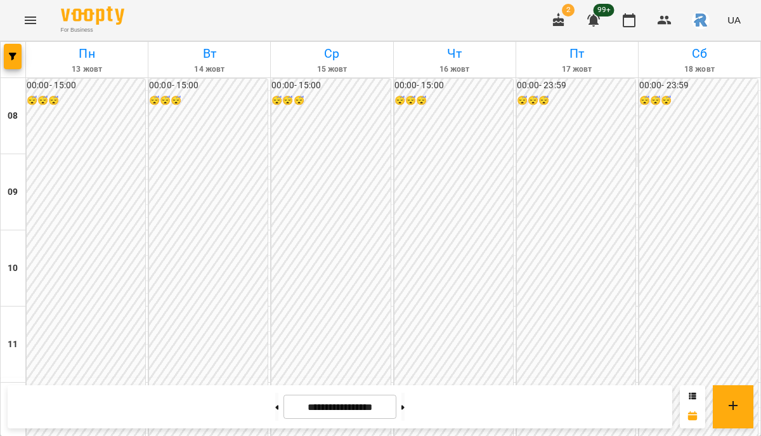
scroll to position [435, 0]
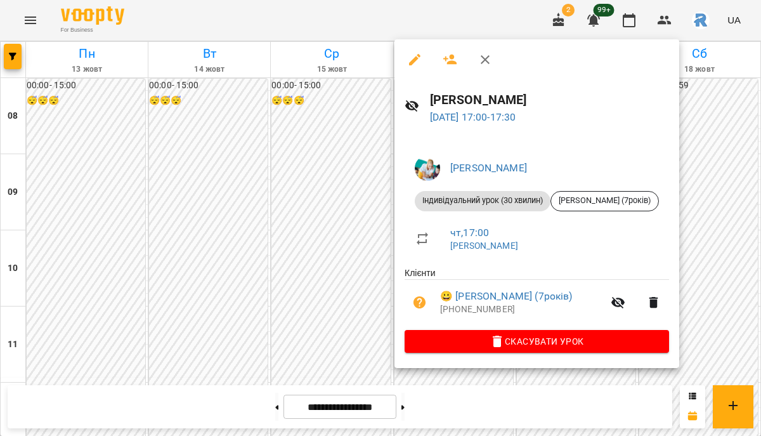
click at [411, 72] on button "button" at bounding box center [415, 59] width 30 height 30
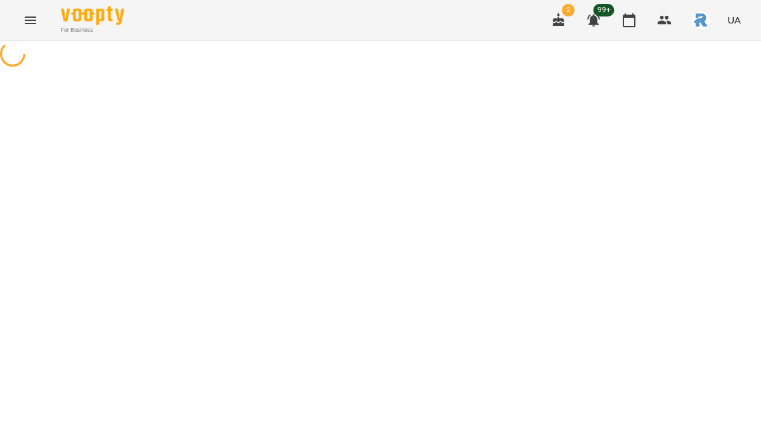
select select "**********"
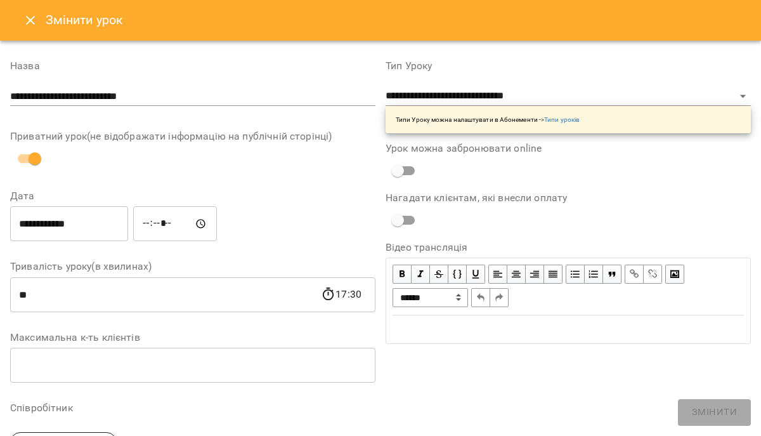
click at [156, 223] on input "*****" at bounding box center [175, 224] width 84 height 36
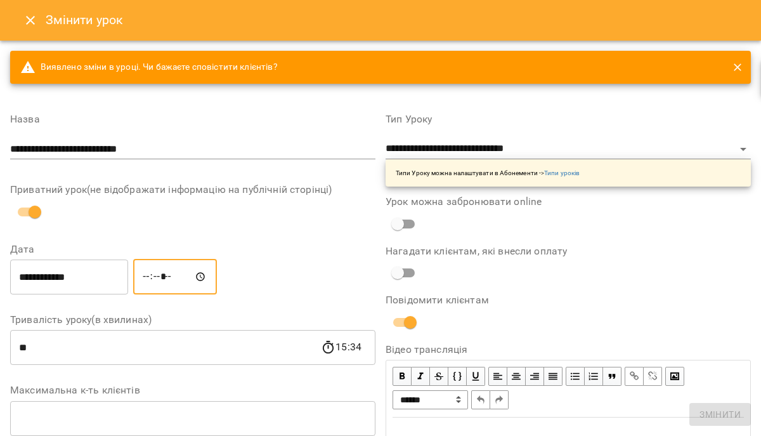
type input "*****"
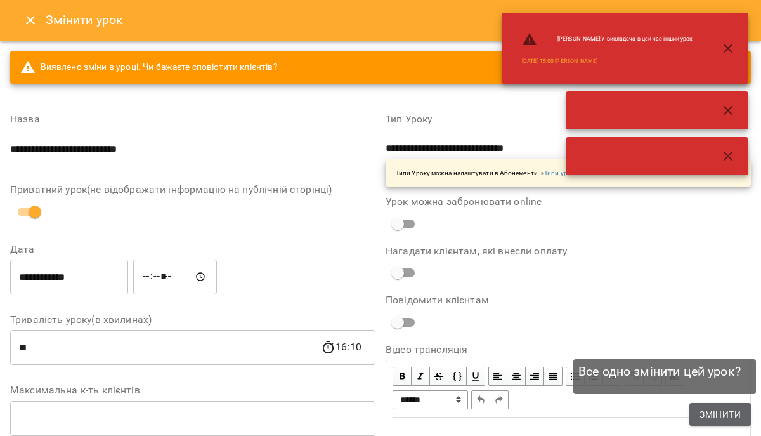
click at [707, 408] on span "Змінити" at bounding box center [720, 414] width 41 height 15
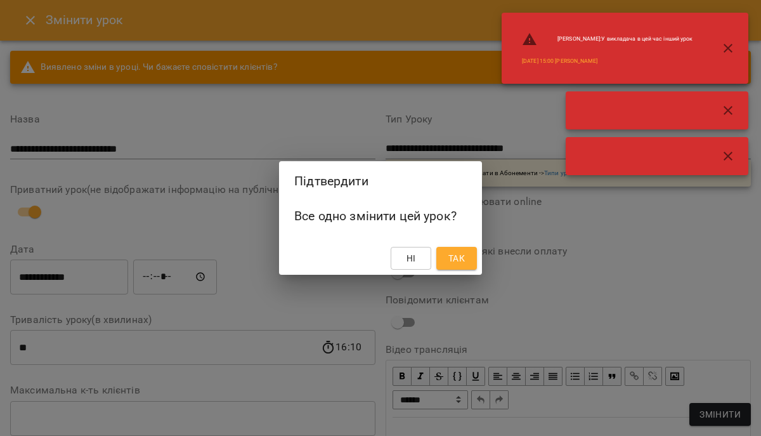
click at [458, 242] on div "Ні Так" at bounding box center [380, 258] width 203 height 33
click at [459, 254] on span "Так" at bounding box center [457, 258] width 16 height 15
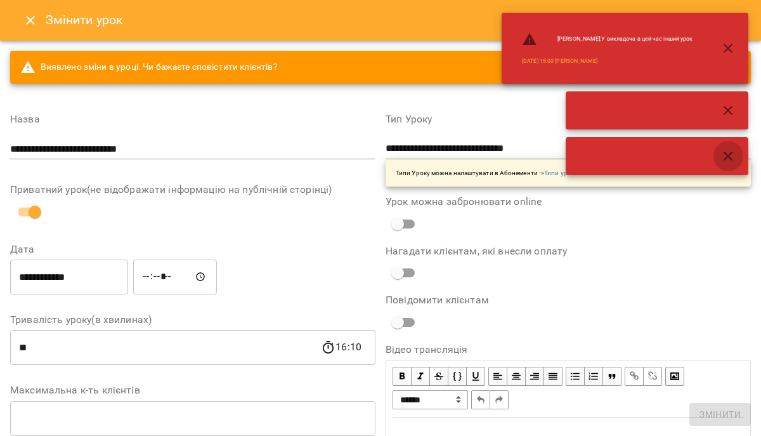
click at [722, 162] on icon "button" at bounding box center [728, 155] width 15 height 15
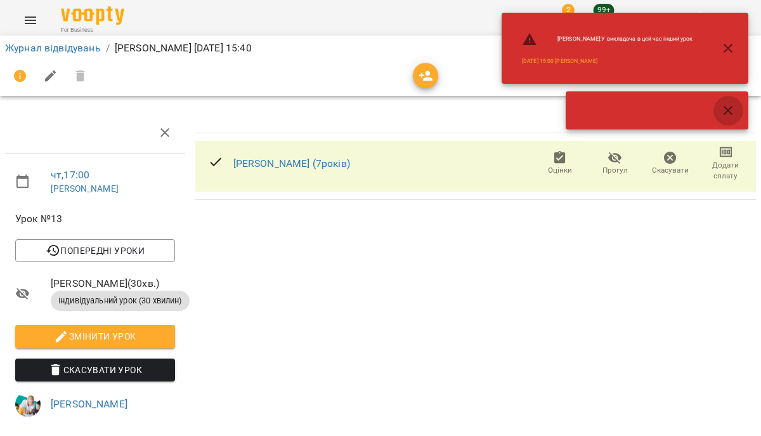
click at [731, 103] on icon "button" at bounding box center [728, 110] width 15 height 15
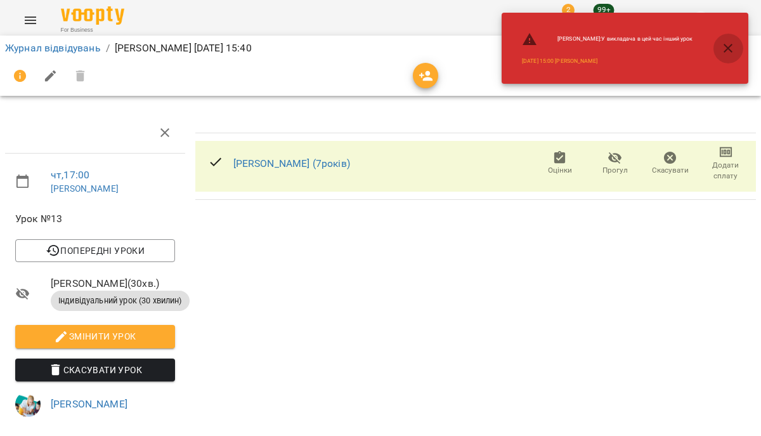
click at [729, 50] on icon "button" at bounding box center [728, 48] width 15 height 15
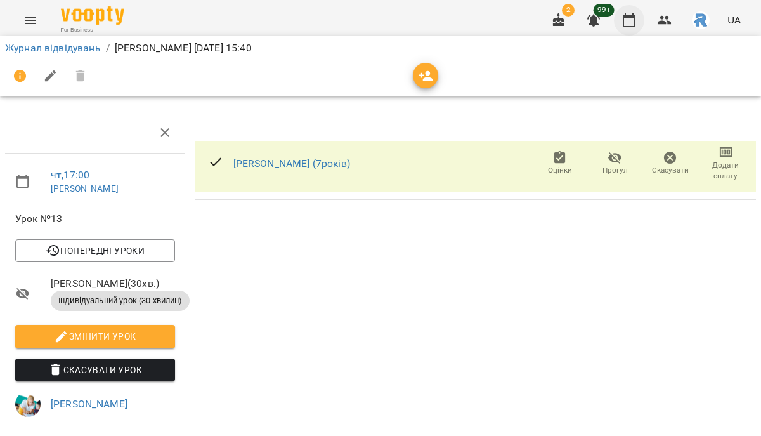
click at [616, 14] on button "button" at bounding box center [629, 20] width 30 height 30
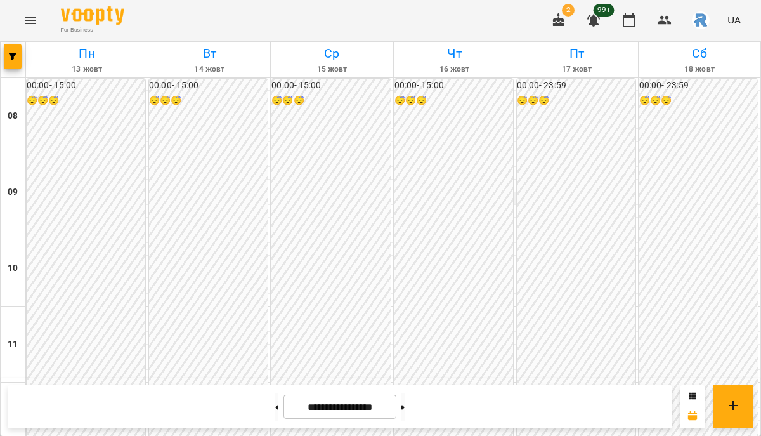
scroll to position [481, 0]
click at [19, 60] on button "button" at bounding box center [13, 56] width 18 height 25
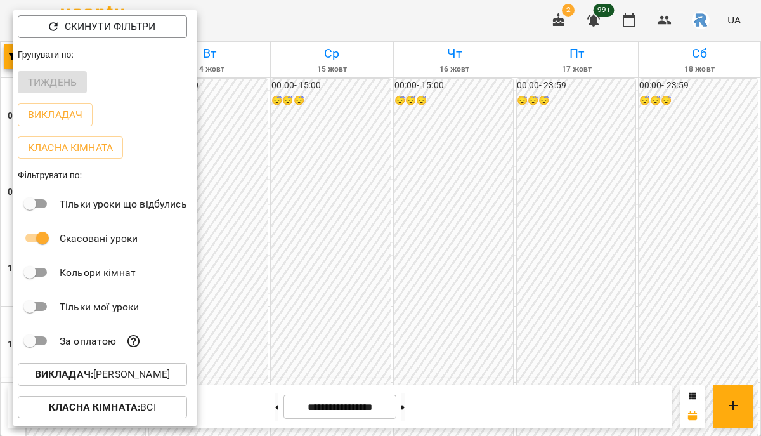
click at [145, 379] on p "Викладач : [PERSON_NAME]" at bounding box center [102, 374] width 135 height 15
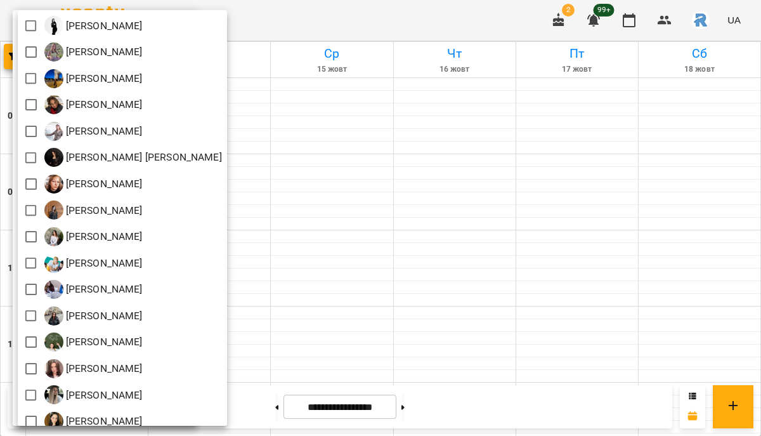
scroll to position [112, 0]
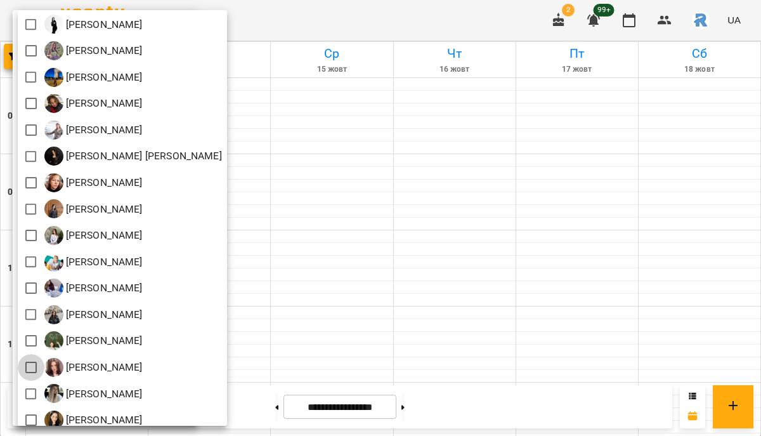
click at [449, 306] on div at bounding box center [380, 218] width 761 height 436
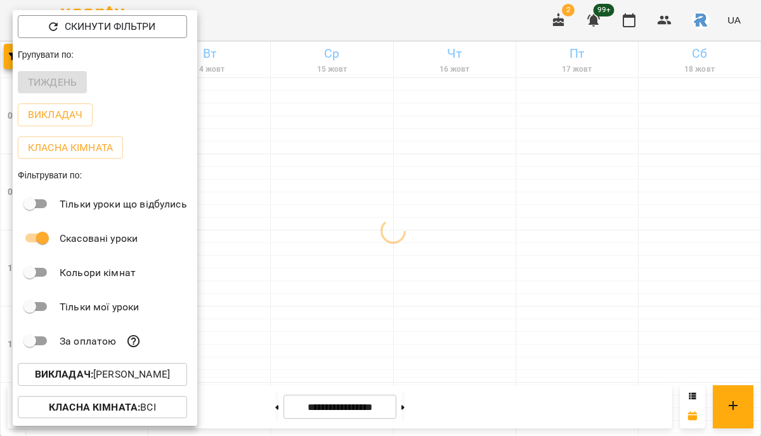
click at [449, 306] on div at bounding box center [380, 218] width 761 height 436
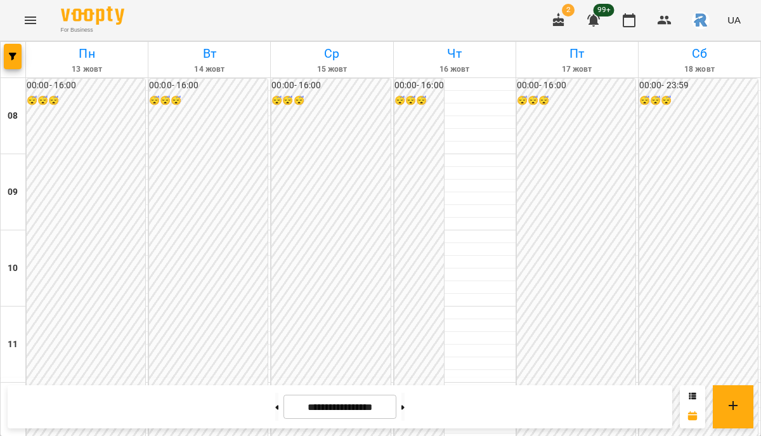
scroll to position [491, 0]
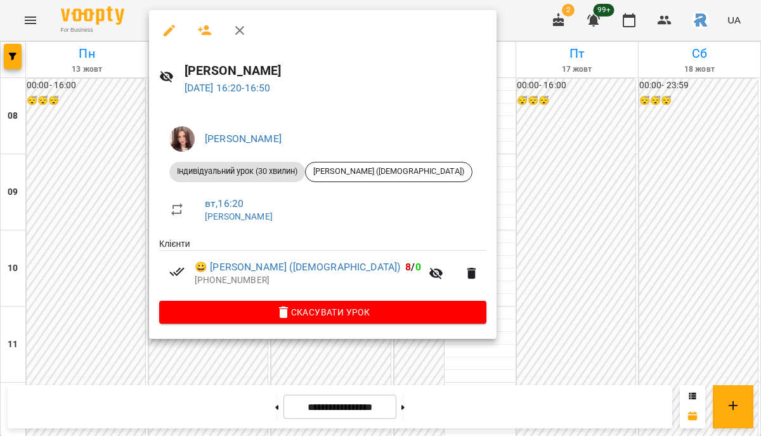
click at [119, 232] on div at bounding box center [380, 218] width 761 height 436
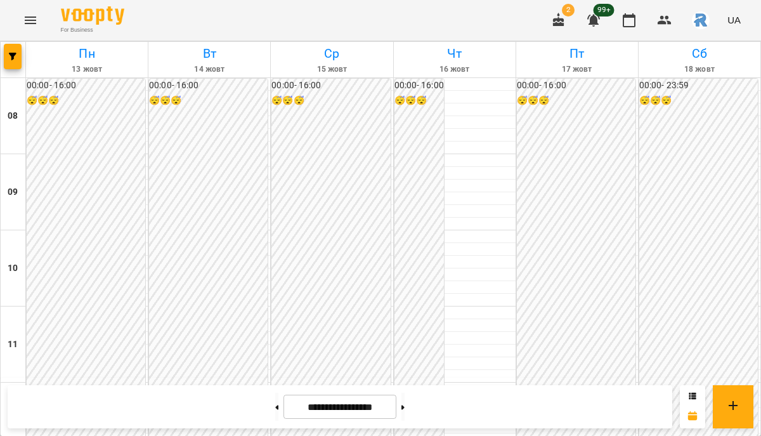
scroll to position [575, 0]
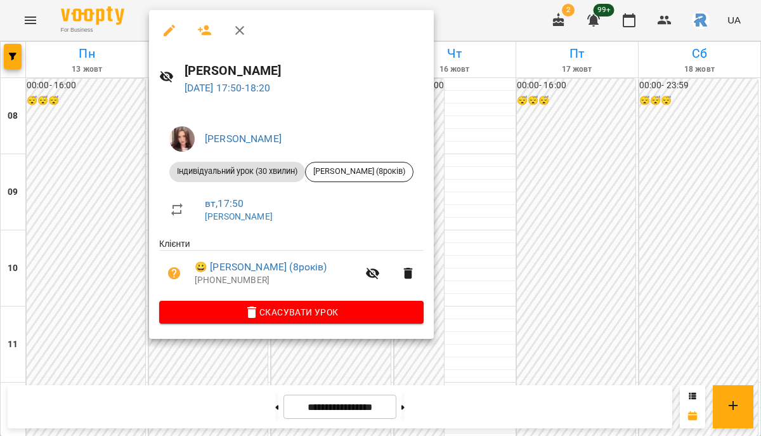
click at [90, 246] on div at bounding box center [380, 218] width 761 height 436
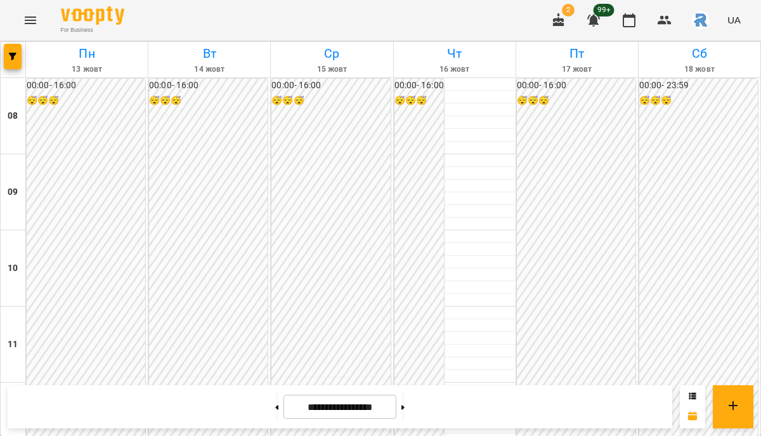
scroll to position [662, 0]
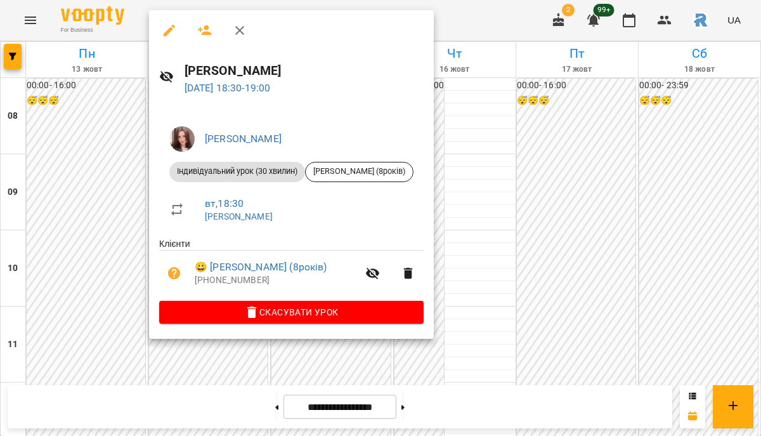
click at [105, 185] on div at bounding box center [380, 218] width 761 height 436
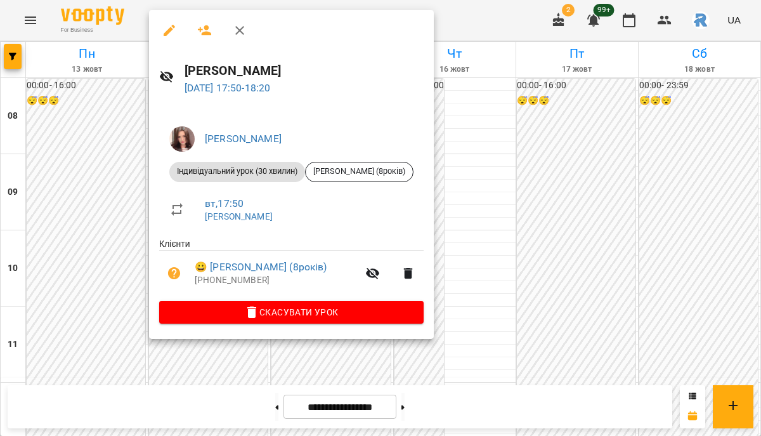
click at [167, 39] on button "button" at bounding box center [169, 30] width 30 height 30
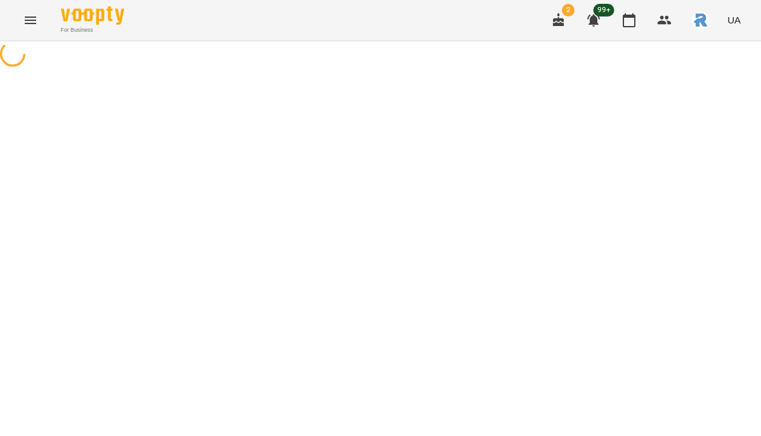
select select "**********"
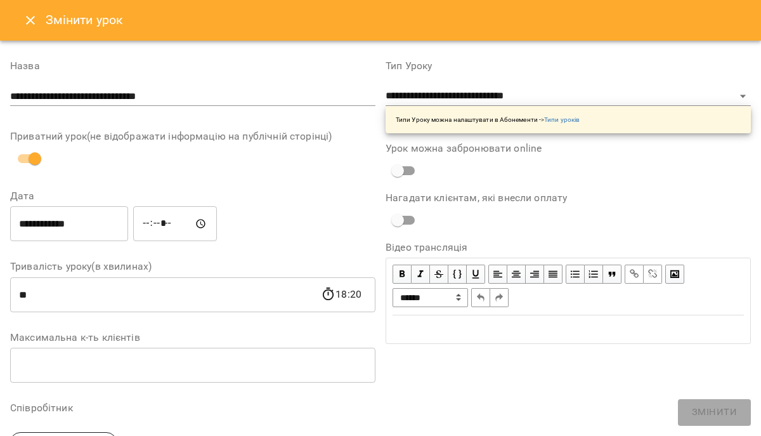
click at [149, 228] on input "*****" at bounding box center [175, 224] width 84 height 36
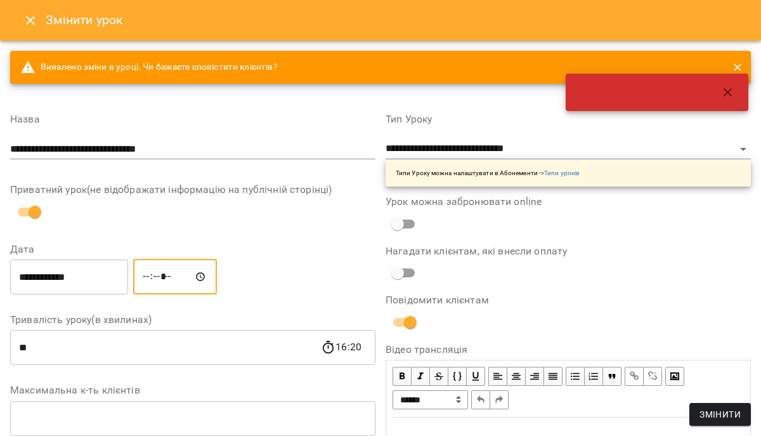
type input "*****"
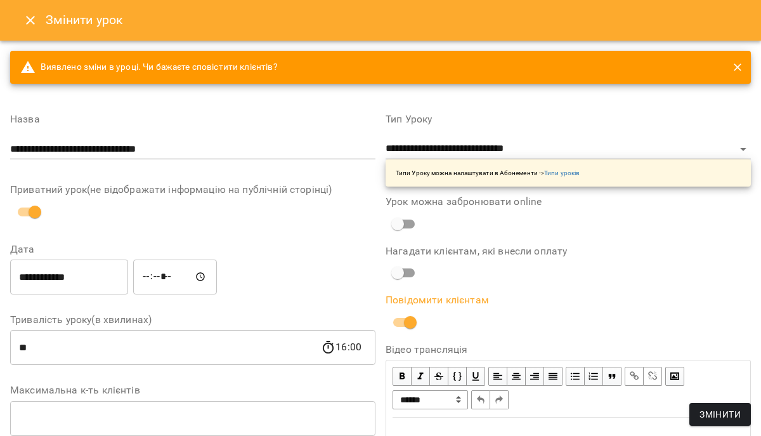
click at [714, 405] on button "Змінити" at bounding box center [721, 414] width 62 height 23
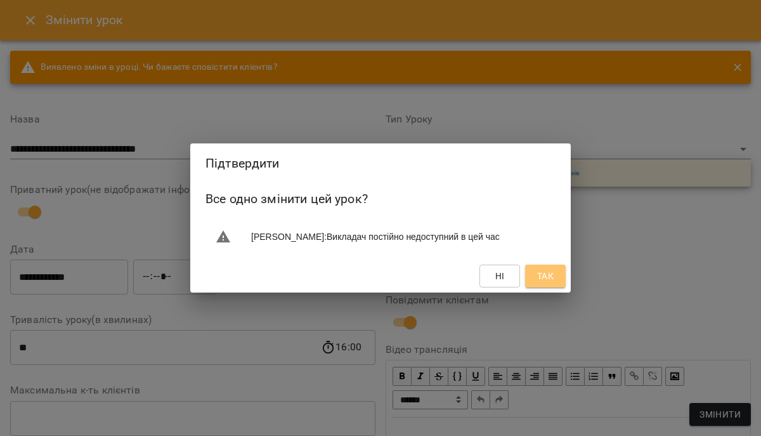
click at [542, 277] on span "Так" at bounding box center [545, 275] width 16 height 15
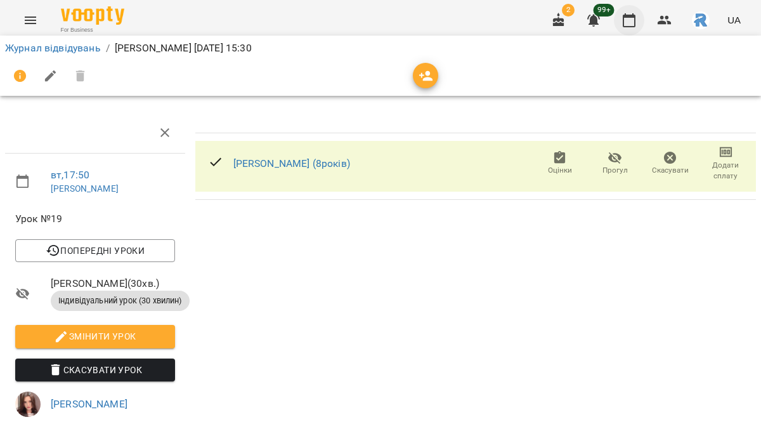
click at [627, 29] on button "button" at bounding box center [629, 20] width 30 height 30
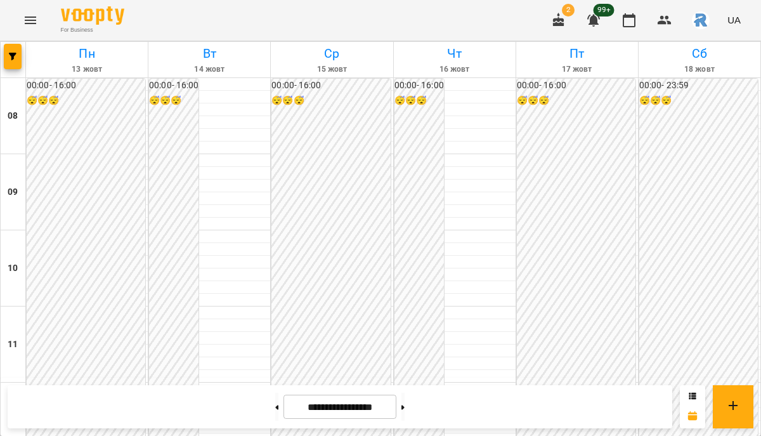
scroll to position [483, 0]
click at [13, 60] on button "button" at bounding box center [13, 56] width 18 height 25
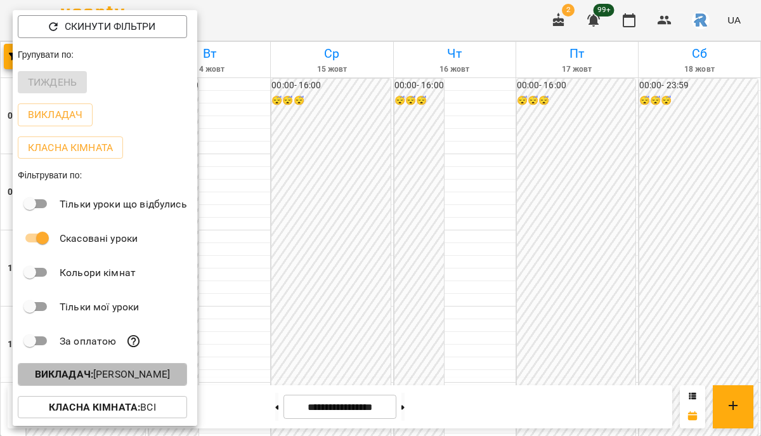
click at [124, 368] on button "Викладач : [PERSON_NAME]" at bounding box center [102, 374] width 169 height 23
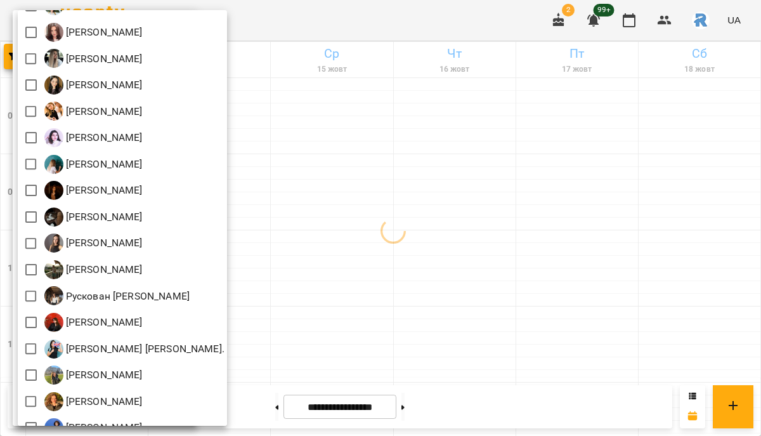
scroll to position [517, 0]
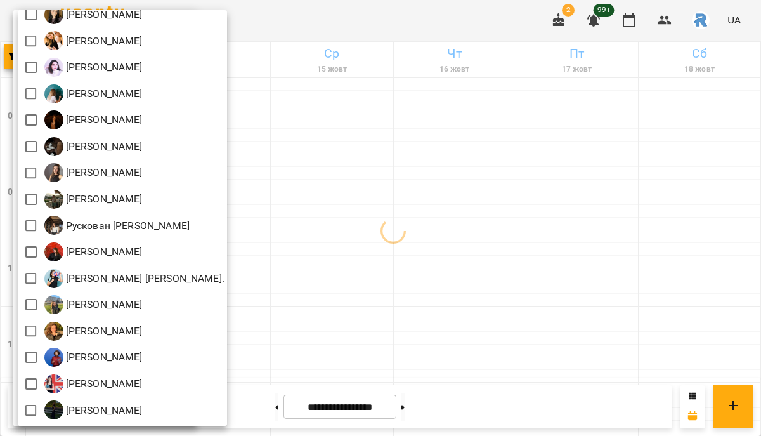
click at [311, 213] on div at bounding box center [380, 218] width 761 height 436
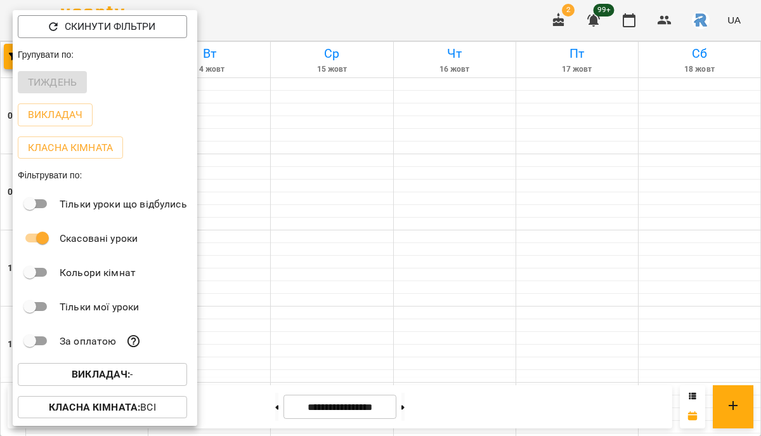
click at [311, 213] on div at bounding box center [380, 218] width 761 height 436
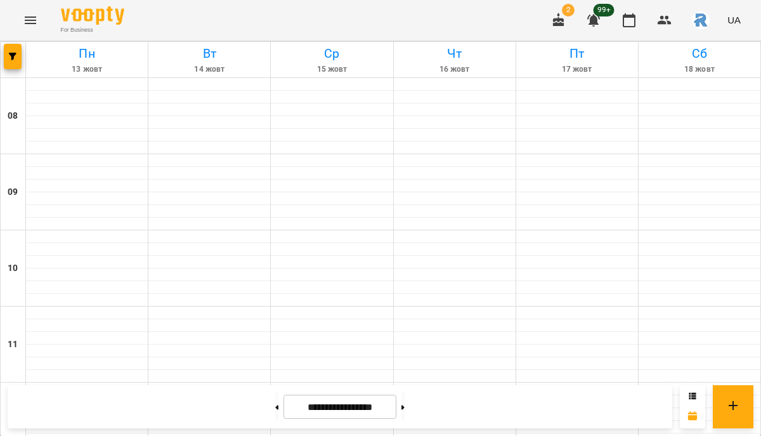
click at [30, 13] on icon "Menu" at bounding box center [30, 20] width 15 height 15
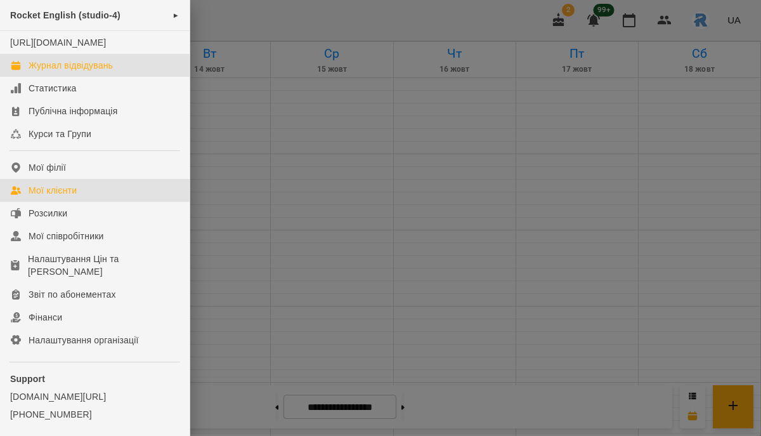
click at [81, 199] on link "Мої клієнти" at bounding box center [95, 190] width 190 height 23
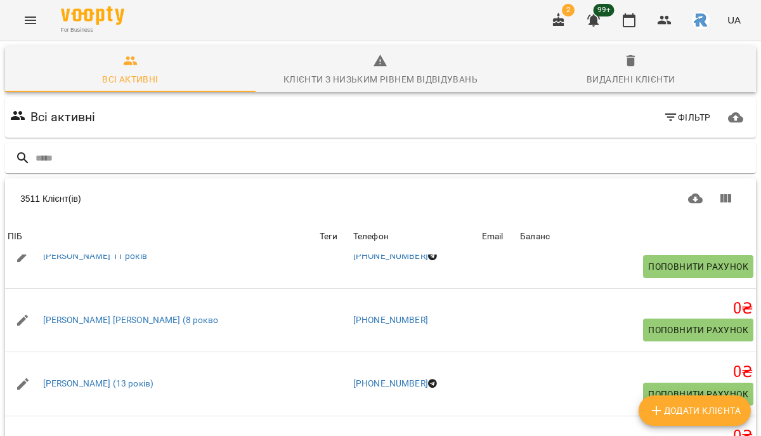
scroll to position [95, 0]
click at [34, 22] on icon "Menu" at bounding box center [30, 20] width 15 height 15
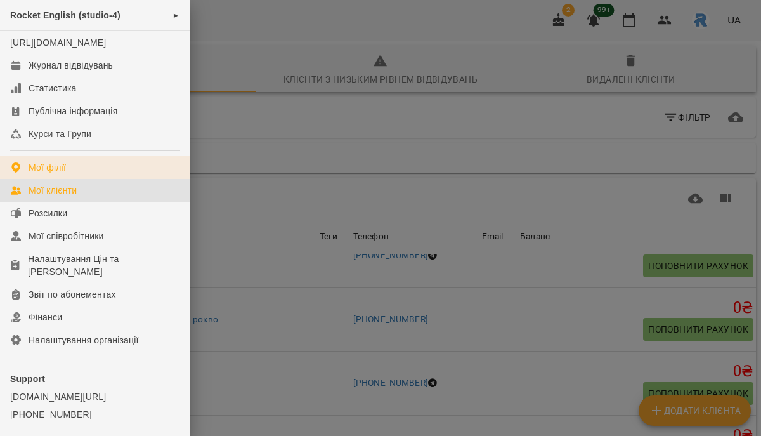
click at [70, 173] on link "Мої філії" at bounding box center [95, 167] width 190 height 23
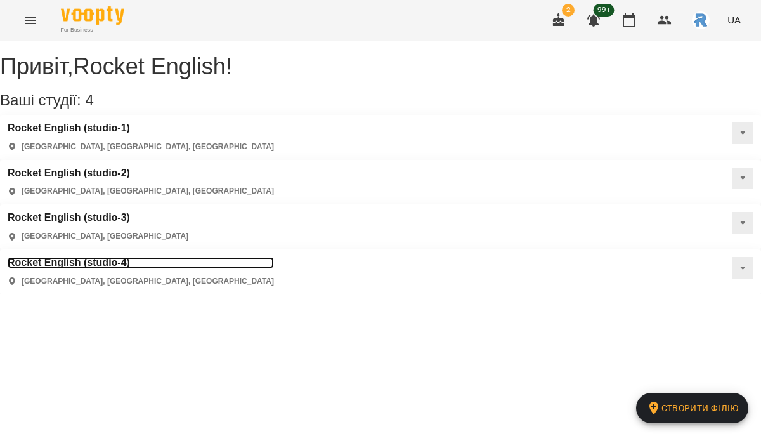
click at [274, 257] on h3 "Rocket English (studio-4)" at bounding box center [141, 262] width 266 height 11
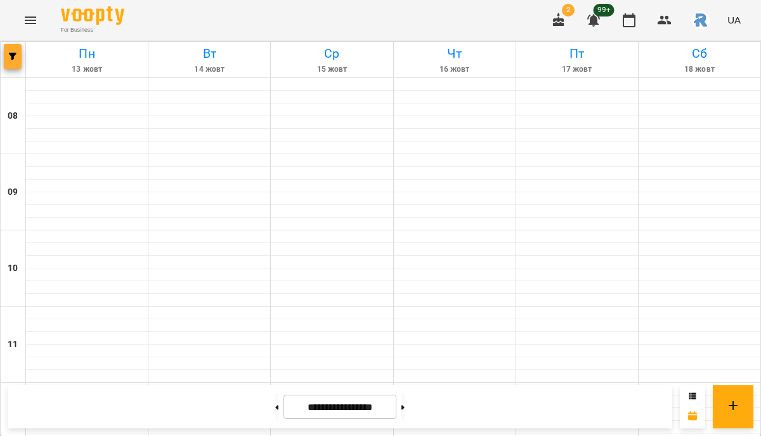
click at [6, 55] on span "button" at bounding box center [13, 57] width 18 height 8
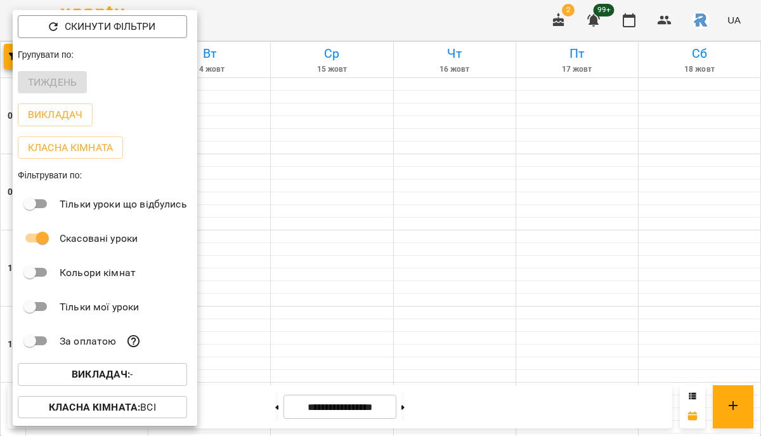
click at [113, 373] on b "Викладач :" at bounding box center [101, 374] width 58 height 12
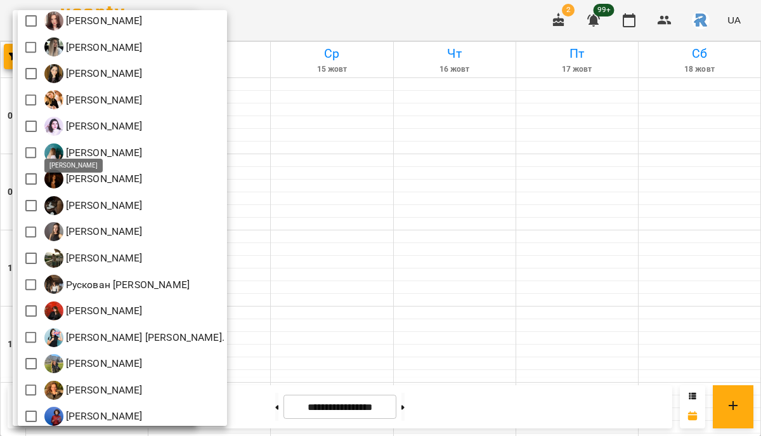
scroll to position [517, 0]
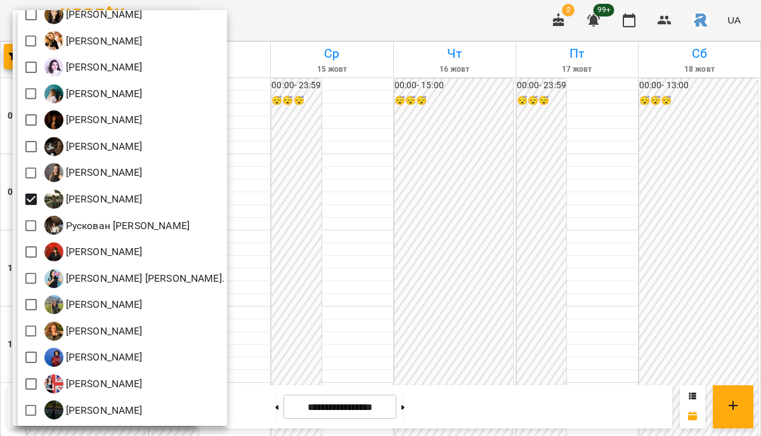
click at [376, 181] on div at bounding box center [380, 218] width 761 height 436
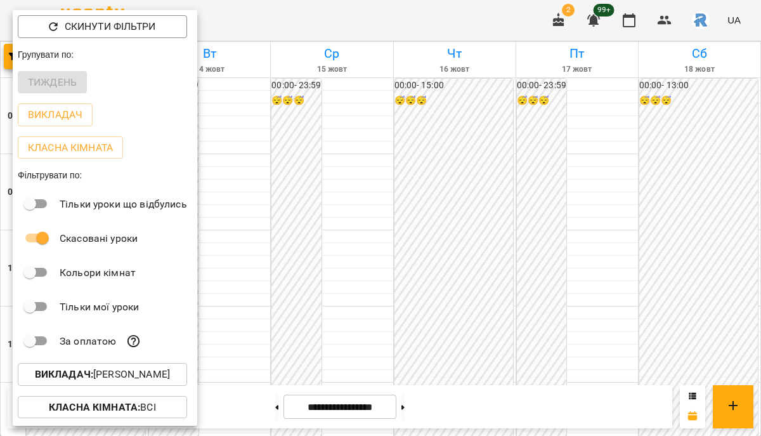
click at [376, 181] on div at bounding box center [380, 218] width 761 height 436
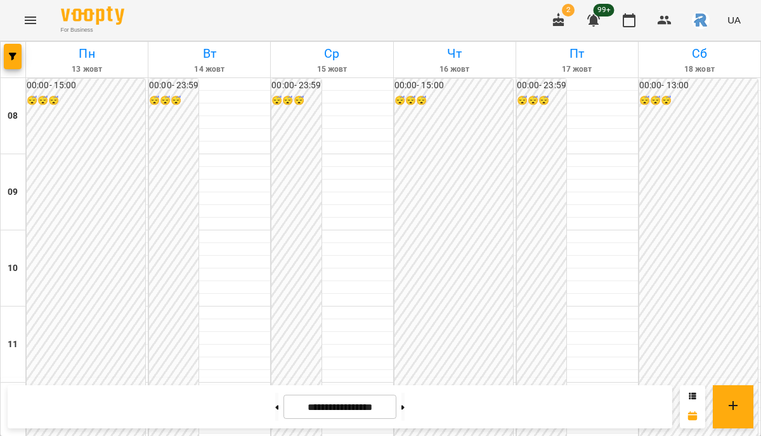
scroll to position [475, 0]
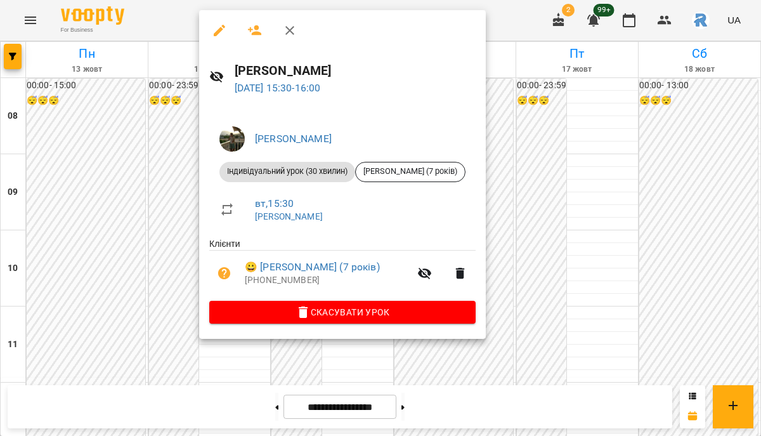
click at [133, 200] on div at bounding box center [380, 218] width 761 height 436
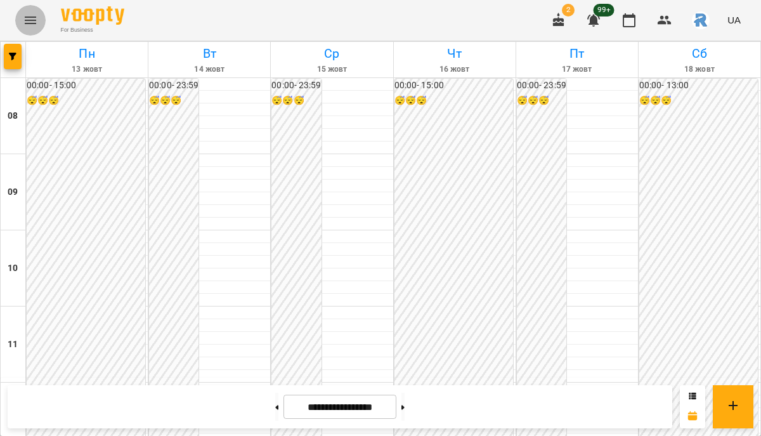
click at [33, 27] on icon "Menu" at bounding box center [30, 20] width 15 height 15
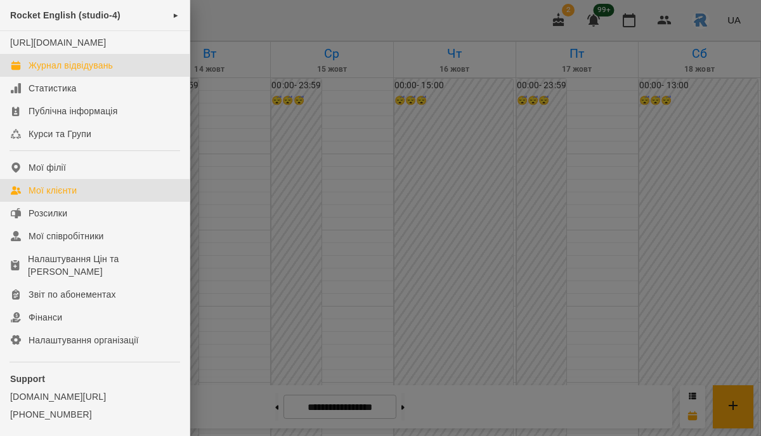
click at [66, 197] on div "Мої клієнти" at bounding box center [53, 190] width 48 height 13
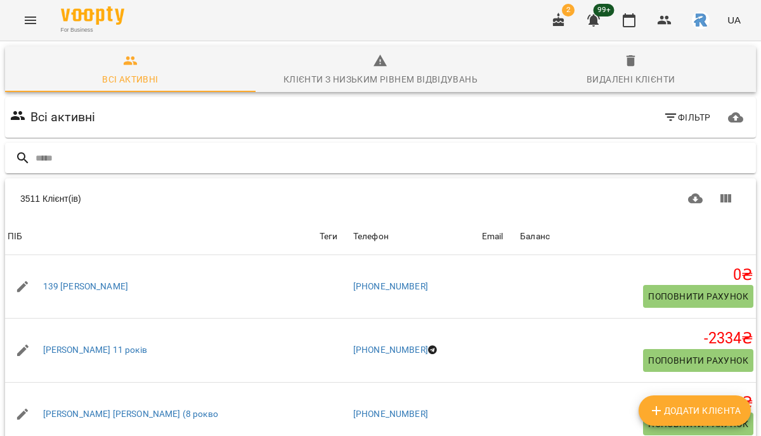
click at [89, 162] on input "text" at bounding box center [394, 158] width 716 height 21
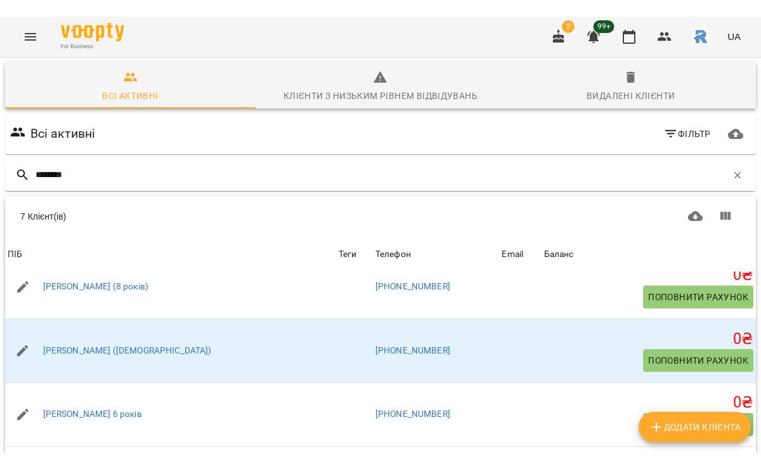
scroll to position [151, 0]
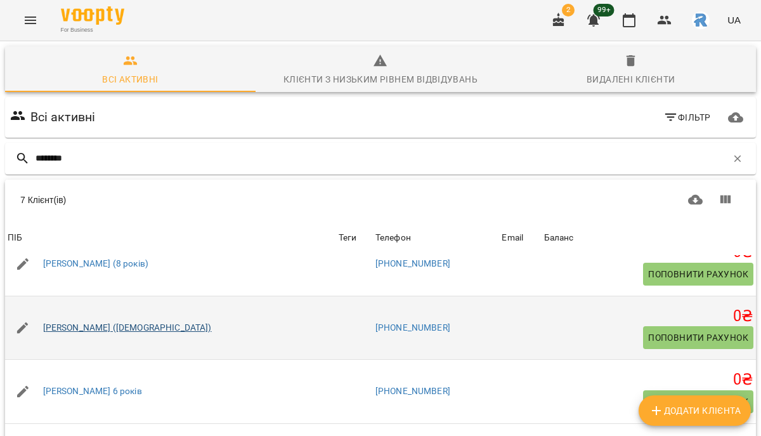
type input "********"
click at [112, 329] on link "[PERSON_NAME] ([DEMOGRAPHIC_DATA])" at bounding box center [127, 328] width 169 height 13
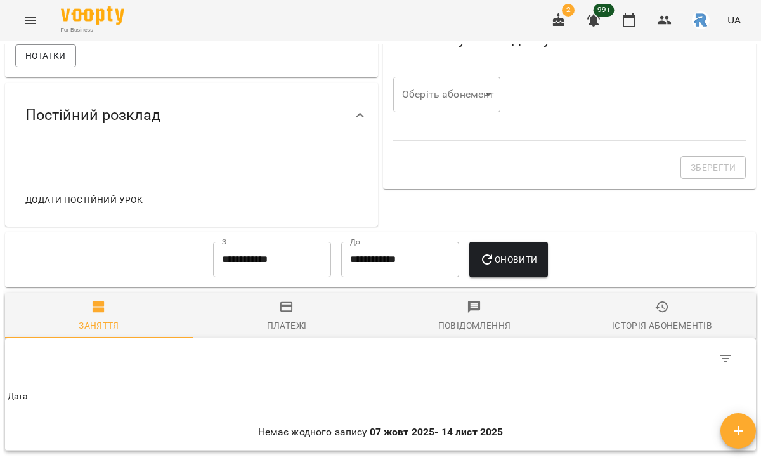
scroll to position [360, 0]
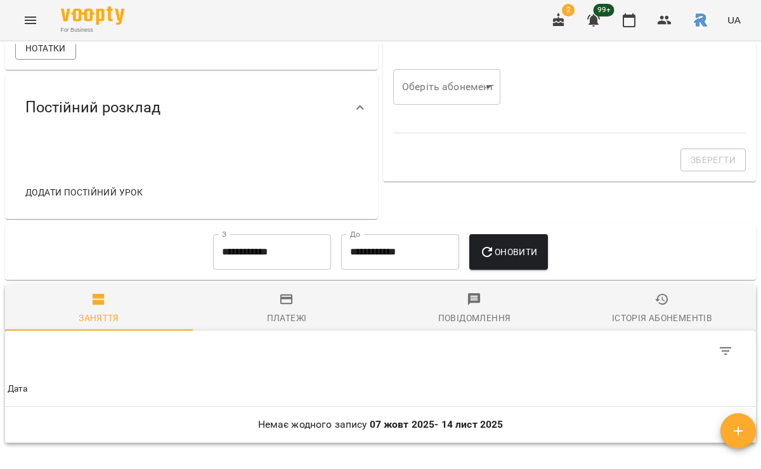
click at [122, 200] on span "Додати постійний урок" at bounding box center [83, 192] width 117 height 15
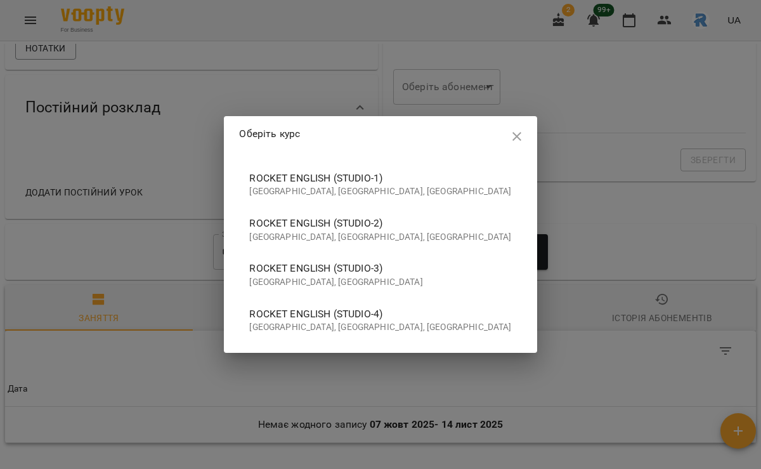
click at [402, 310] on span "Rocket English (studio-4)" at bounding box center [380, 313] width 262 height 15
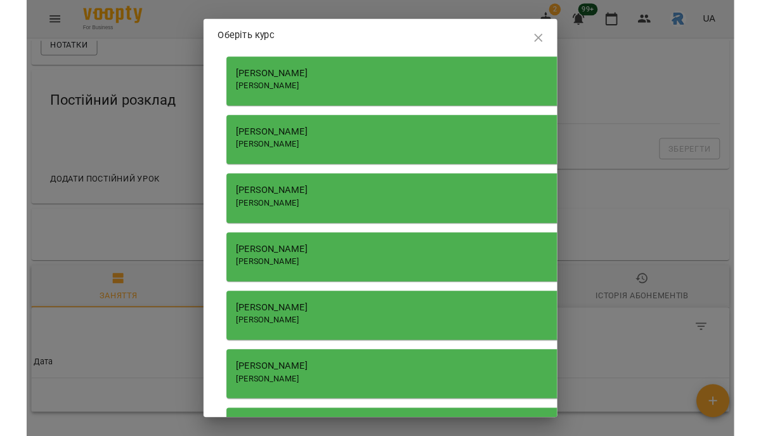
scroll to position [1394, 0]
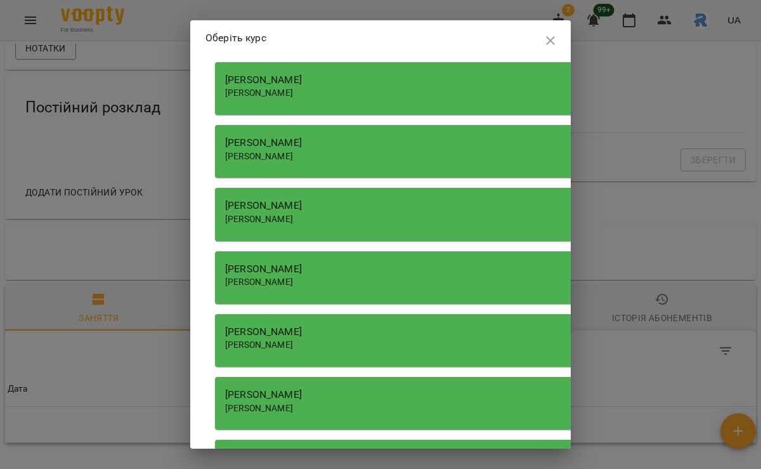
click at [293, 217] on span "[PERSON_NAME]" at bounding box center [259, 219] width 68 height 10
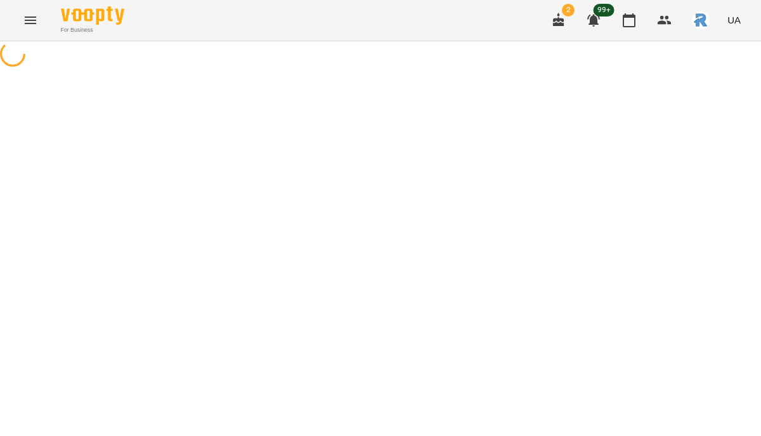
select select "**********"
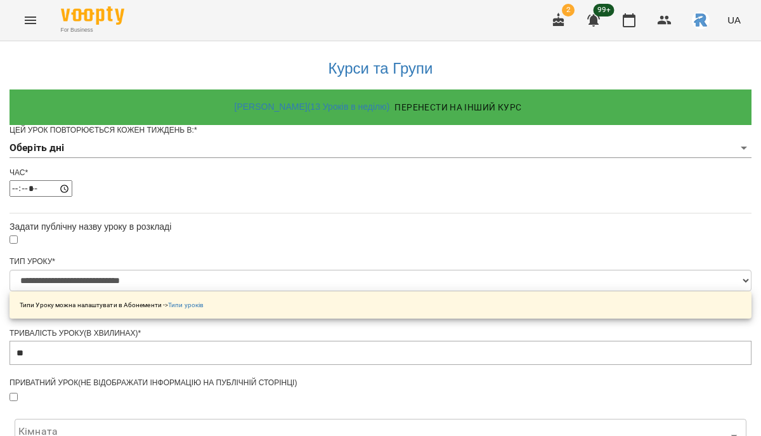
click at [352, 136] on div "Цей урок повторюється кожен тиждень в: *" at bounding box center [381, 130] width 742 height 11
click at [351, 176] on body "**********" at bounding box center [380, 404] width 761 height 809
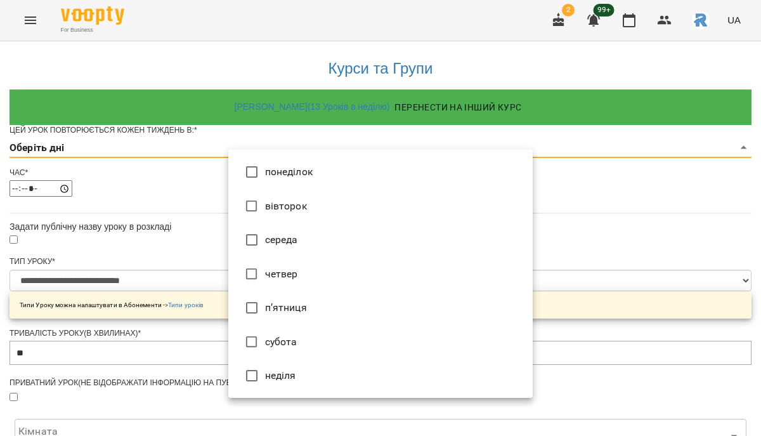
click at [350, 206] on li "вівторок" at bounding box center [380, 206] width 305 height 34
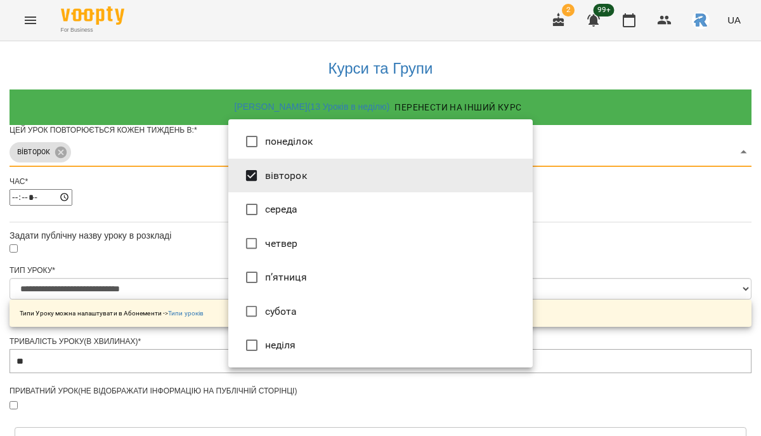
click at [348, 237] on li "четвер" at bounding box center [380, 243] width 305 height 34
type input "***"
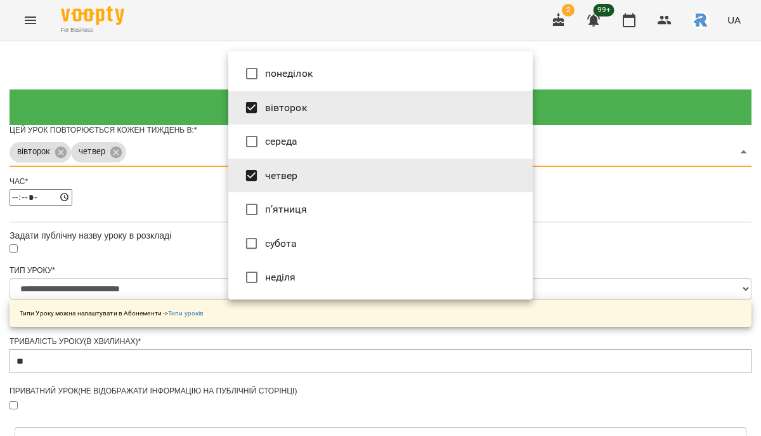
click at [539, 220] on div at bounding box center [380, 218] width 761 height 436
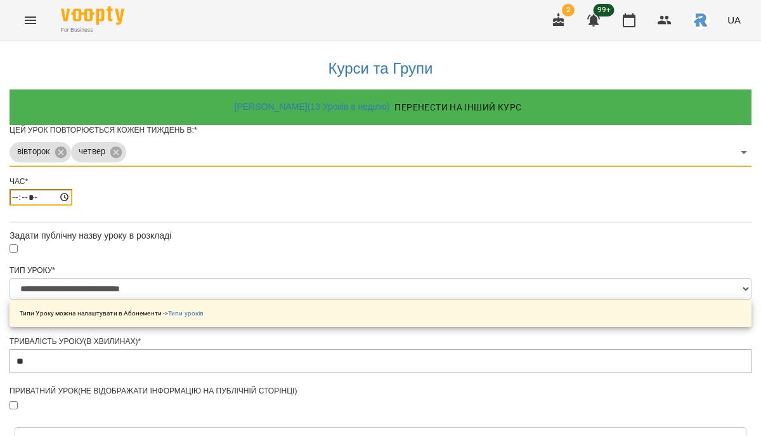
click at [72, 206] on input "*****" at bounding box center [41, 197] width 63 height 16
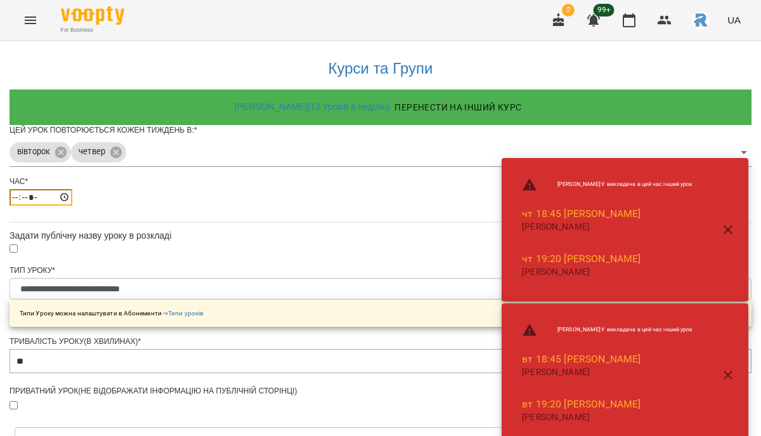
type input "*****"
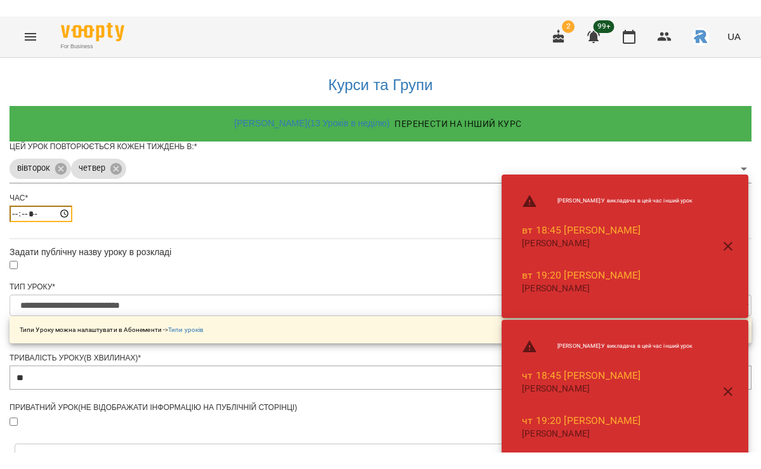
scroll to position [475, 0]
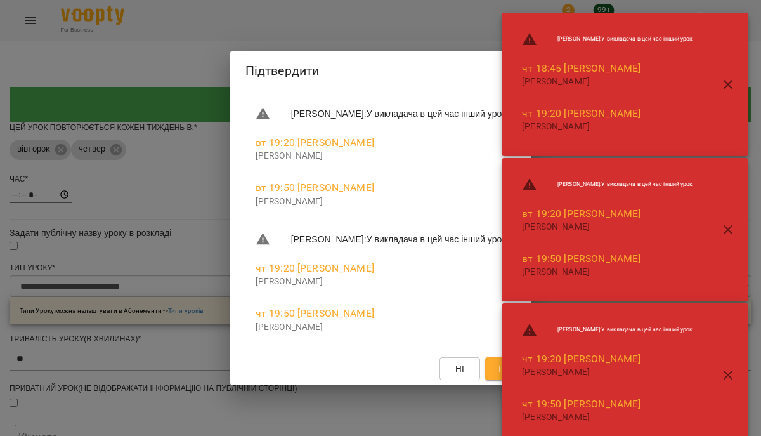
click at [723, 376] on icon "button" at bounding box center [728, 374] width 15 height 15
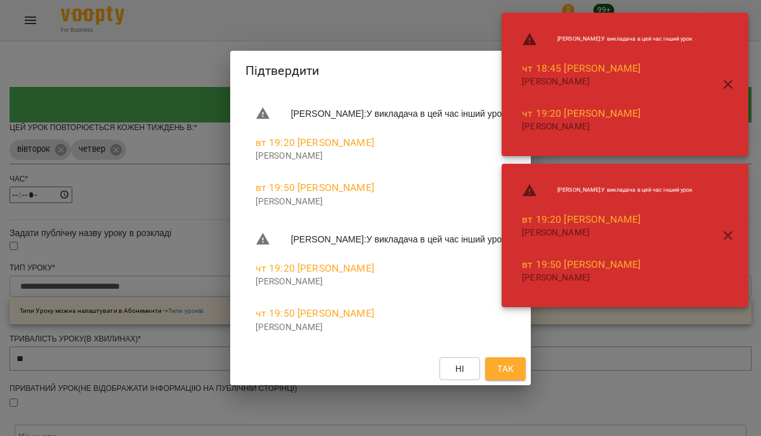
click at [514, 370] on span "Так" at bounding box center [505, 368] width 16 height 15
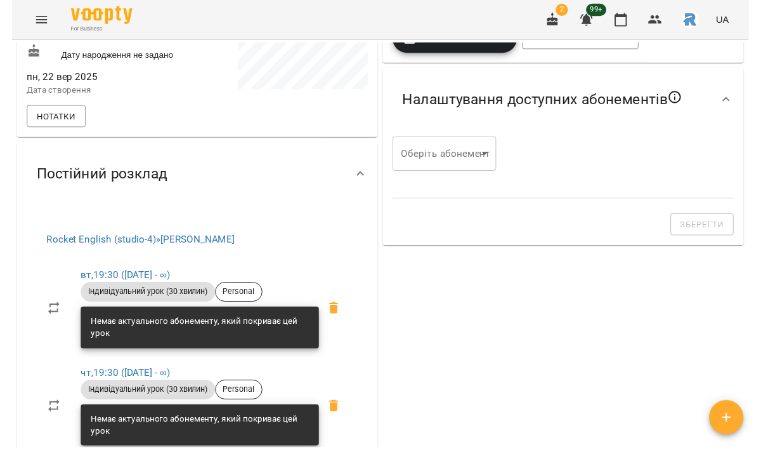
scroll to position [300, 0]
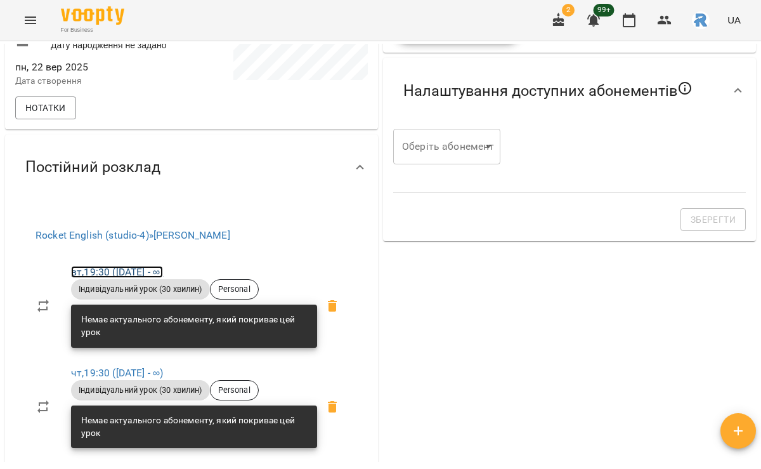
click at [113, 278] on link "вт , 19:30 ([DATE] - ∞)" at bounding box center [117, 272] width 92 height 12
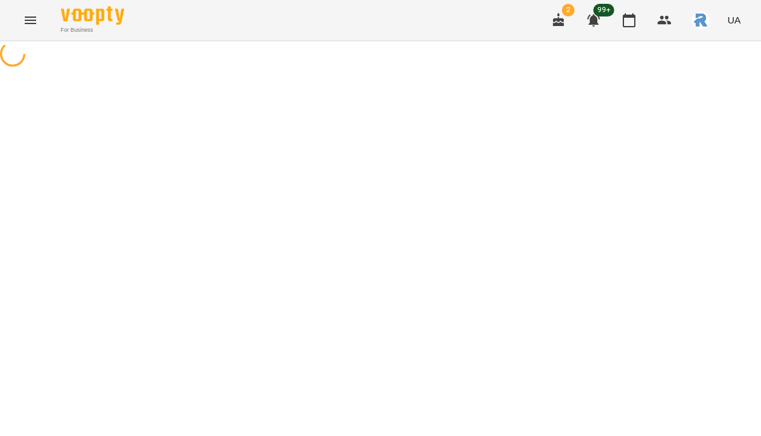
select select "*"
select select "**********"
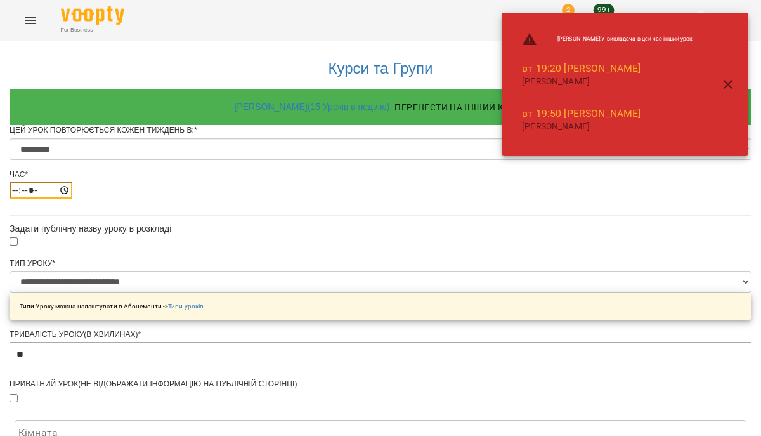
click at [72, 199] on input "*****" at bounding box center [41, 190] width 63 height 16
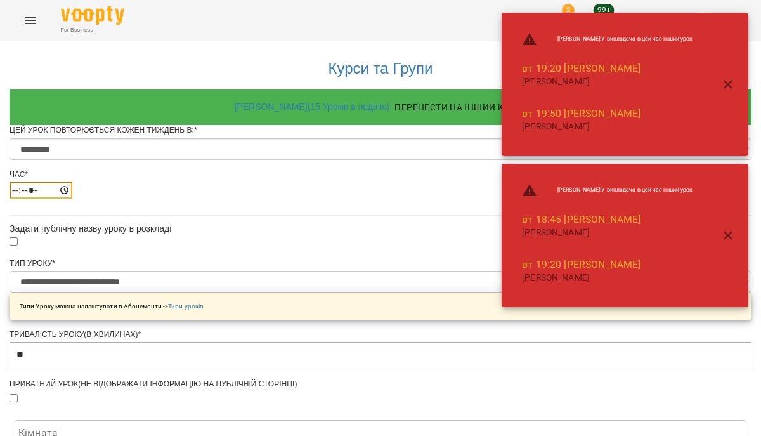
type input "*****"
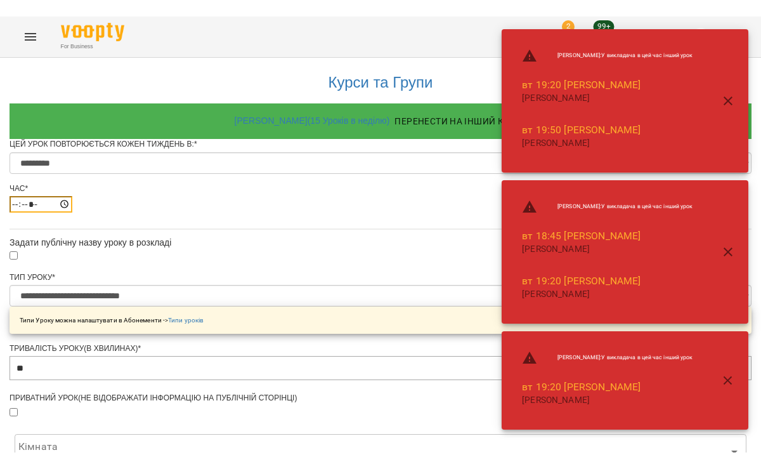
scroll to position [589, 0]
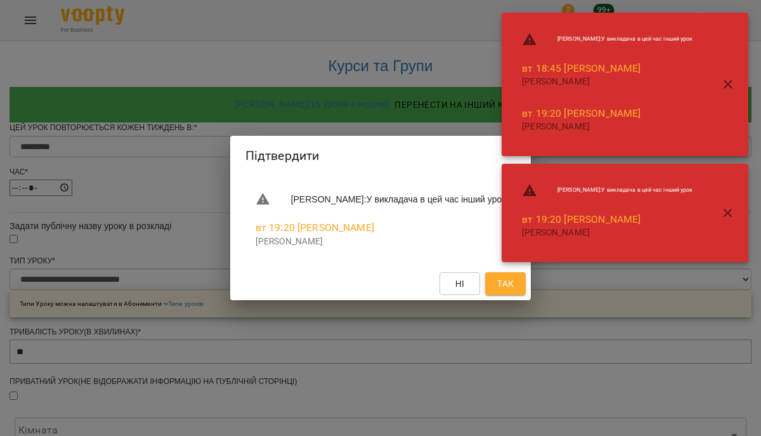
click at [514, 284] on span "Так" at bounding box center [505, 283] width 16 height 15
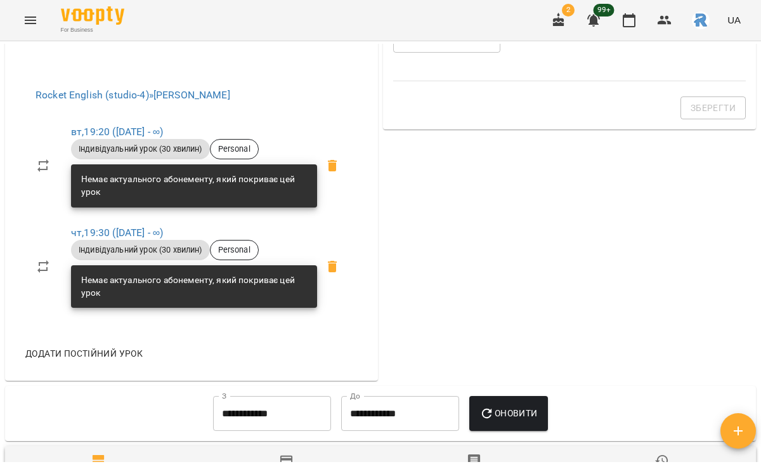
scroll to position [410, 0]
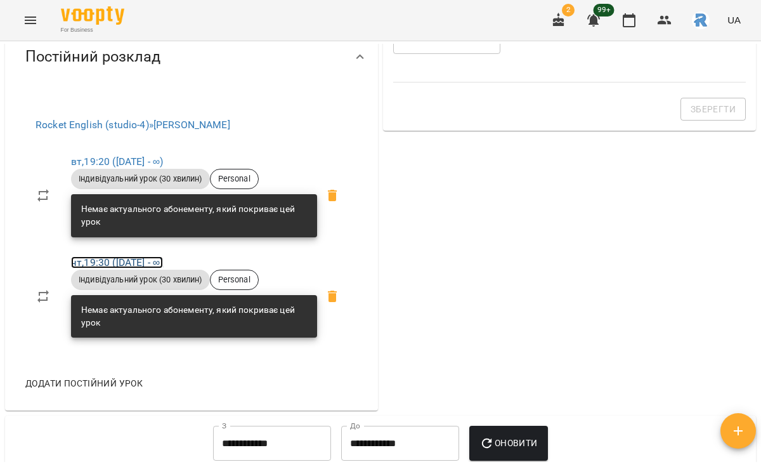
click at [110, 268] on link "чт , 19:30 ([DATE] - ∞)" at bounding box center [117, 262] width 92 height 12
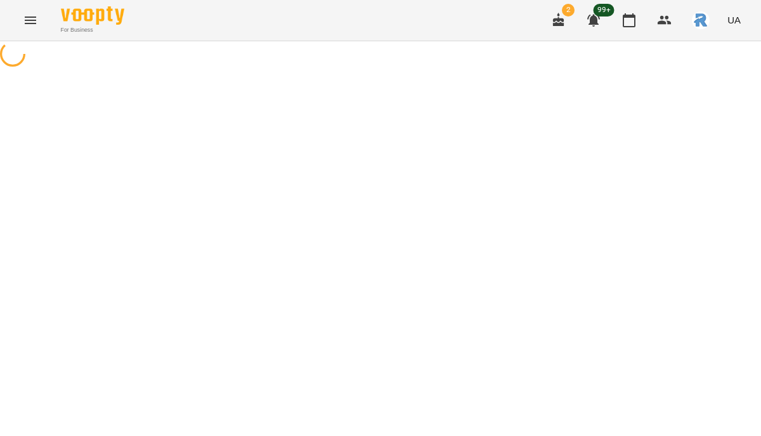
select select "*"
select select "**********"
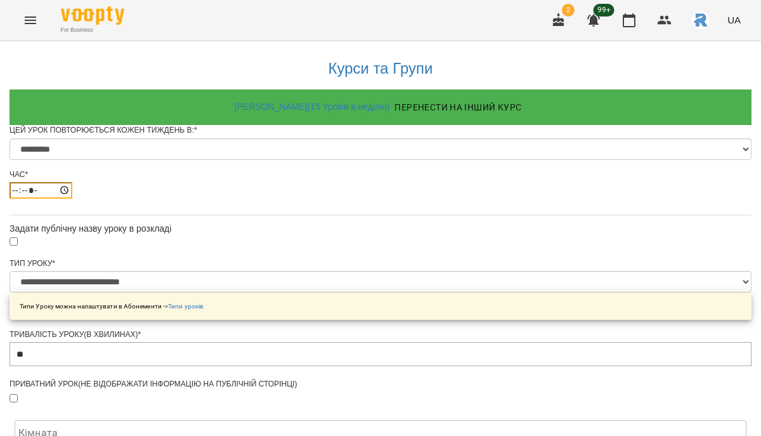
click at [72, 199] on input "*****" at bounding box center [41, 190] width 63 height 16
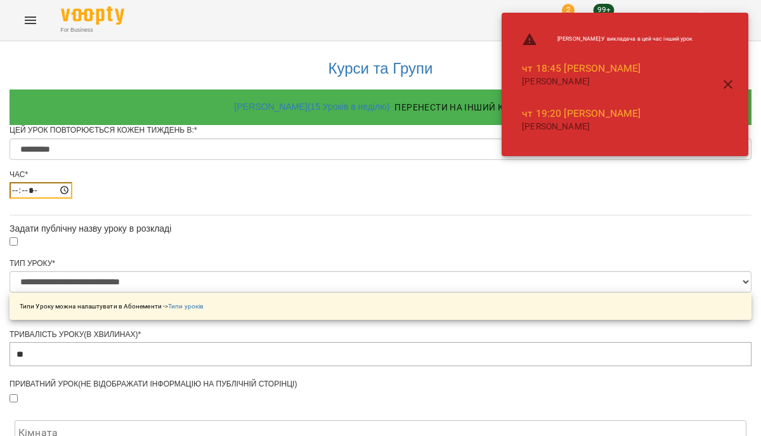
type input "*****"
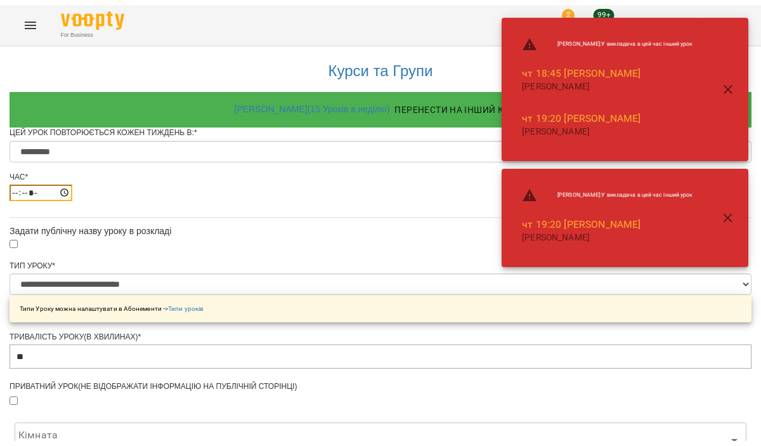
scroll to position [589, 0]
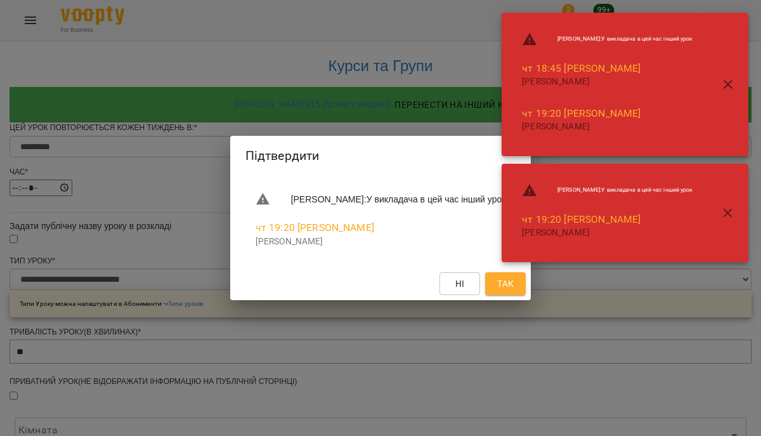
click at [514, 287] on span "Так" at bounding box center [505, 283] width 16 height 15
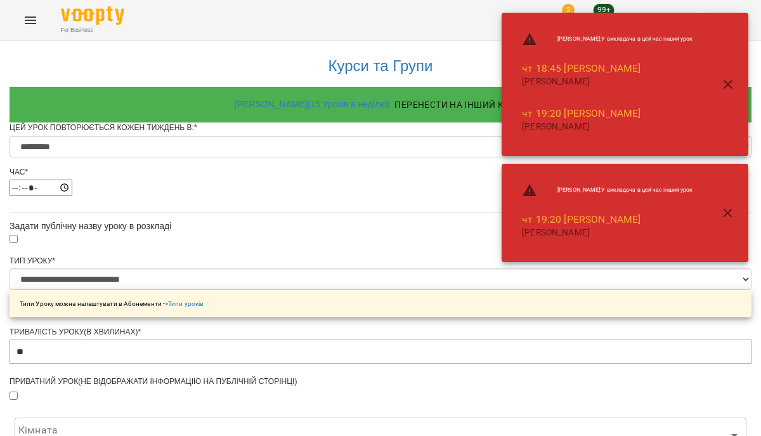
click at [731, 211] on icon "button" at bounding box center [728, 213] width 15 height 15
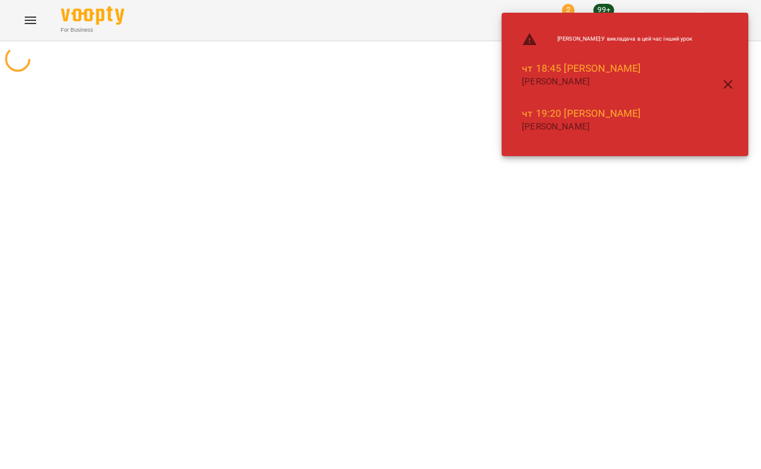
click at [730, 93] on button "button" at bounding box center [728, 84] width 30 height 30
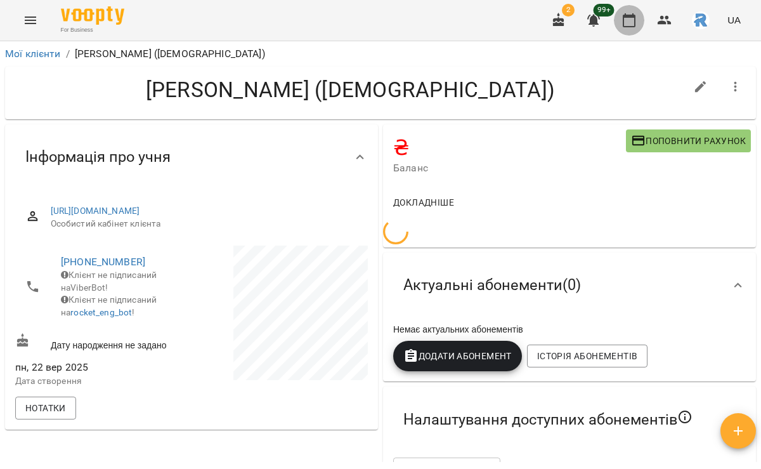
click at [633, 20] on icon "button" at bounding box center [629, 20] width 15 height 15
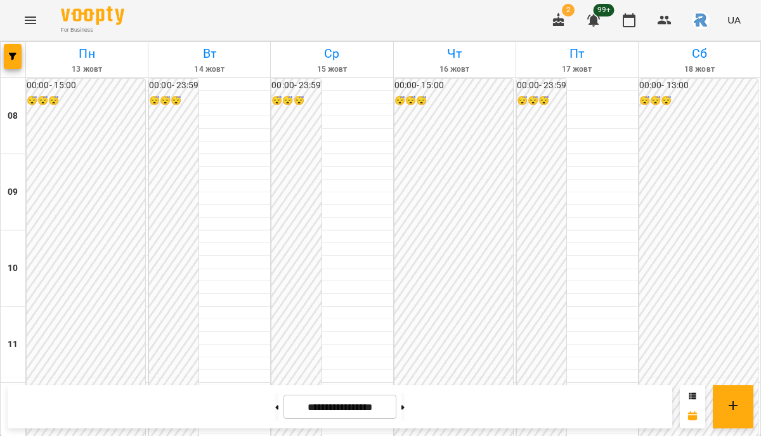
scroll to position [442, 0]
click at [14, 58] on icon "button" at bounding box center [13, 57] width 8 height 8
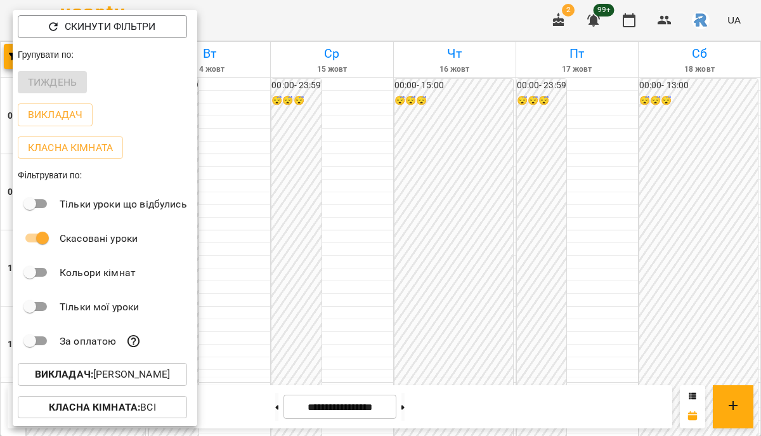
click at [128, 371] on p "Викладач : [PERSON_NAME]" at bounding box center [102, 374] width 135 height 15
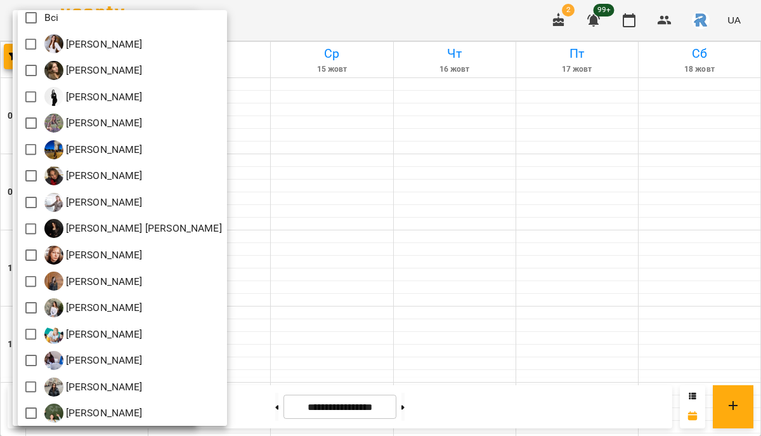
scroll to position [50, 0]
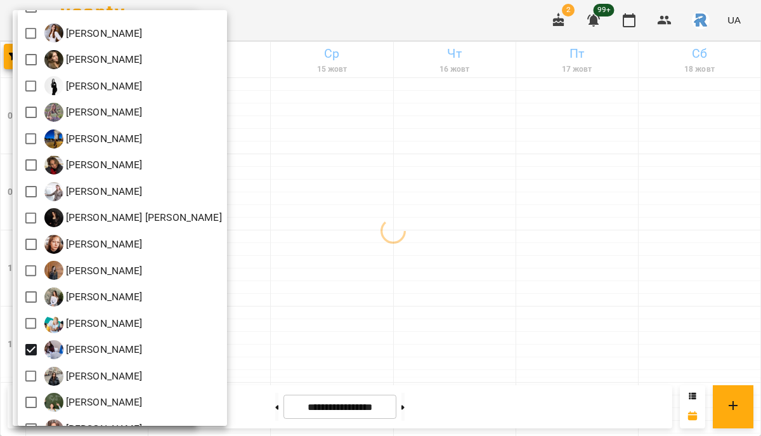
click at [402, 291] on div at bounding box center [380, 218] width 761 height 436
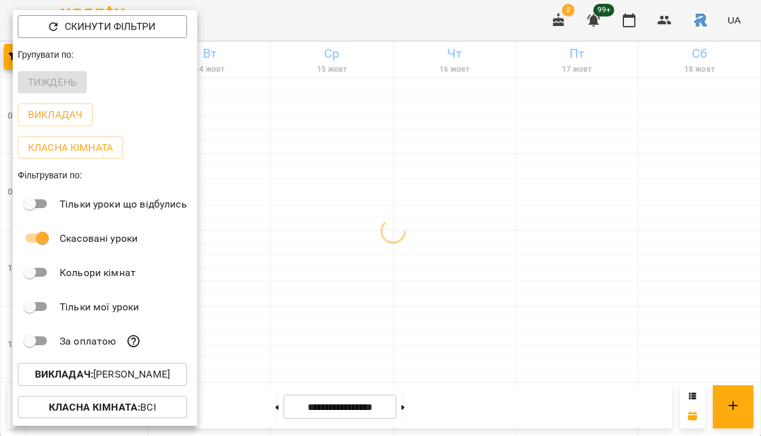
click at [402, 291] on div at bounding box center [380, 218] width 761 height 436
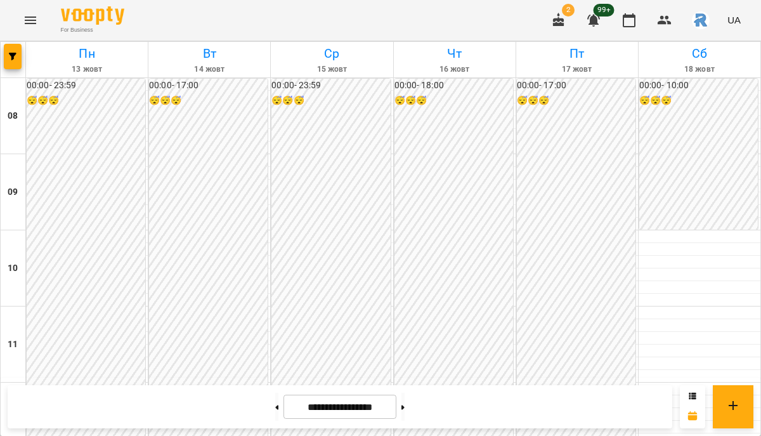
scroll to position [689, 0]
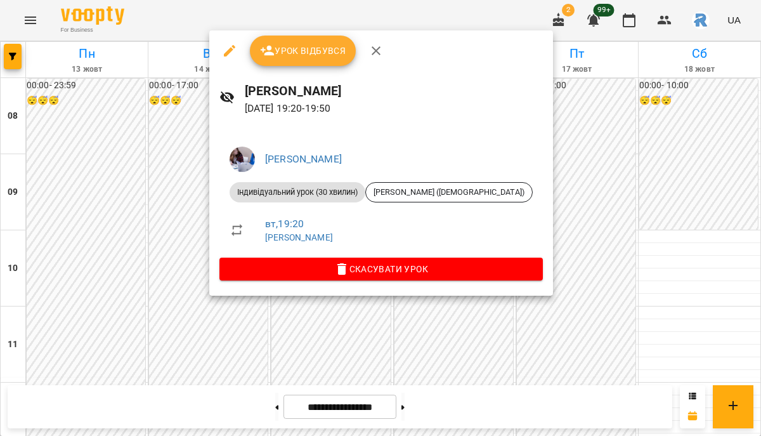
click at [164, 259] on div at bounding box center [380, 218] width 761 height 436
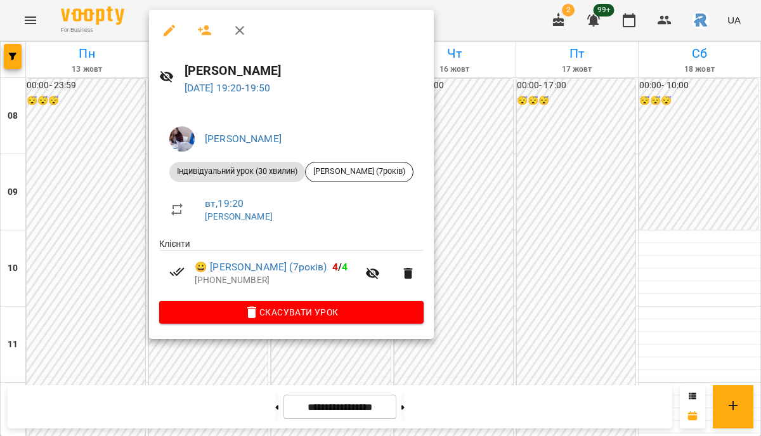
click at [96, 268] on div at bounding box center [380, 218] width 761 height 436
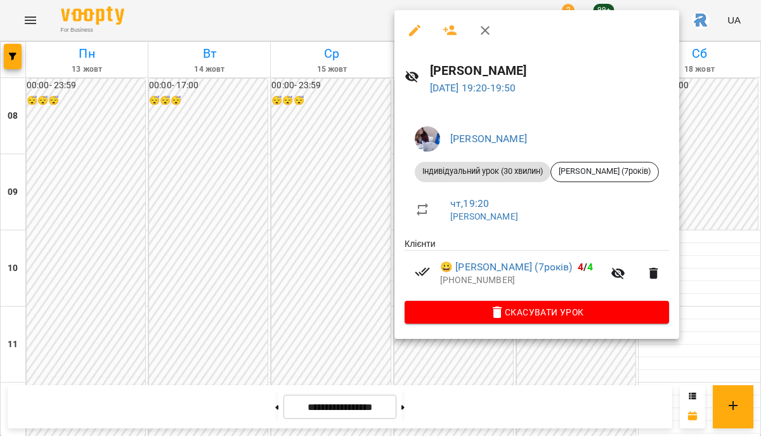
click at [275, 248] on div at bounding box center [380, 218] width 761 height 436
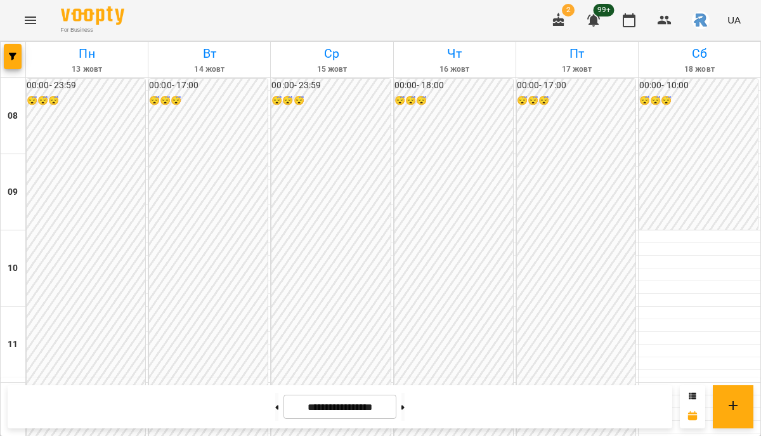
scroll to position [665, 0]
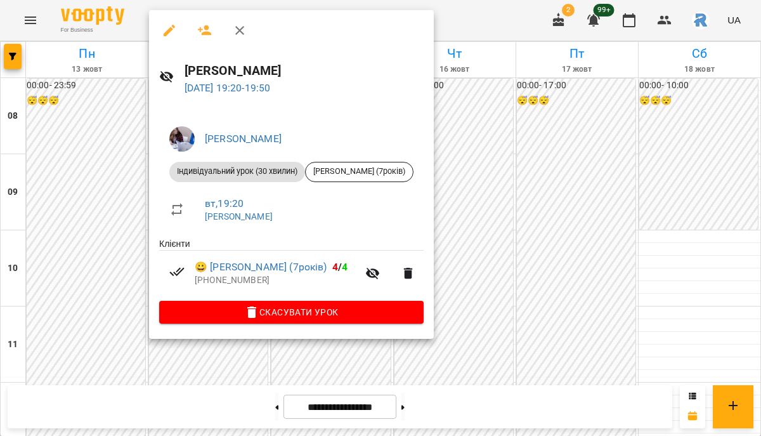
click at [485, 289] on div at bounding box center [380, 218] width 761 height 436
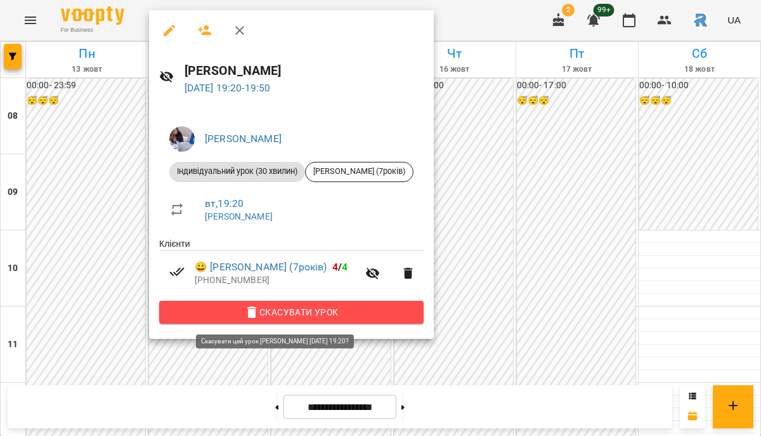
click at [282, 308] on span "Скасувати Урок" at bounding box center [291, 312] width 244 height 15
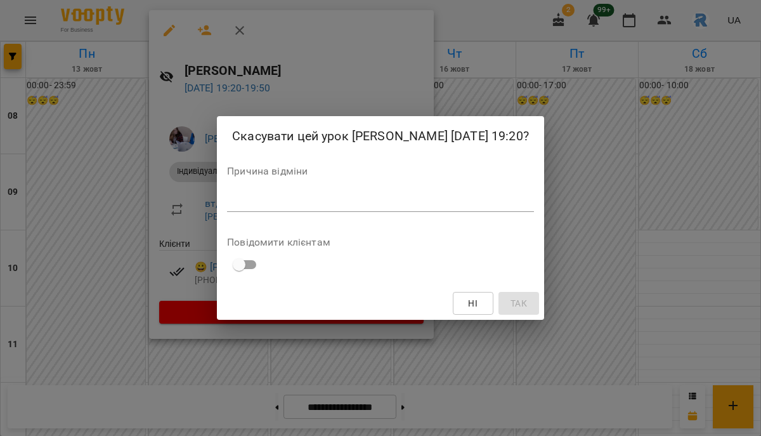
click at [251, 207] on textarea at bounding box center [380, 201] width 307 height 12
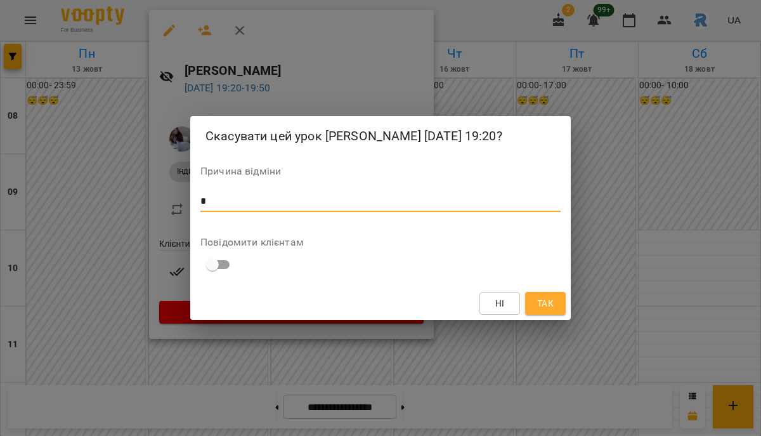
type textarea "*"
click at [543, 310] on span "Так" at bounding box center [545, 303] width 16 height 15
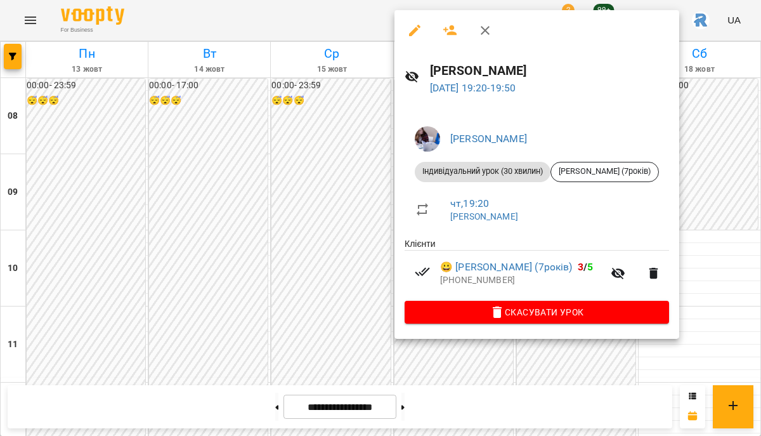
click at [287, 236] on div at bounding box center [380, 218] width 761 height 436
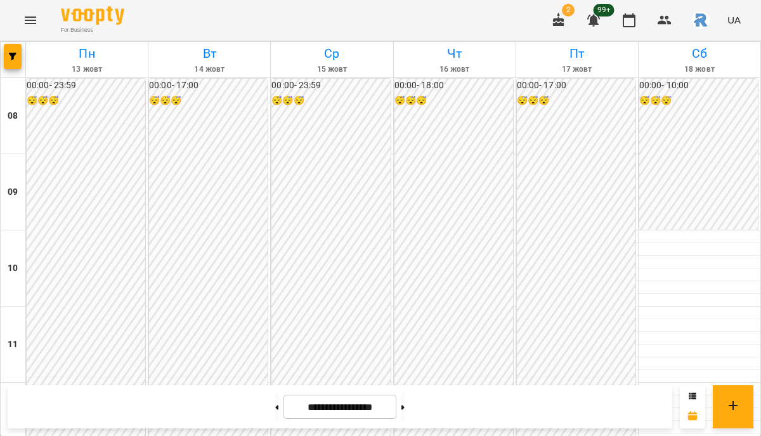
scroll to position [601, 0]
click at [15, 64] on button "button" at bounding box center [13, 56] width 18 height 25
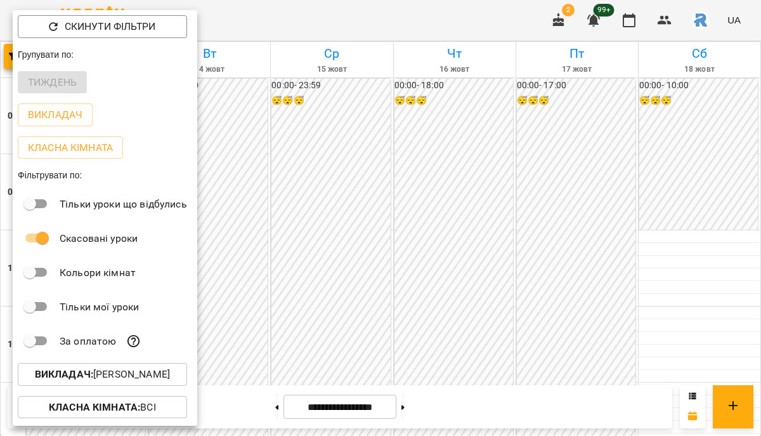
click at [74, 377] on b "Викладач :" at bounding box center [64, 374] width 58 height 12
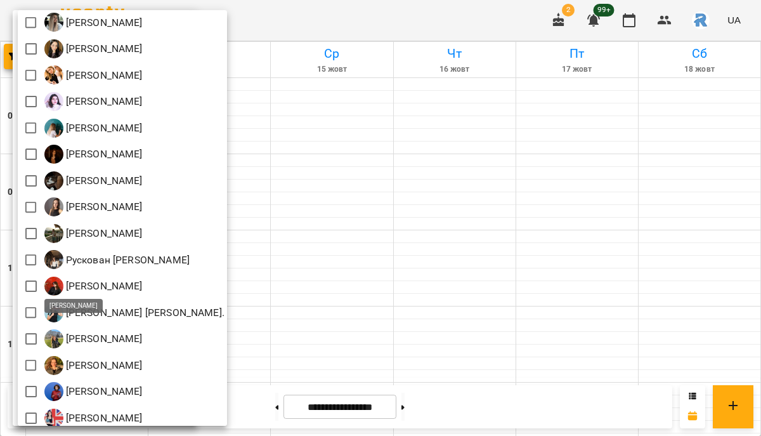
scroll to position [517, 0]
